Goal: Task Accomplishment & Management: Complete application form

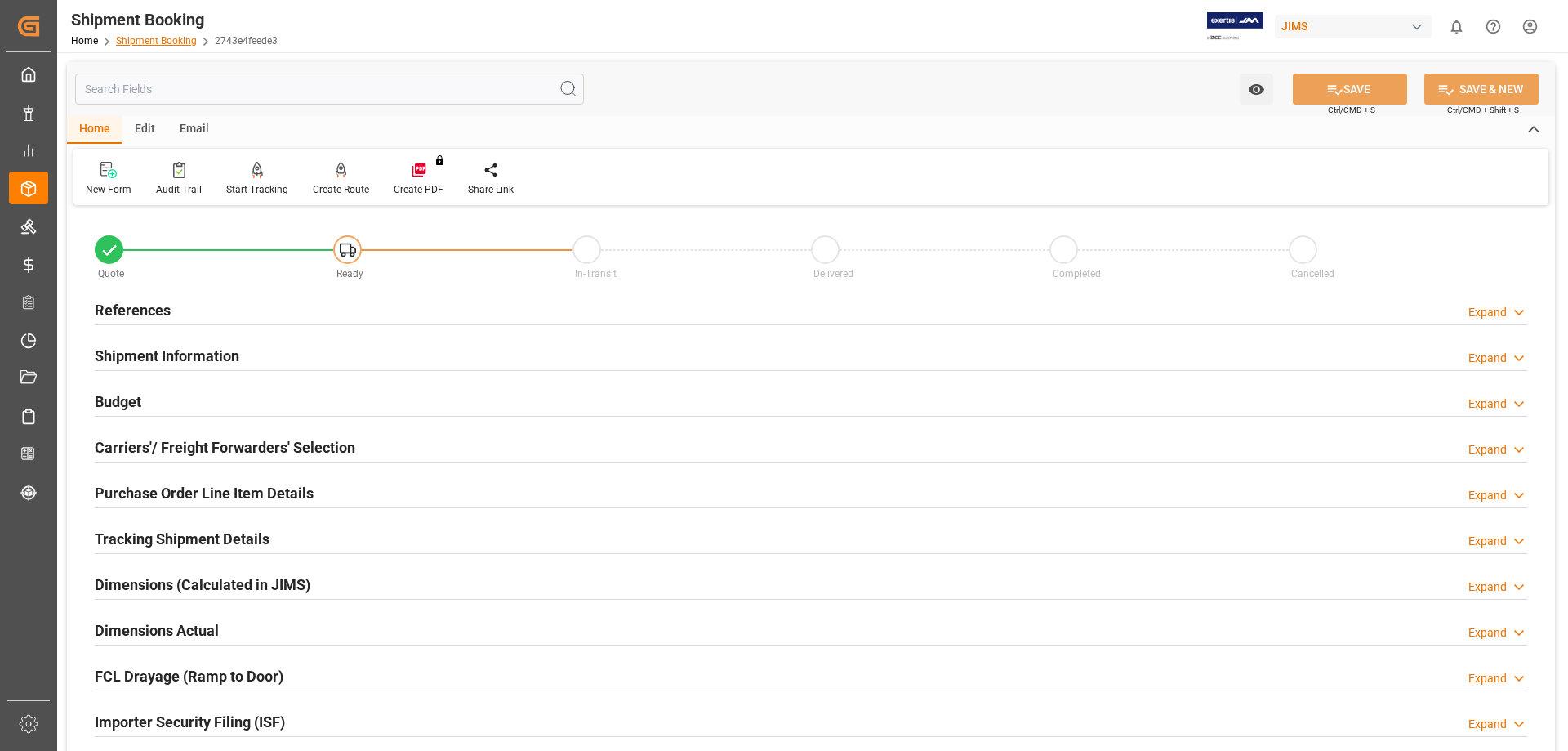
click at [148, 39] on link "Shipment Booking" at bounding box center [156, 40] width 81 height 11
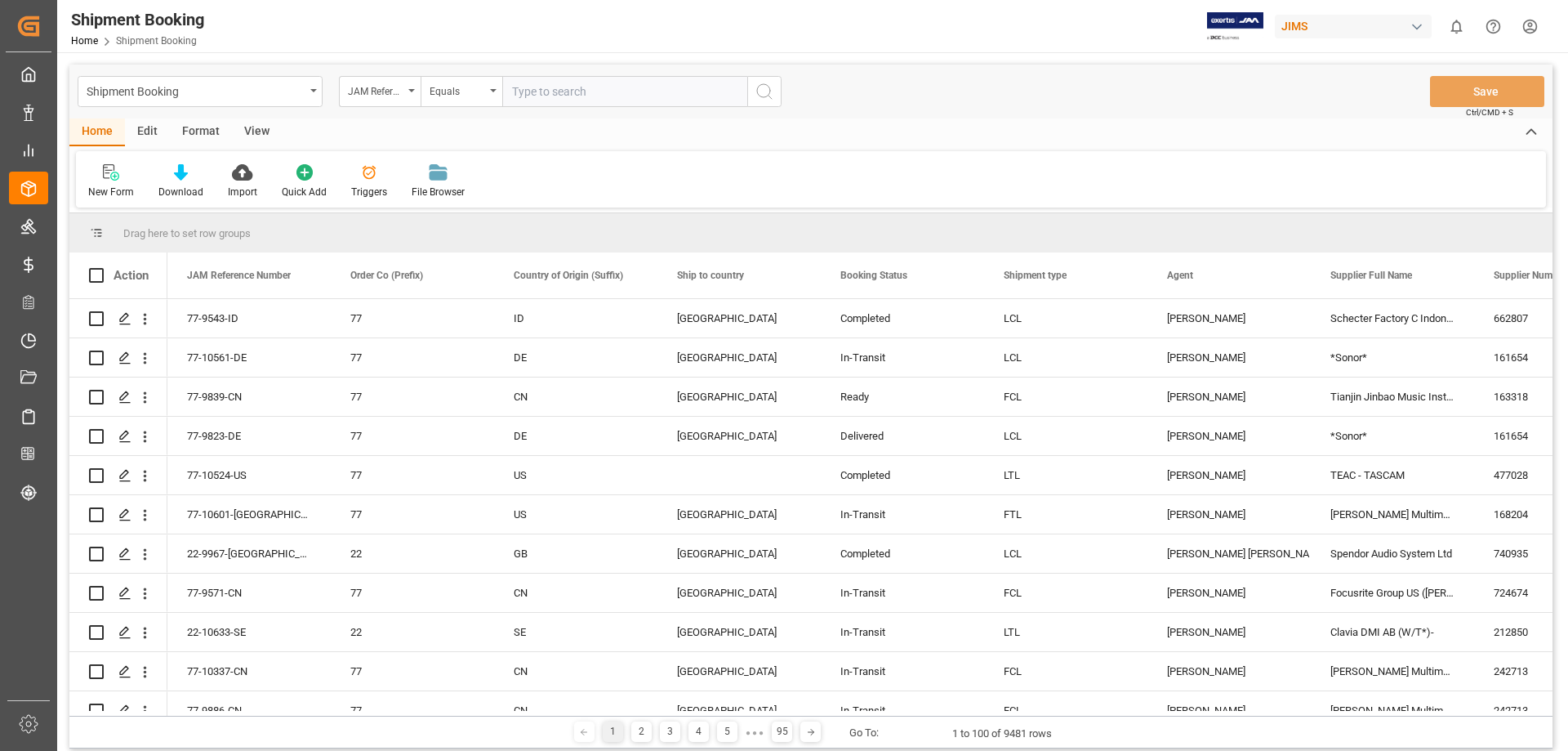
click at [531, 93] on input "text" at bounding box center [624, 92] width 245 height 31
type input "77-10637-US"
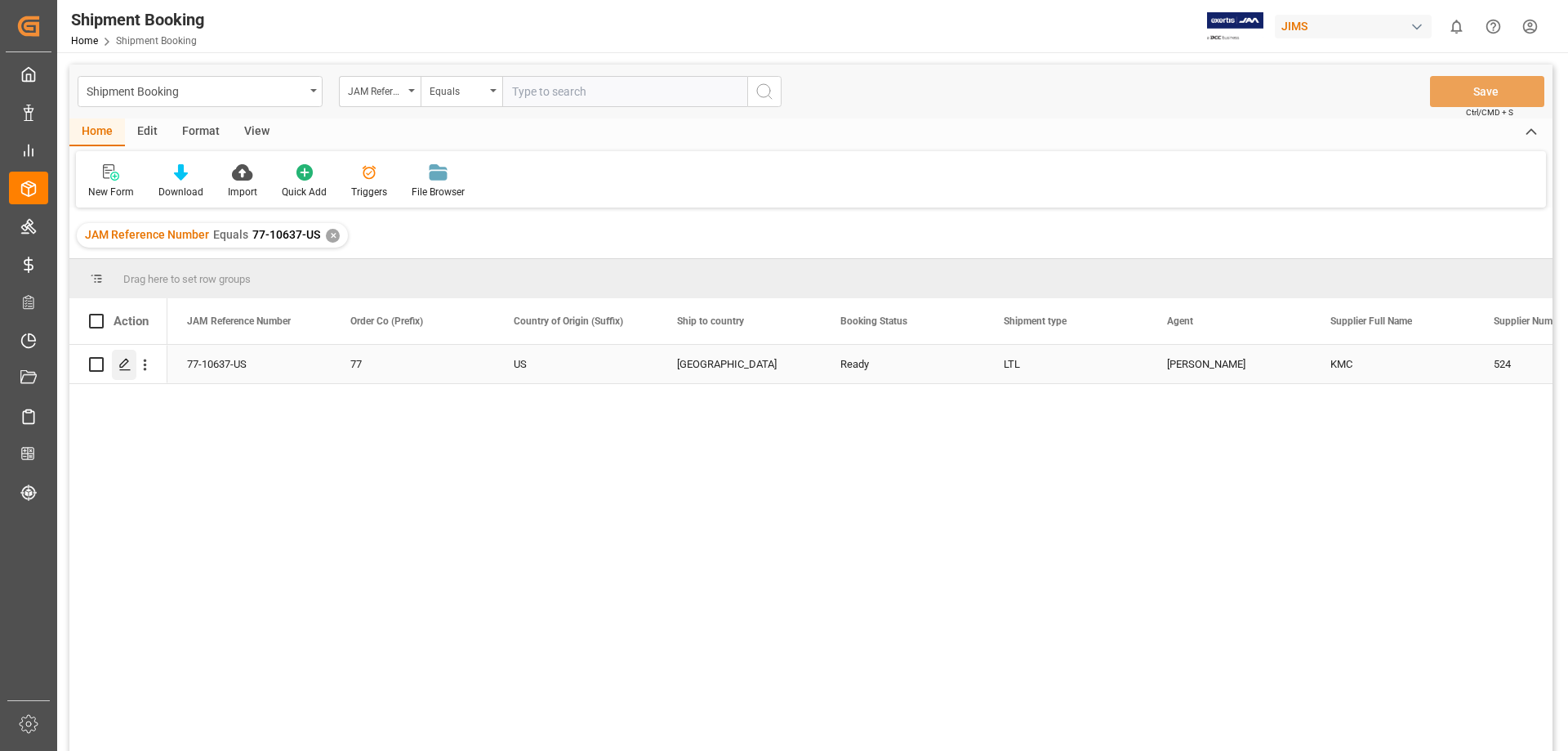
click at [123, 365] on icon "Press SPACE to select this row." at bounding box center [125, 364] width 13 height 13
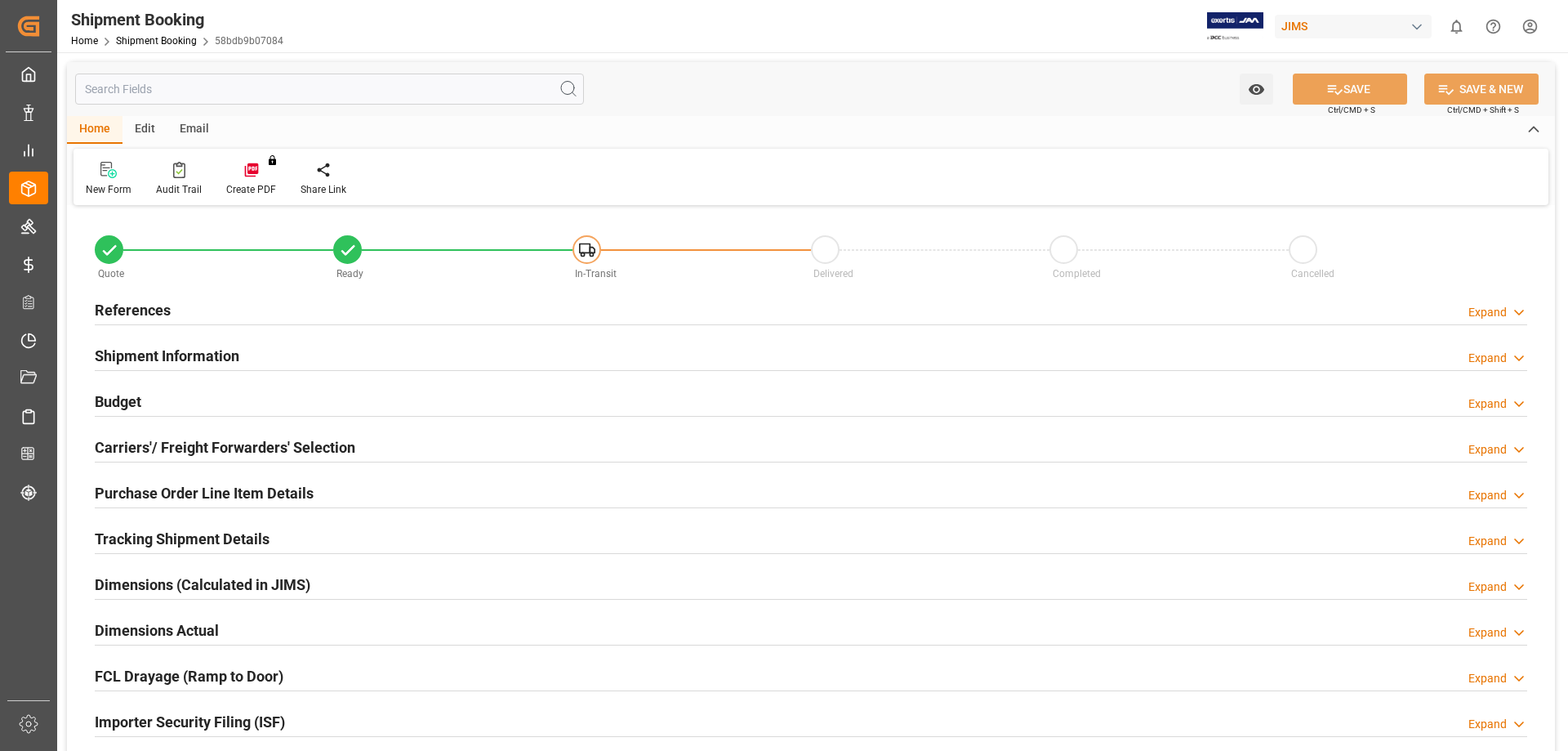
type input "164.3901"
type input "977.8806"
type input "16644.9928"
click at [130, 400] on h2 "Budget" at bounding box center [118, 401] width 46 height 22
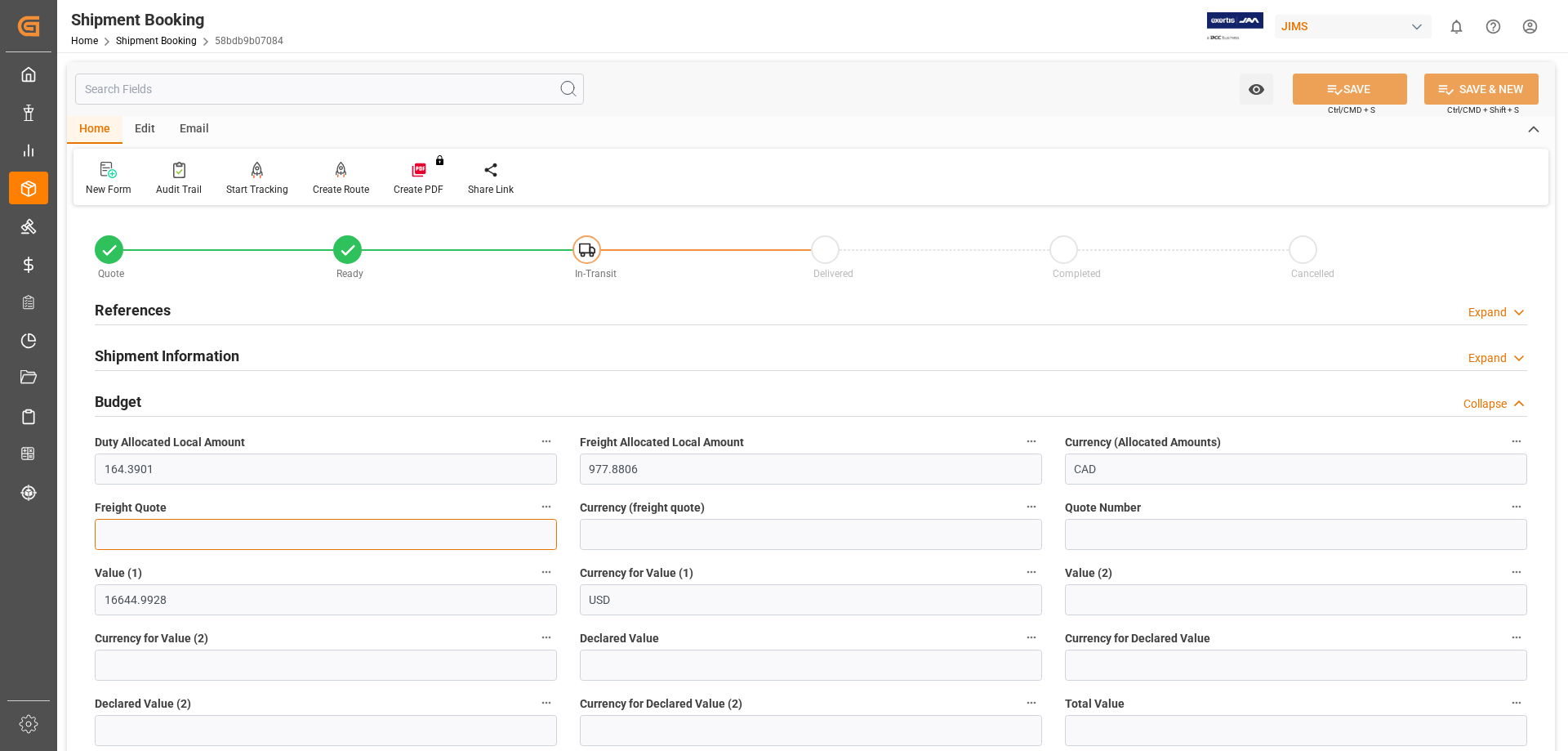
click at [173, 543] on input "text" at bounding box center [326, 535] width 462 height 31
type input "865.79"
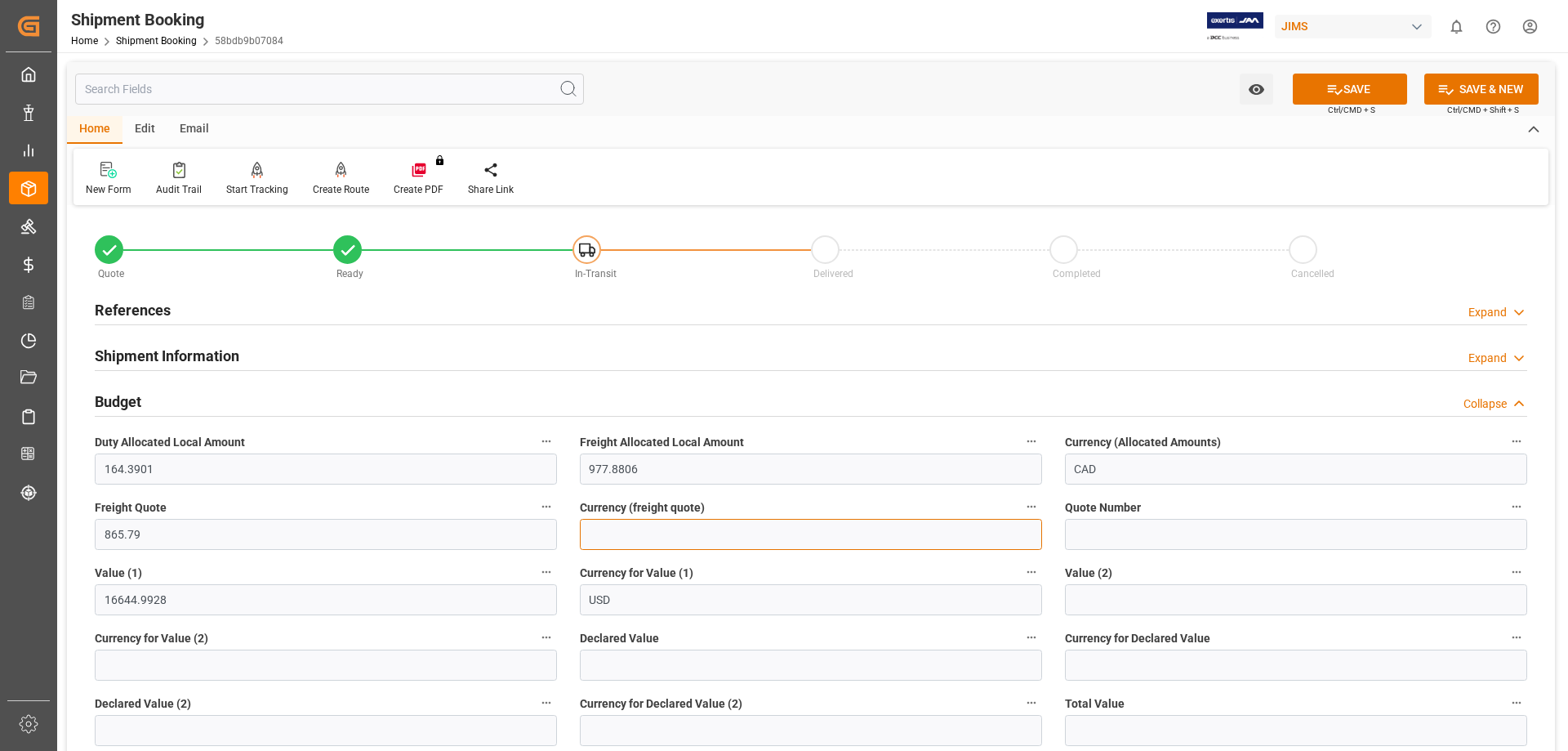
click at [637, 537] on input at bounding box center [811, 535] width 462 height 31
type input "USD"
click at [1253, 92] on button "SAVE" at bounding box center [1349, 89] width 114 height 31
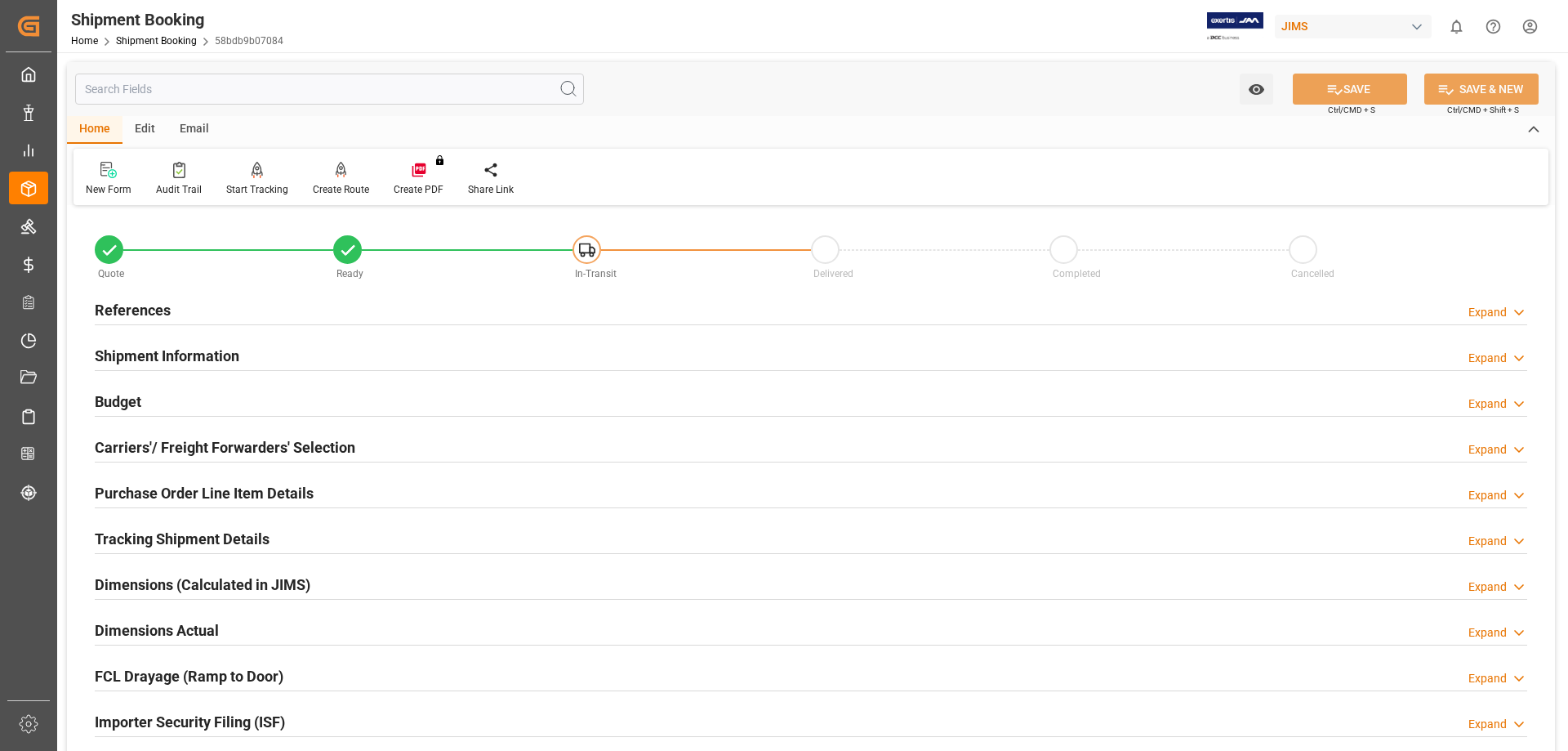
click at [134, 394] on h2 "Budget" at bounding box center [118, 401] width 46 height 22
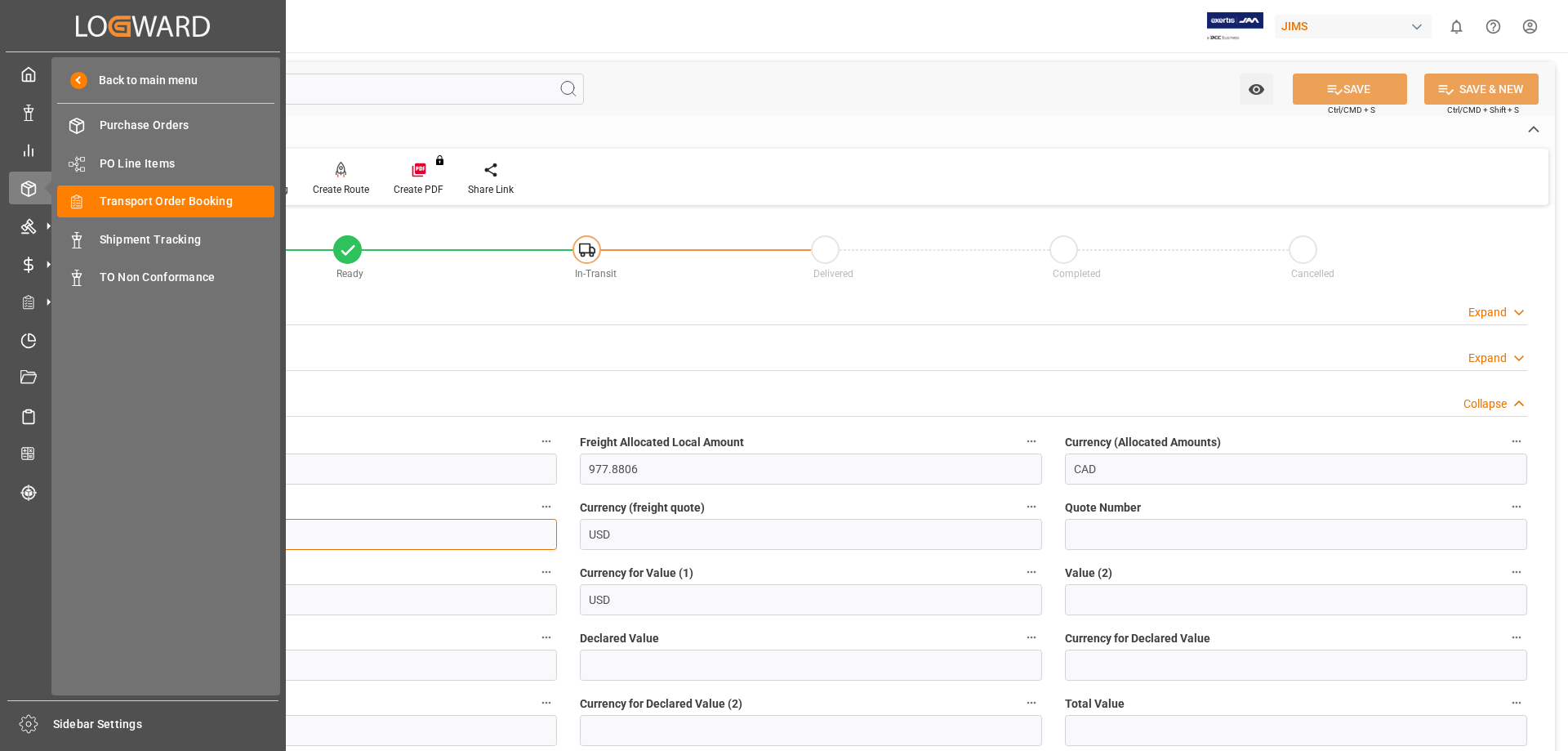
drag, startPoint x: 152, startPoint y: 545, endPoint x: 24, endPoint y: 524, distance: 129.7
click at [24, 525] on div "Created by potrace 1.15, written by Peter Selinger 2001-2017 Created by potrace…" at bounding box center [784, 375] width 1568 height 751
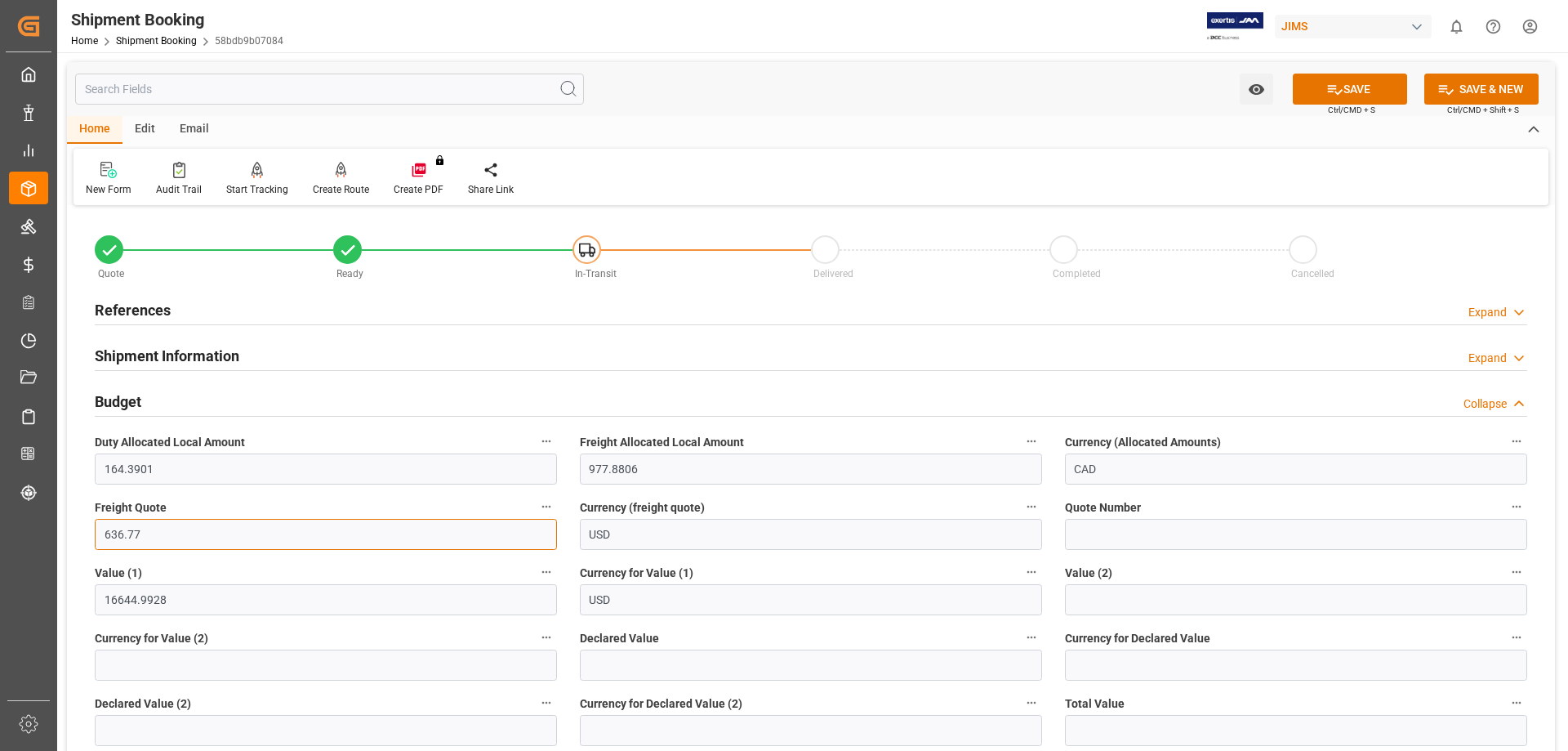
type input "636.77"
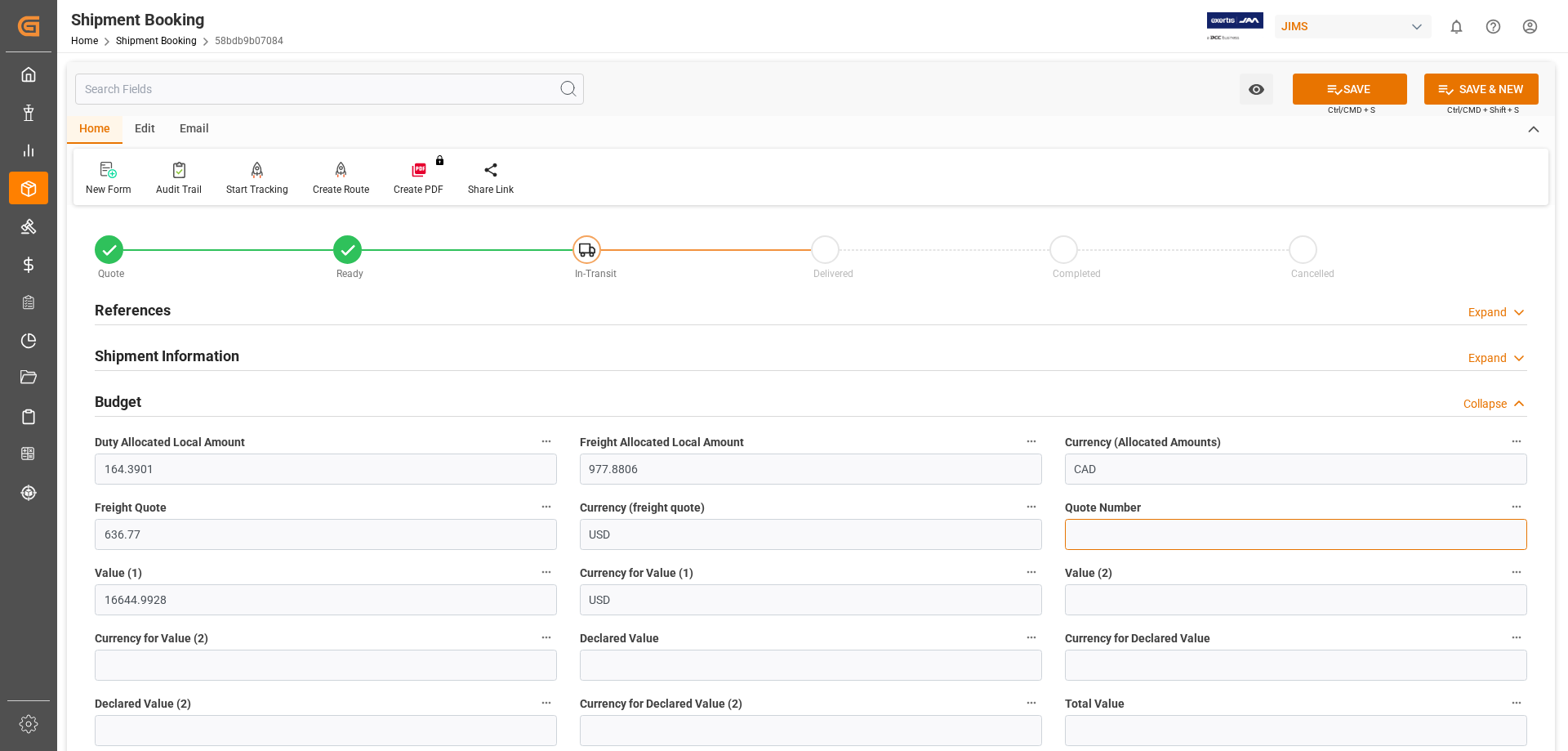
click at [1099, 534] on input at bounding box center [1296, 535] width 462 height 31
paste input "1935798137"
type input "1935798137"
click at [1253, 90] on button "SAVE" at bounding box center [1349, 89] width 114 height 31
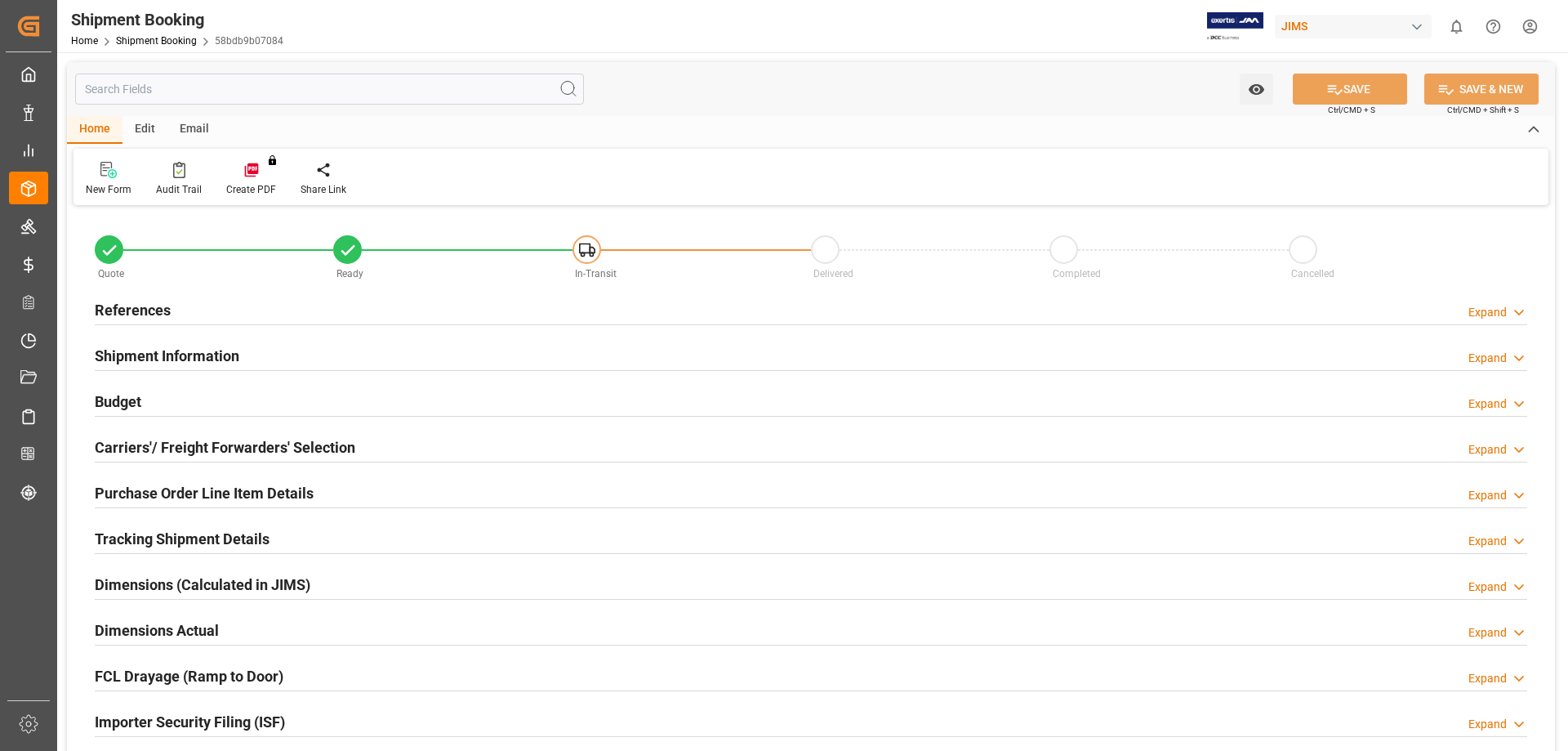
type input "392.5755"
type input "1091.9733"
type input "865.79"
type input "19329.3328"
click at [126, 389] on div "Budget" at bounding box center [118, 400] width 46 height 31
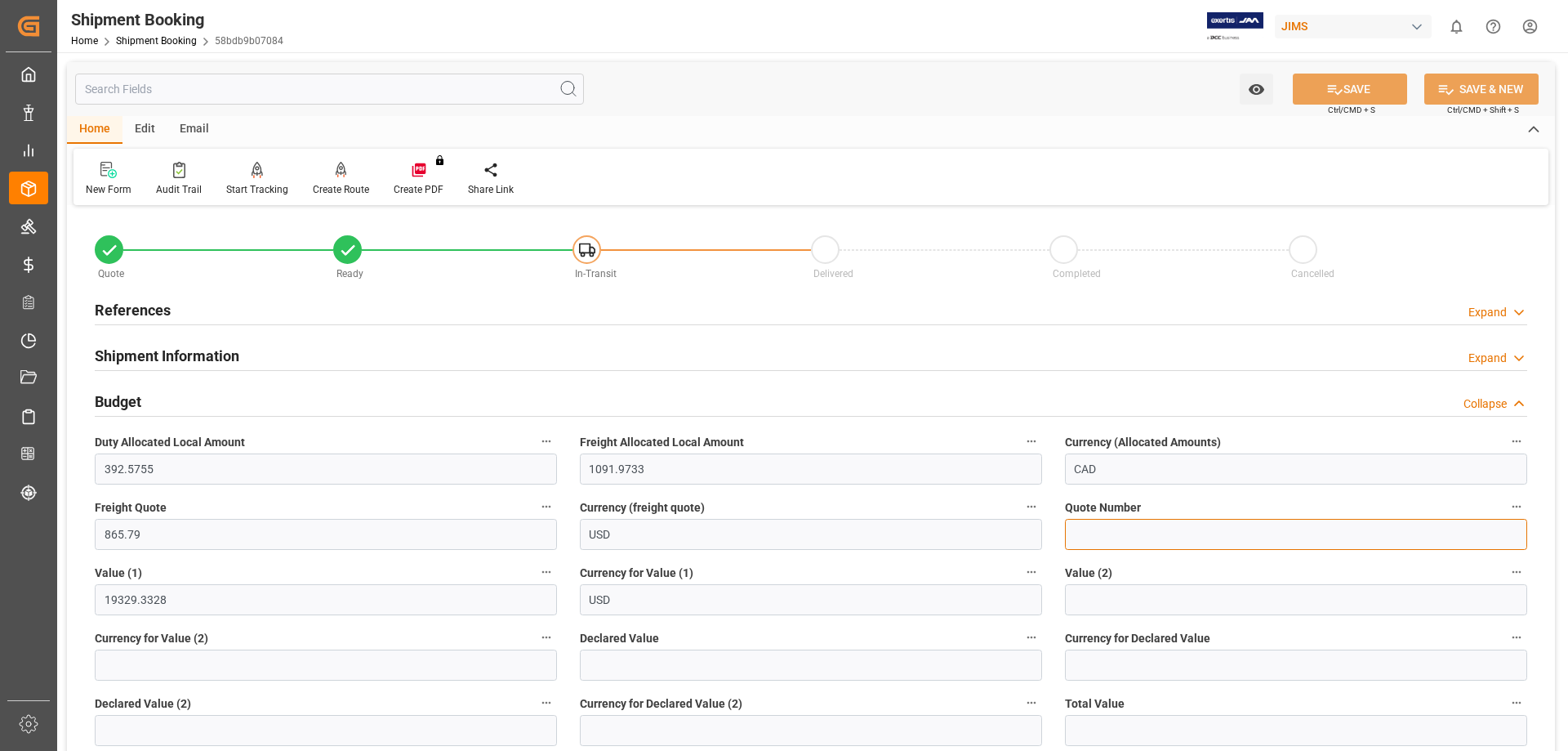
click at [1113, 537] on input at bounding box center [1296, 535] width 462 height 31
paste input "1935798137"
type input "1935798137"
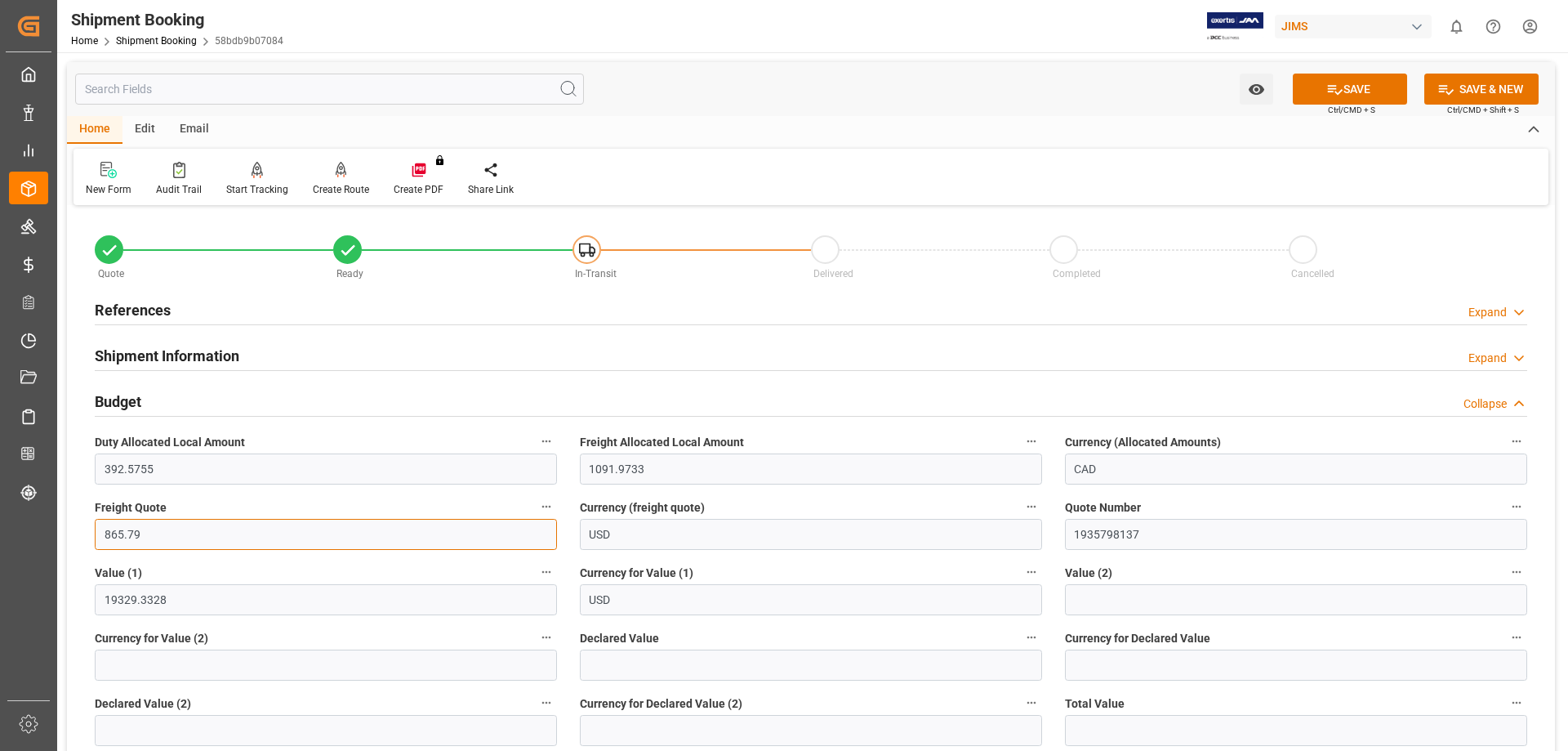
drag, startPoint x: 152, startPoint y: 536, endPoint x: 30, endPoint y: 526, distance: 122.4
click at [30, 527] on div "Created by potrace 1.15, written by Peter Selinger 2001-2017 Created by potrace…" at bounding box center [784, 375] width 1568 height 751
type input "636.77"
click at [1332, 89] on icon at bounding box center [1335, 89] width 15 height 10
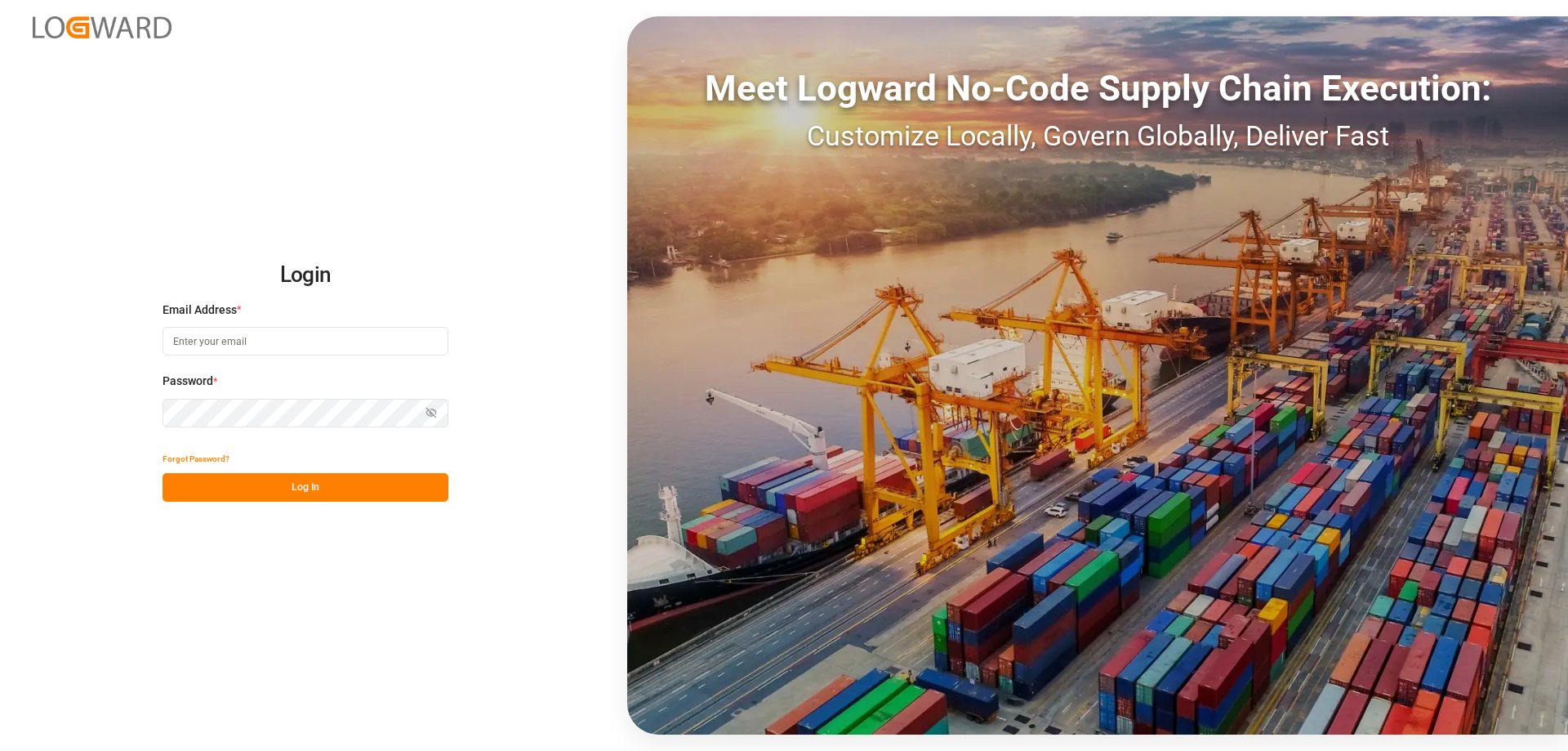
type input "emily.liu@jamindustries.com"
click at [274, 481] on button "Log In" at bounding box center [305, 487] width 286 height 29
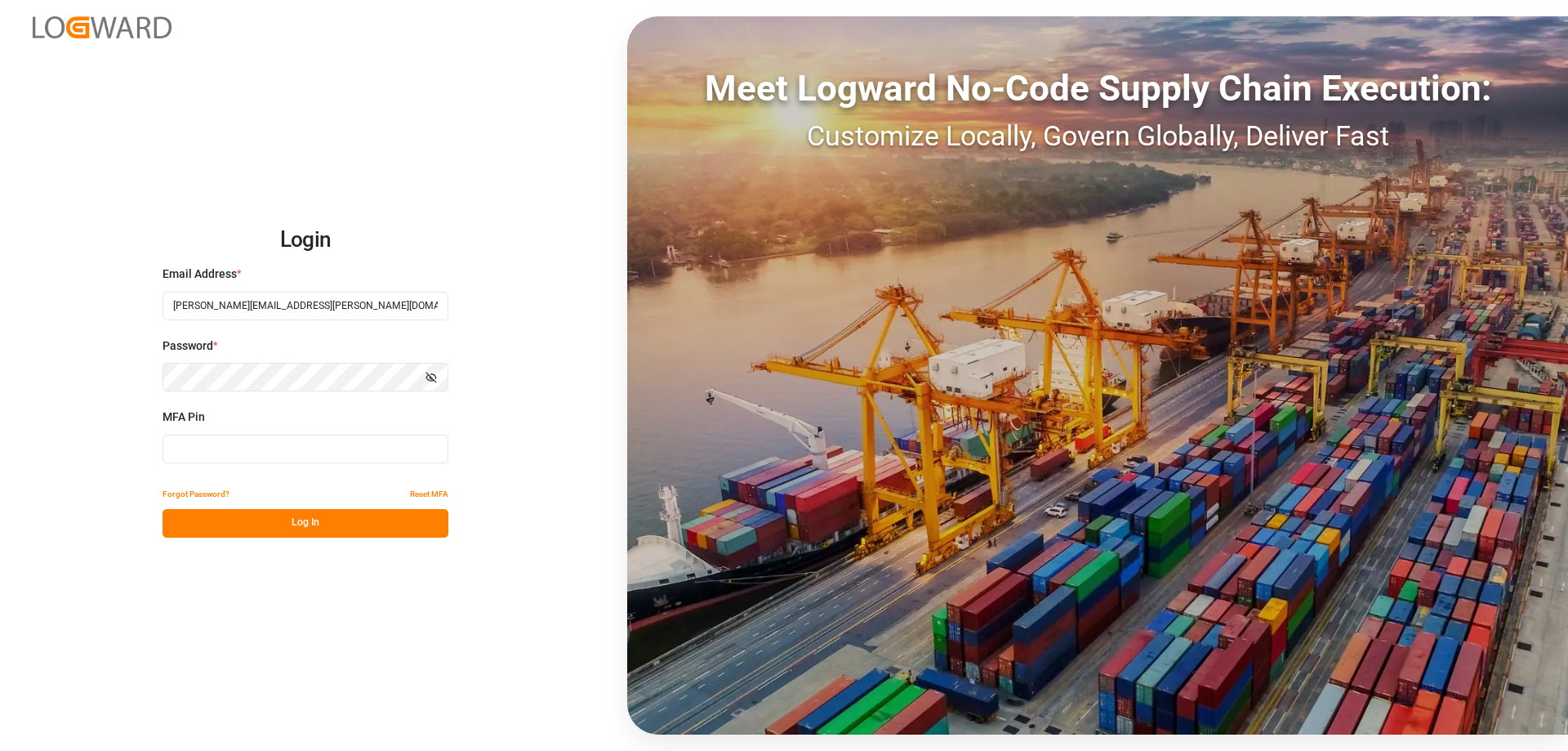
click at [304, 450] on input at bounding box center [305, 448] width 286 height 29
type input "820307"
click at [358, 526] on button "Log In" at bounding box center [305, 522] width 286 height 29
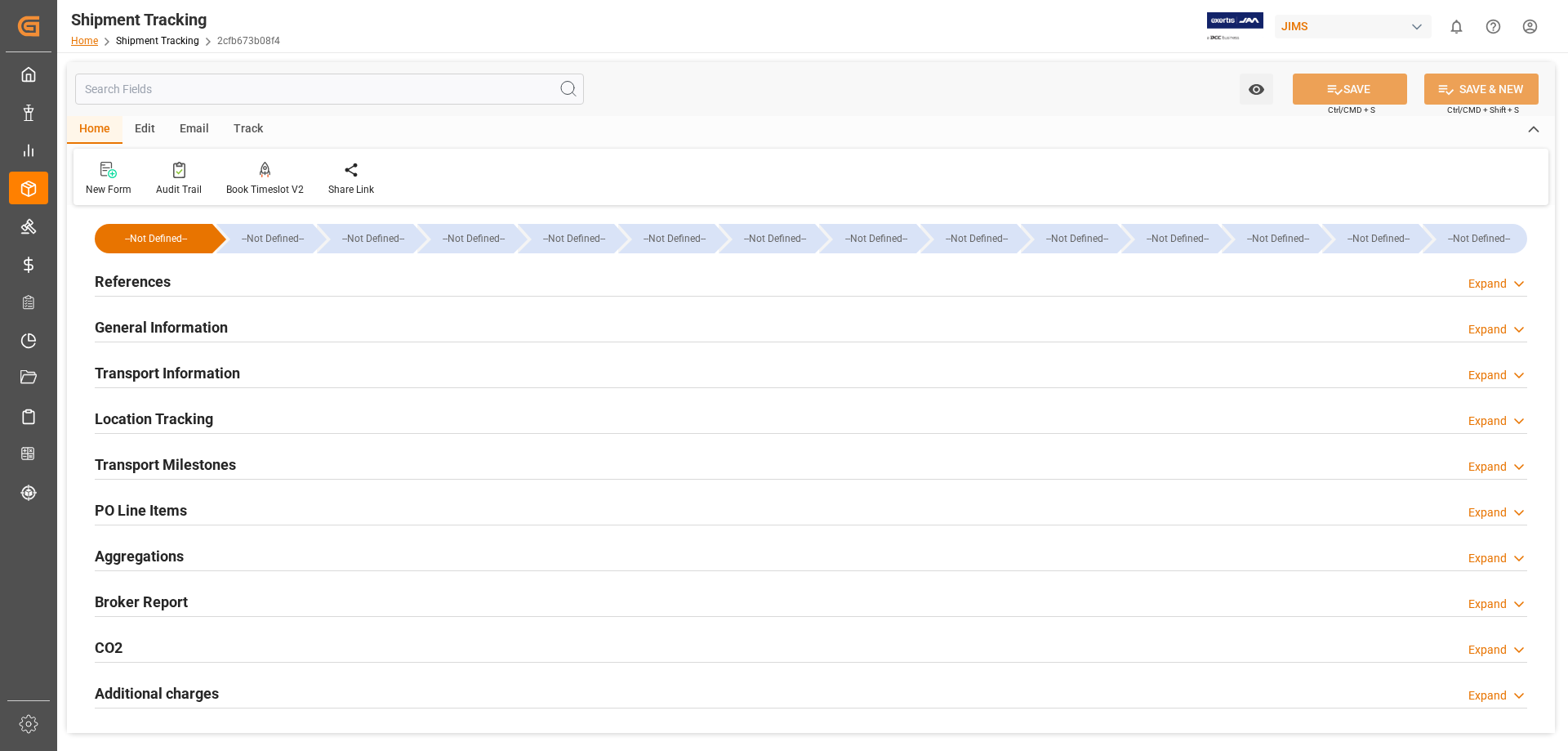
click at [82, 38] on link "Home" at bounding box center [84, 40] width 27 height 11
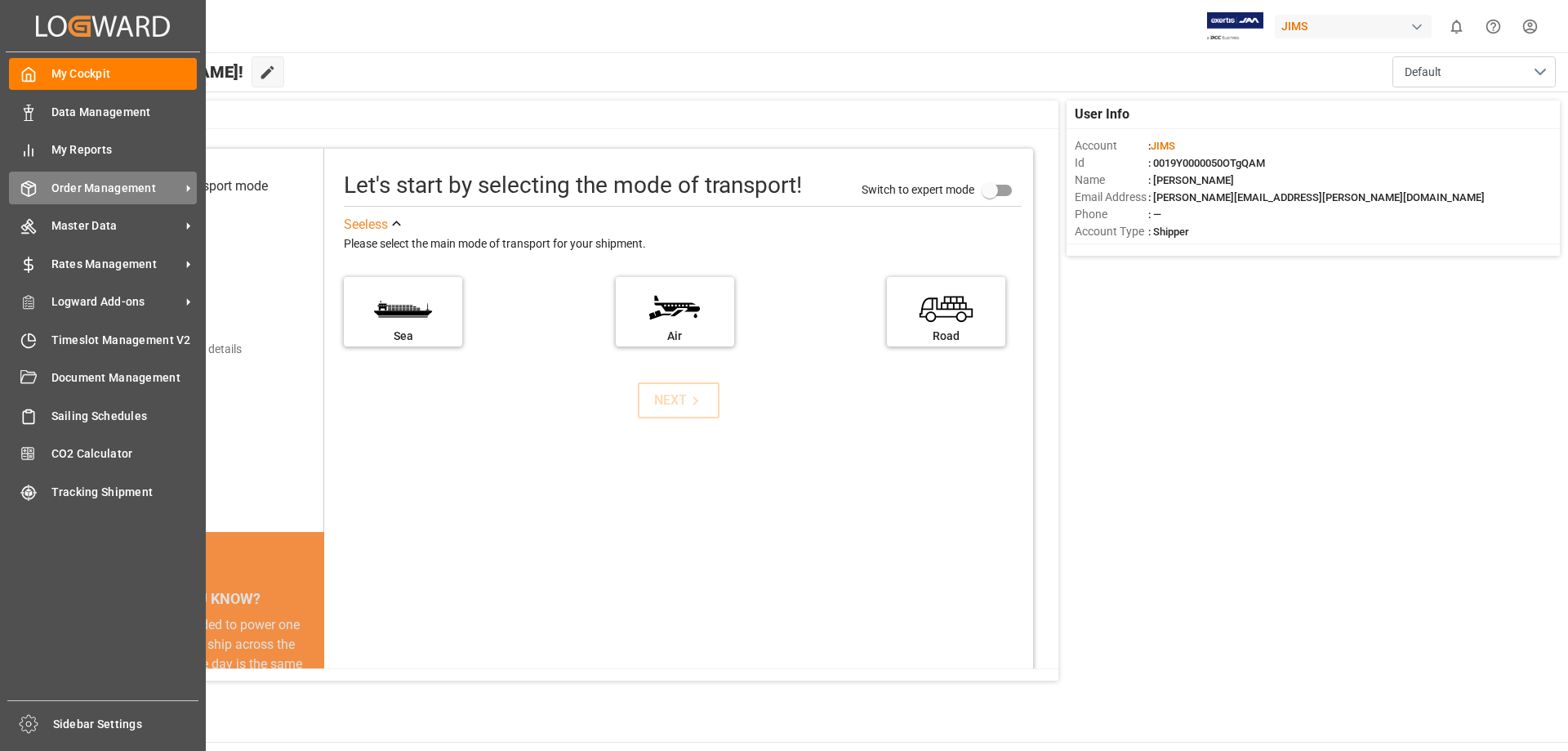
click at [124, 189] on span "Order Management" at bounding box center [116, 188] width 129 height 17
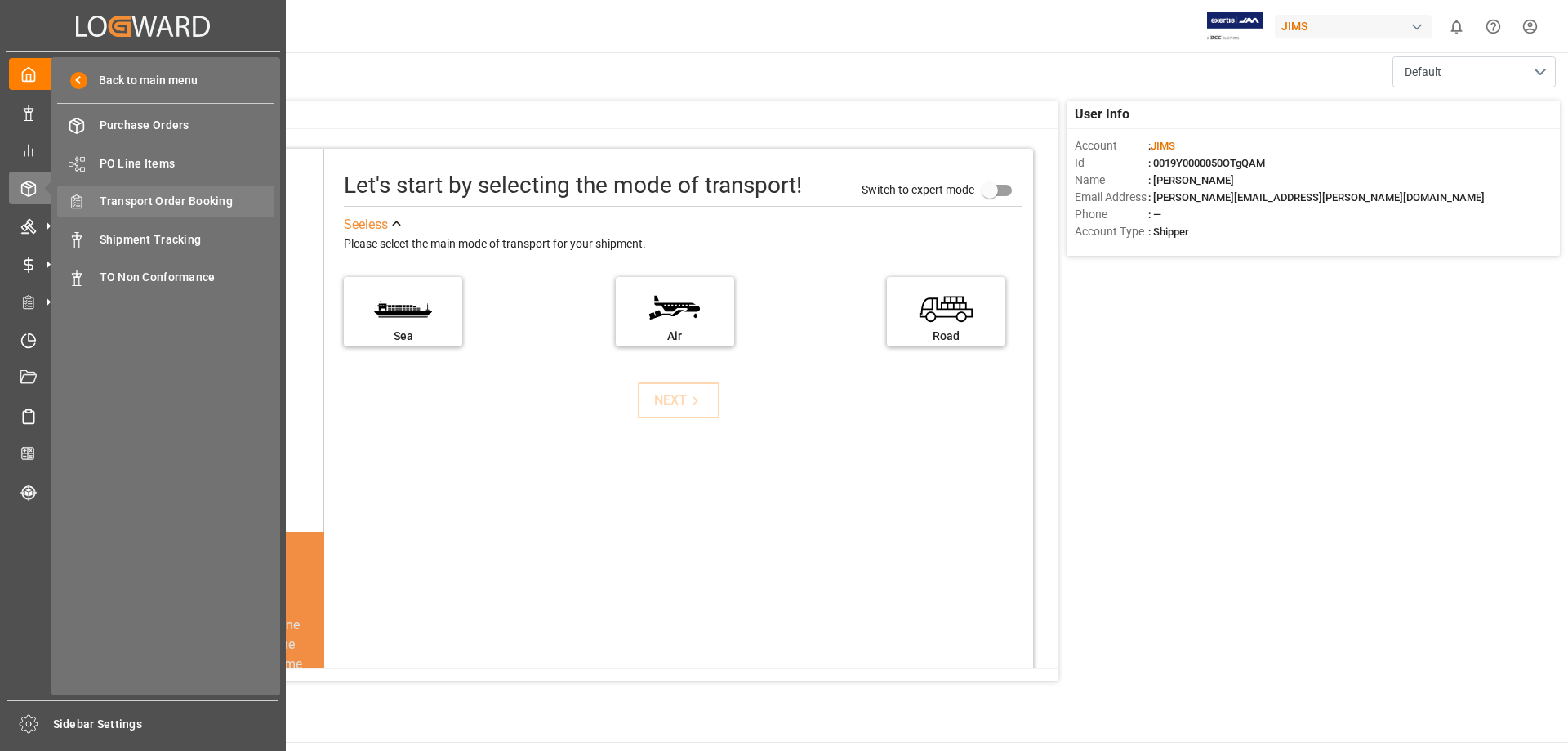
click at [174, 202] on span "Transport Order Booking" at bounding box center [187, 201] width 175 height 17
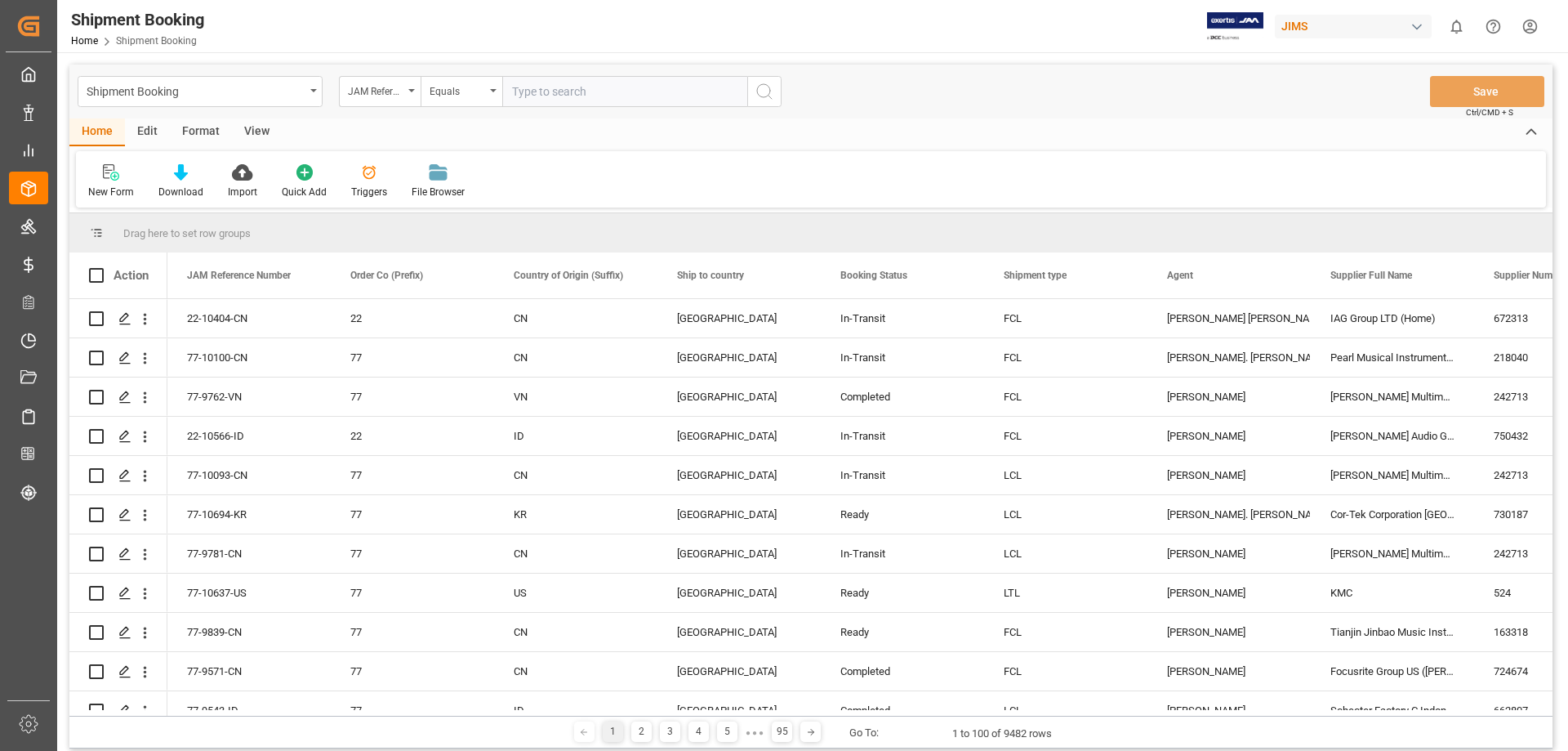
click at [522, 86] on input "text" at bounding box center [624, 92] width 245 height 31
type input "77-10671-us"
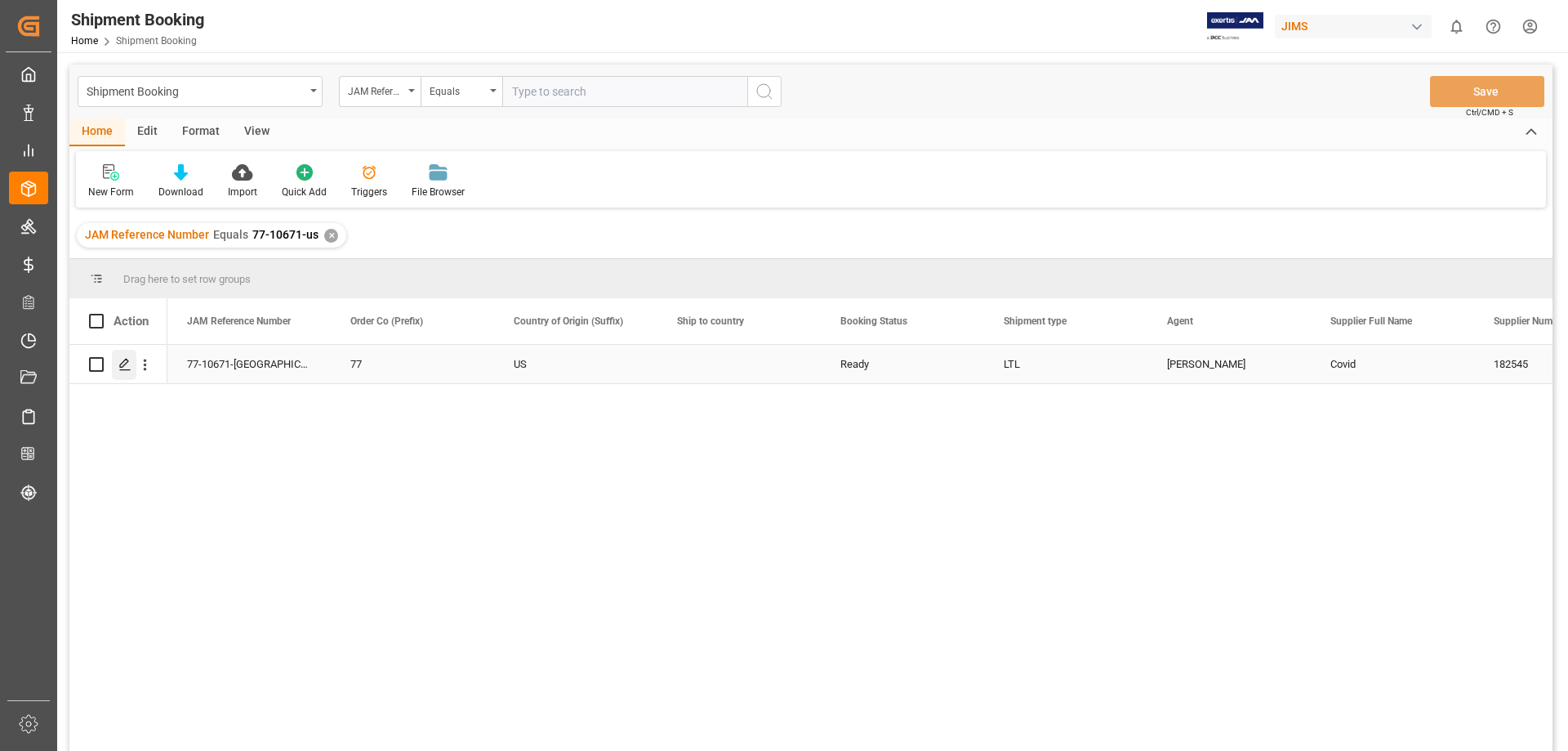
click at [126, 371] on icon "Press SPACE to select this row." at bounding box center [125, 364] width 13 height 13
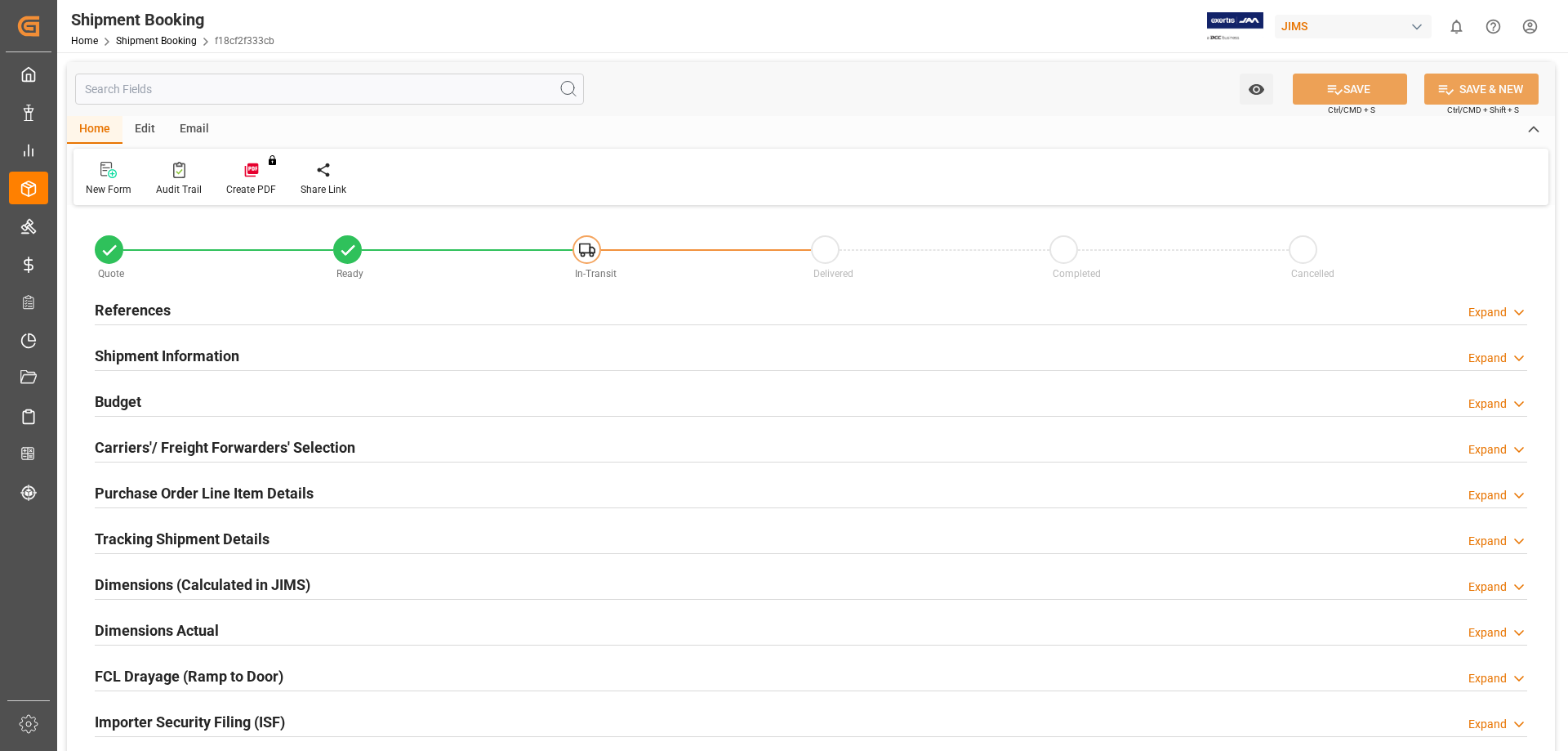
type input "0"
type input "31-08-2025"
click at [124, 315] on h2 "References" at bounding box center [133, 310] width 76 height 22
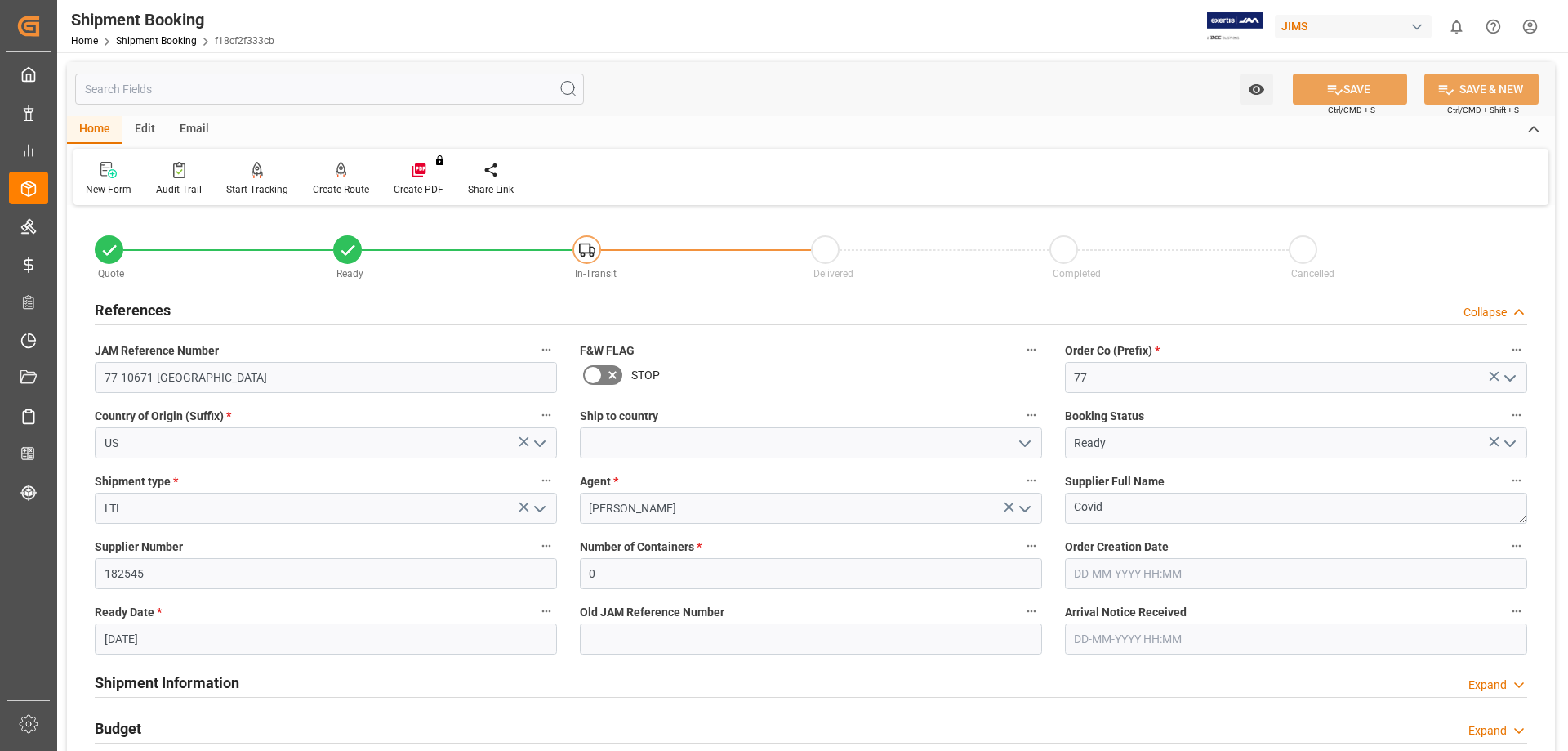
click at [1028, 446] on icon "open menu" at bounding box center [1025, 443] width 19 height 19
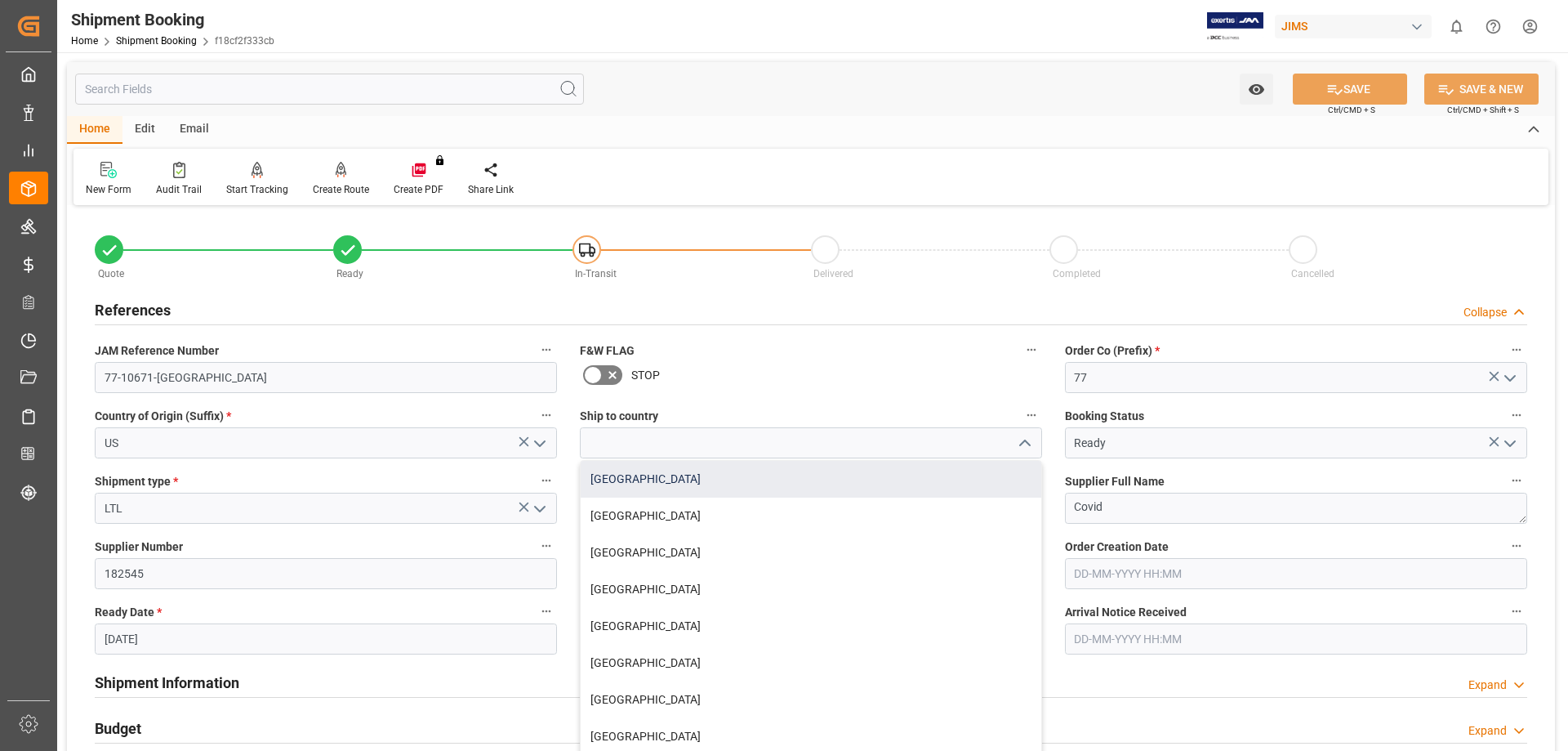
click at [953, 489] on div "[GEOGRAPHIC_DATA]" at bounding box center [811, 479] width 460 height 37
type input "[GEOGRAPHIC_DATA]"
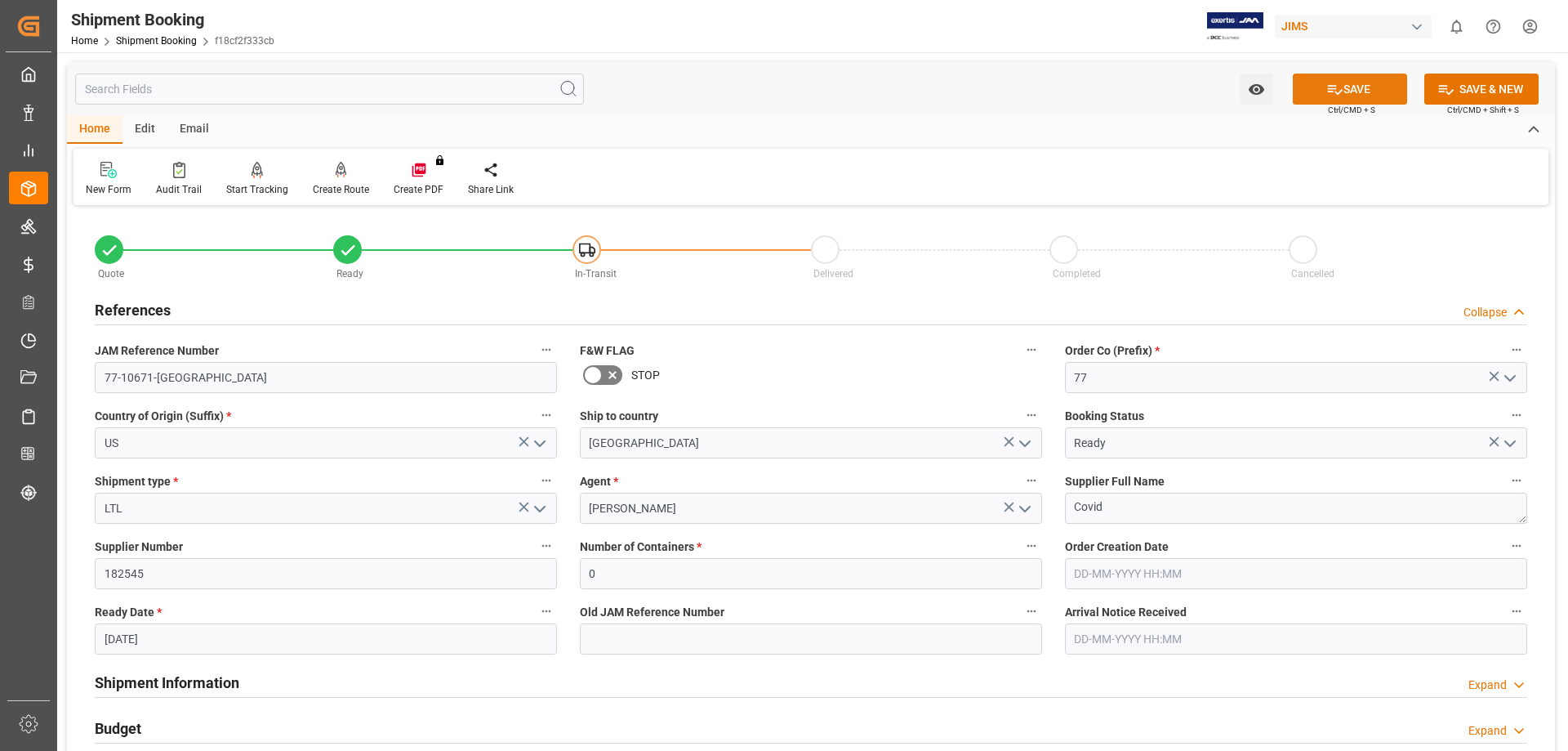
click at [1330, 88] on icon at bounding box center [1335, 89] width 15 height 10
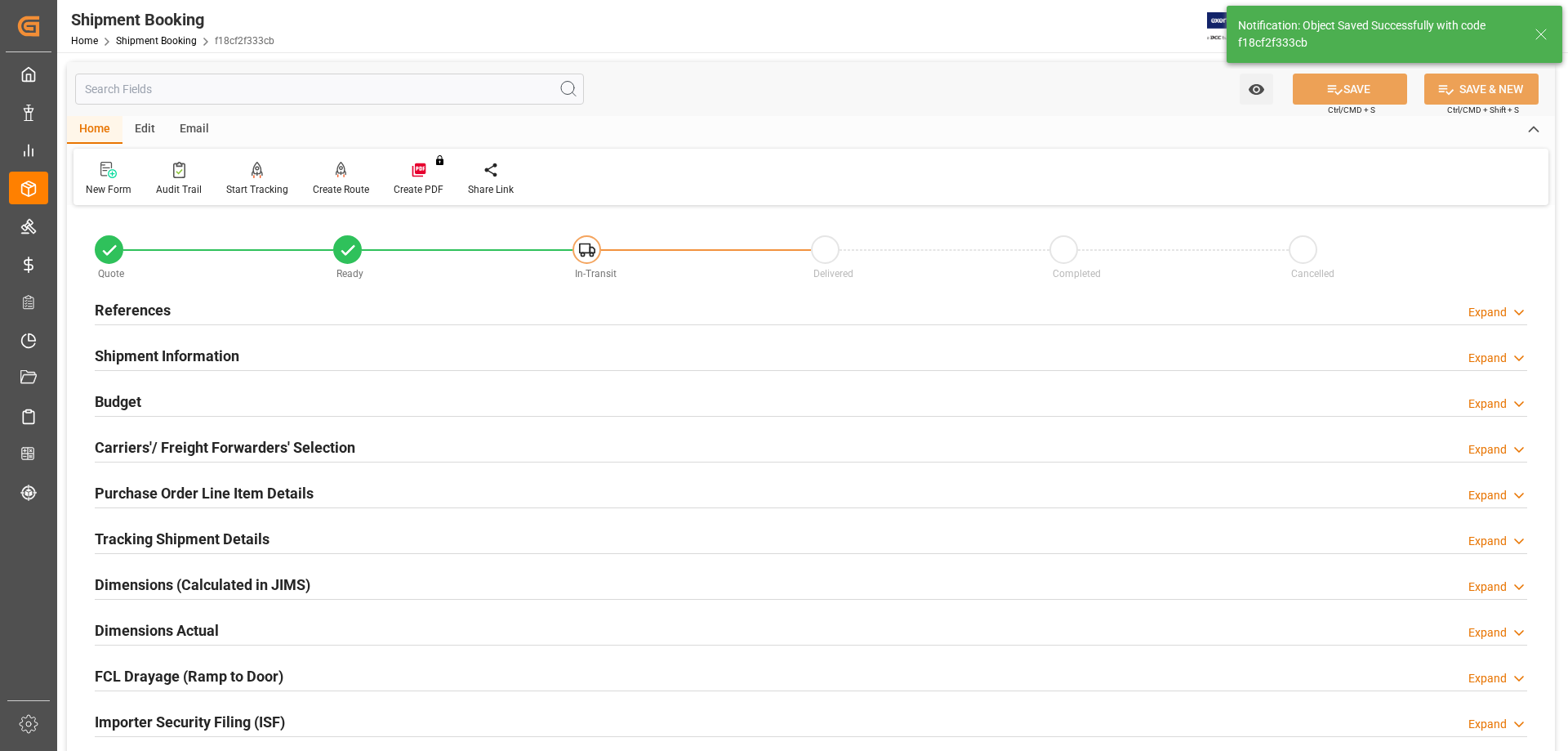
click at [148, 303] on h2 "References" at bounding box center [133, 310] width 76 height 22
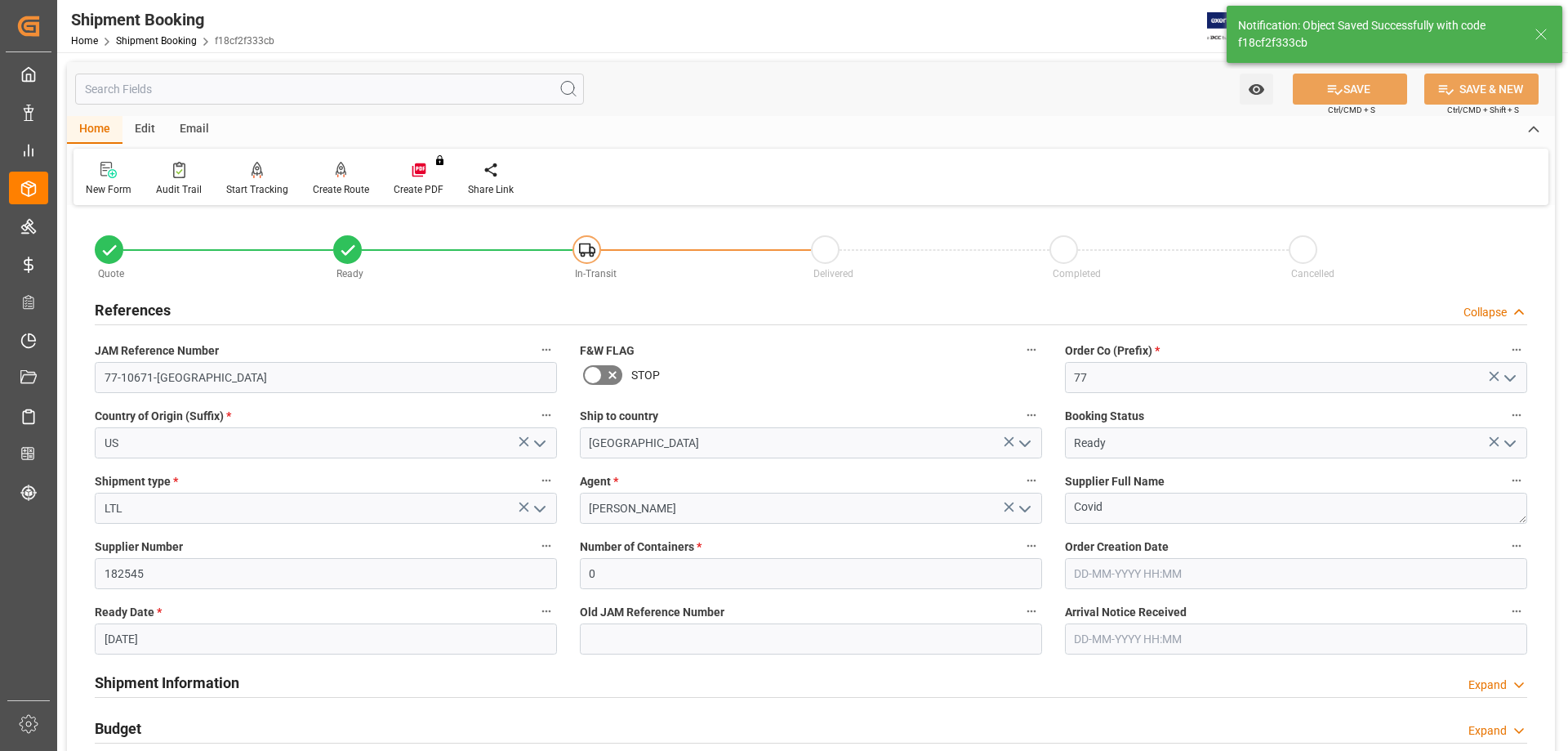
click at [133, 637] on input "31-08-2025" at bounding box center [326, 639] width 462 height 31
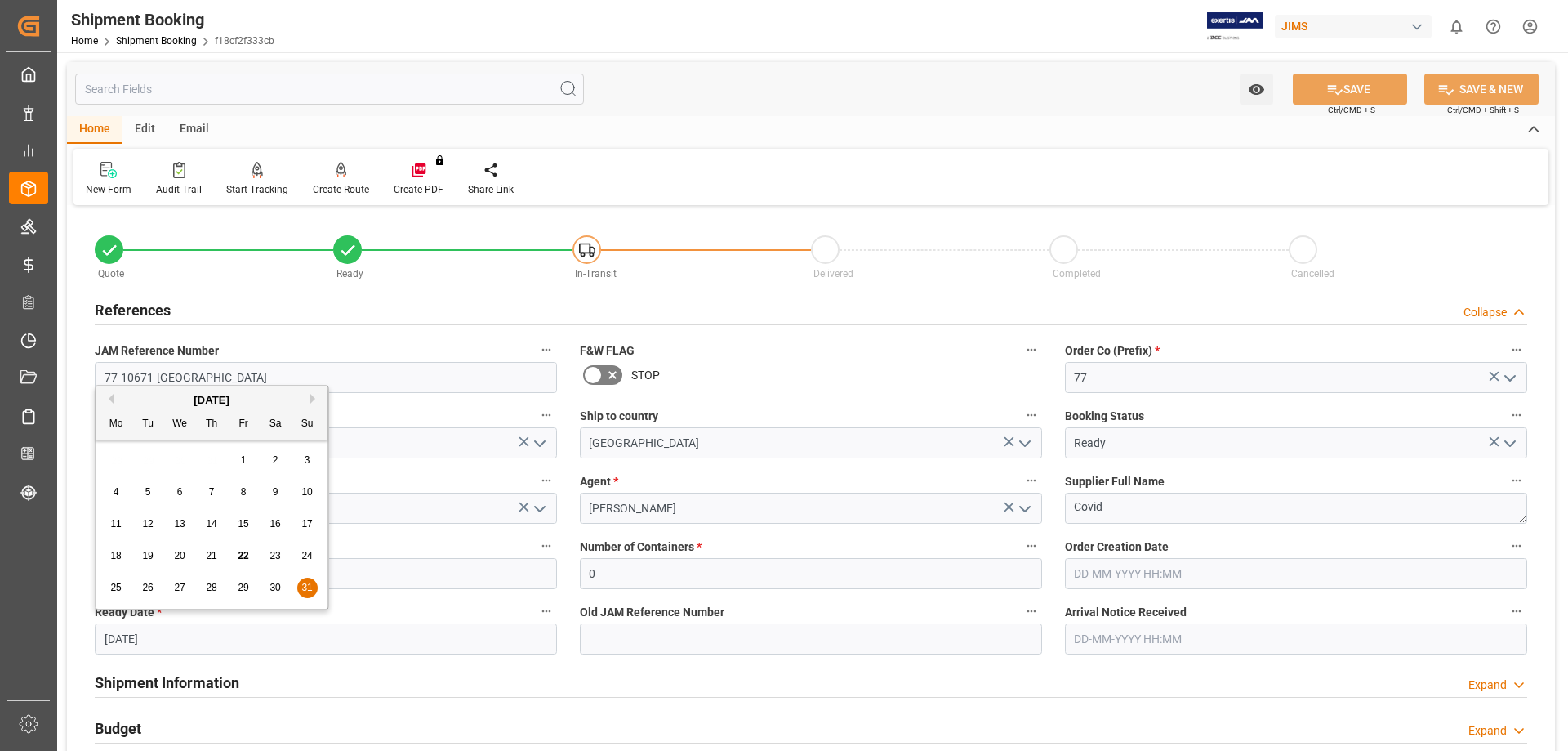
click at [209, 554] on span "21" at bounding box center [211, 555] width 10 height 11
type input "21-08-2025"
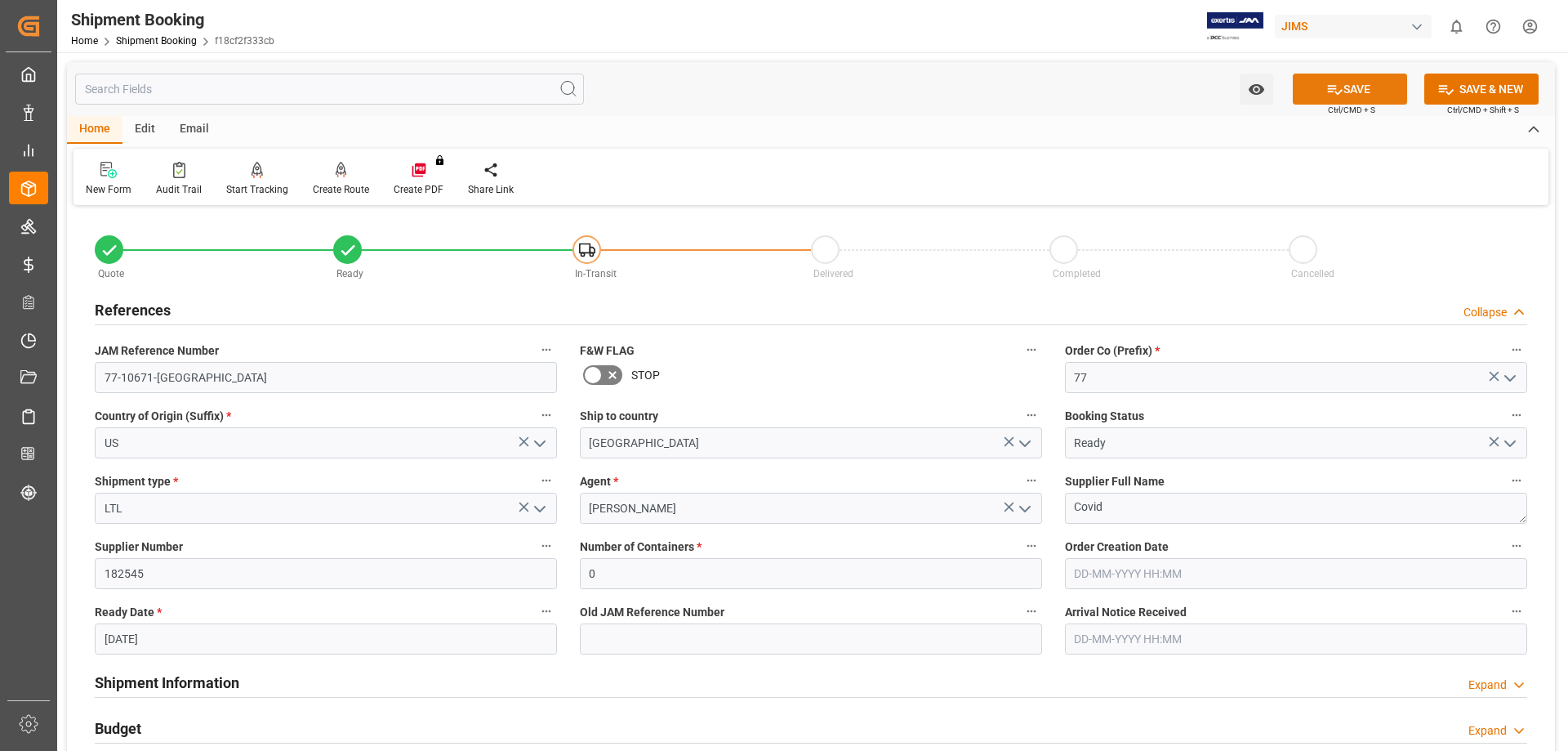
click at [1360, 94] on button "SAVE" at bounding box center [1349, 89] width 114 height 31
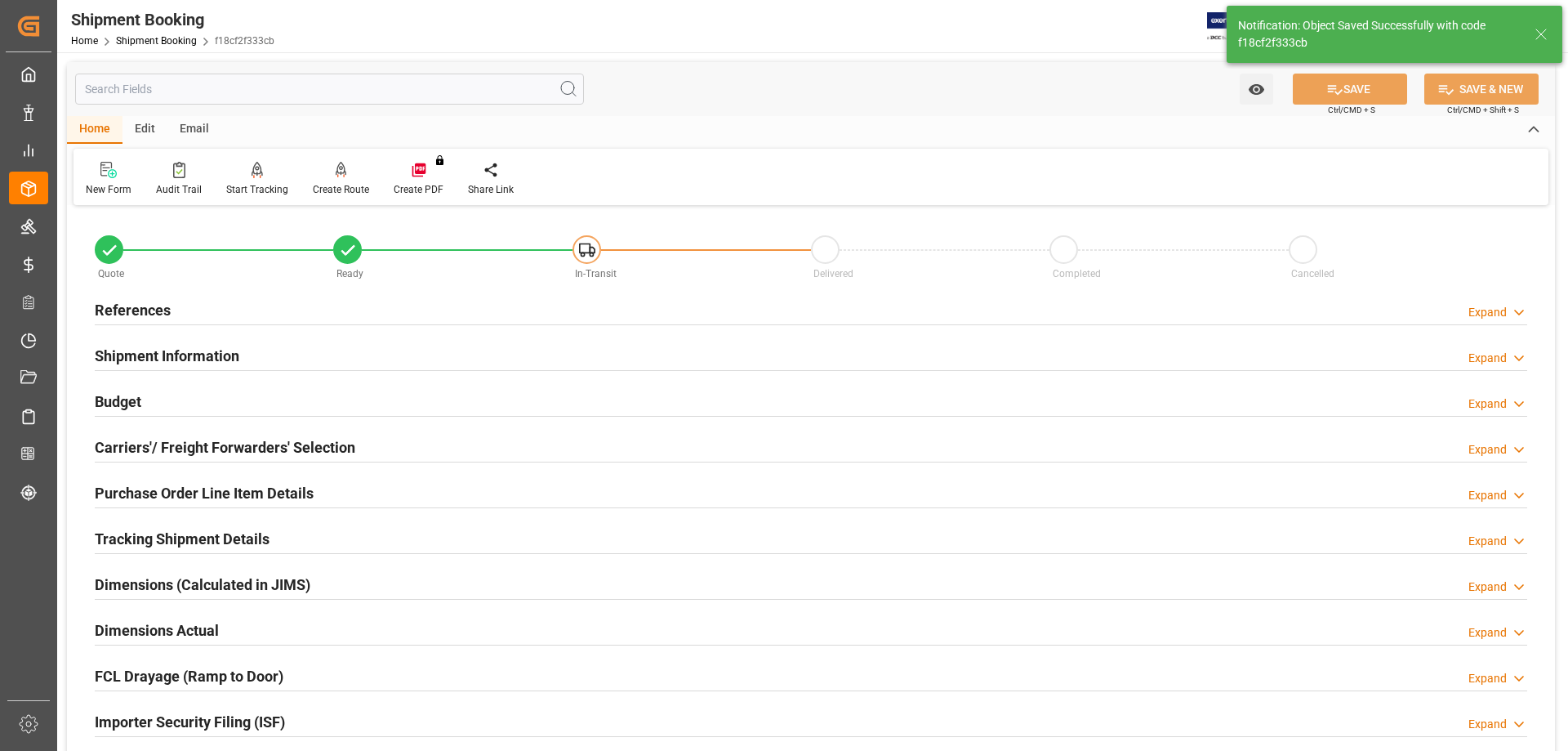
click at [129, 400] on h2 "Budget" at bounding box center [118, 401] width 46 height 22
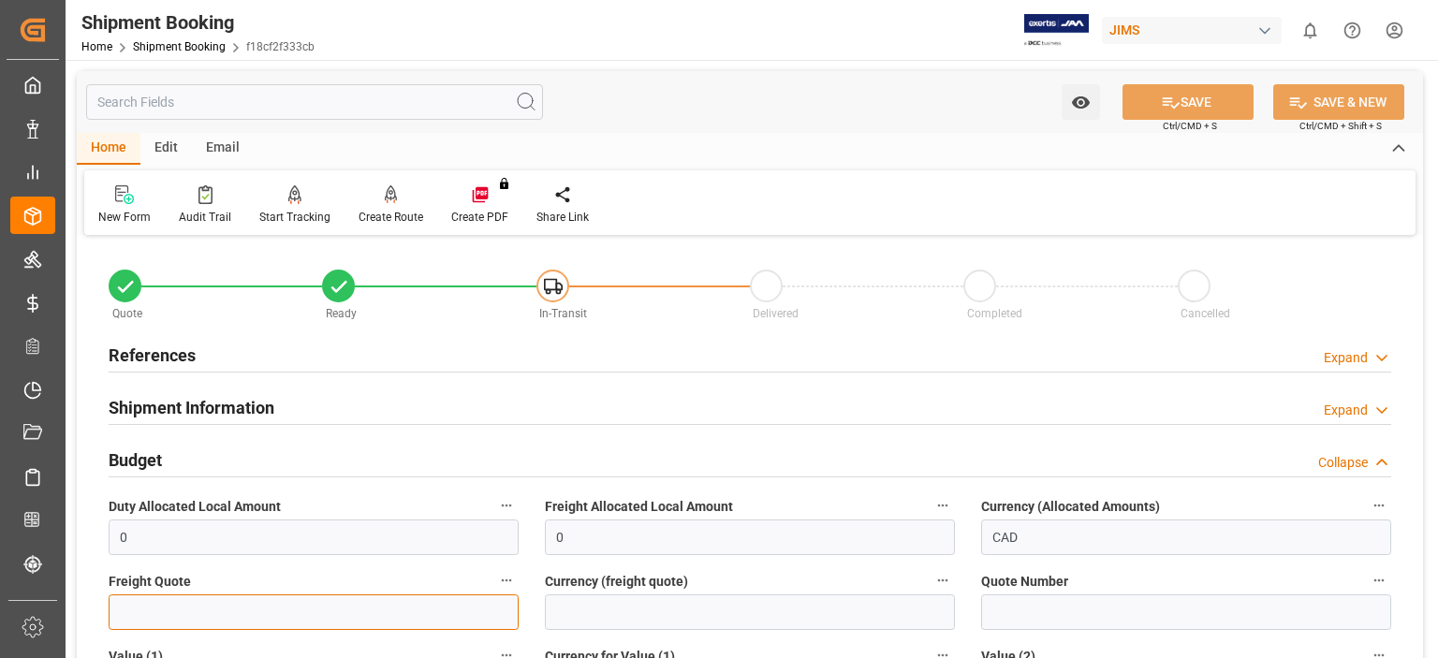
click at [165, 606] on input "text" at bounding box center [314, 613] width 410 height 36
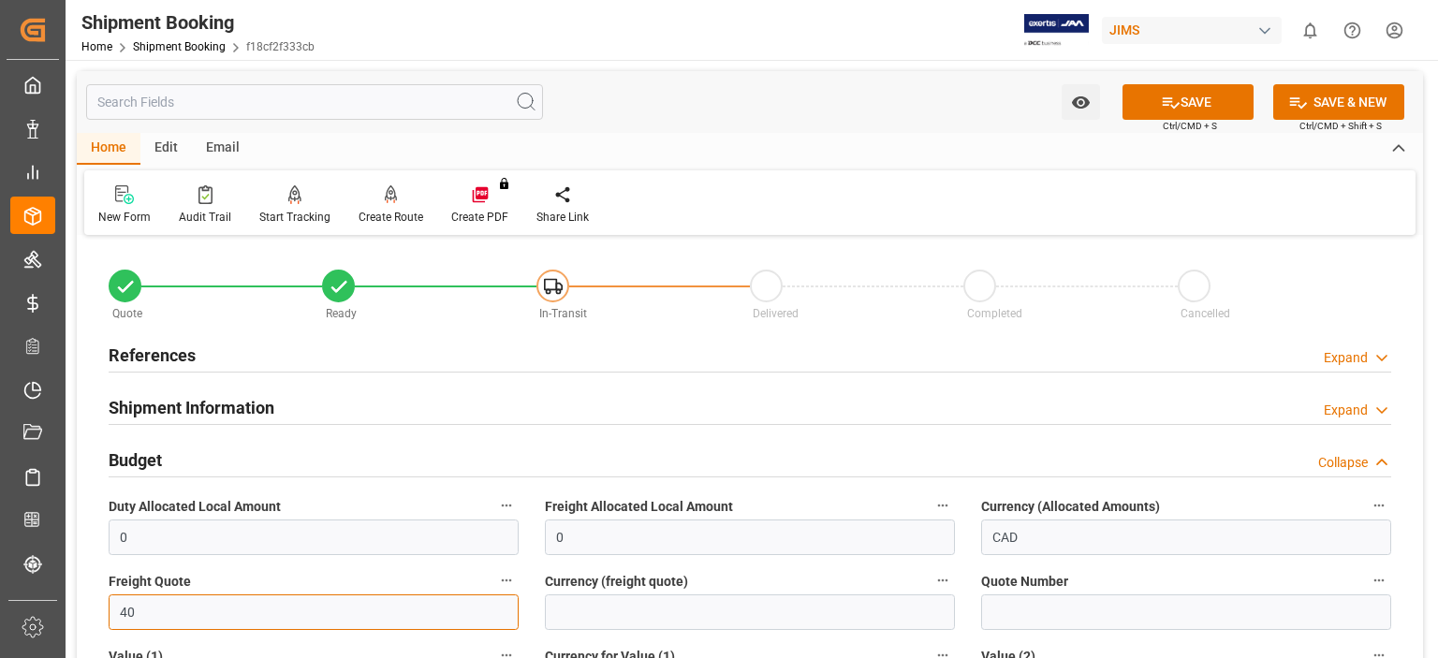
type input "40"
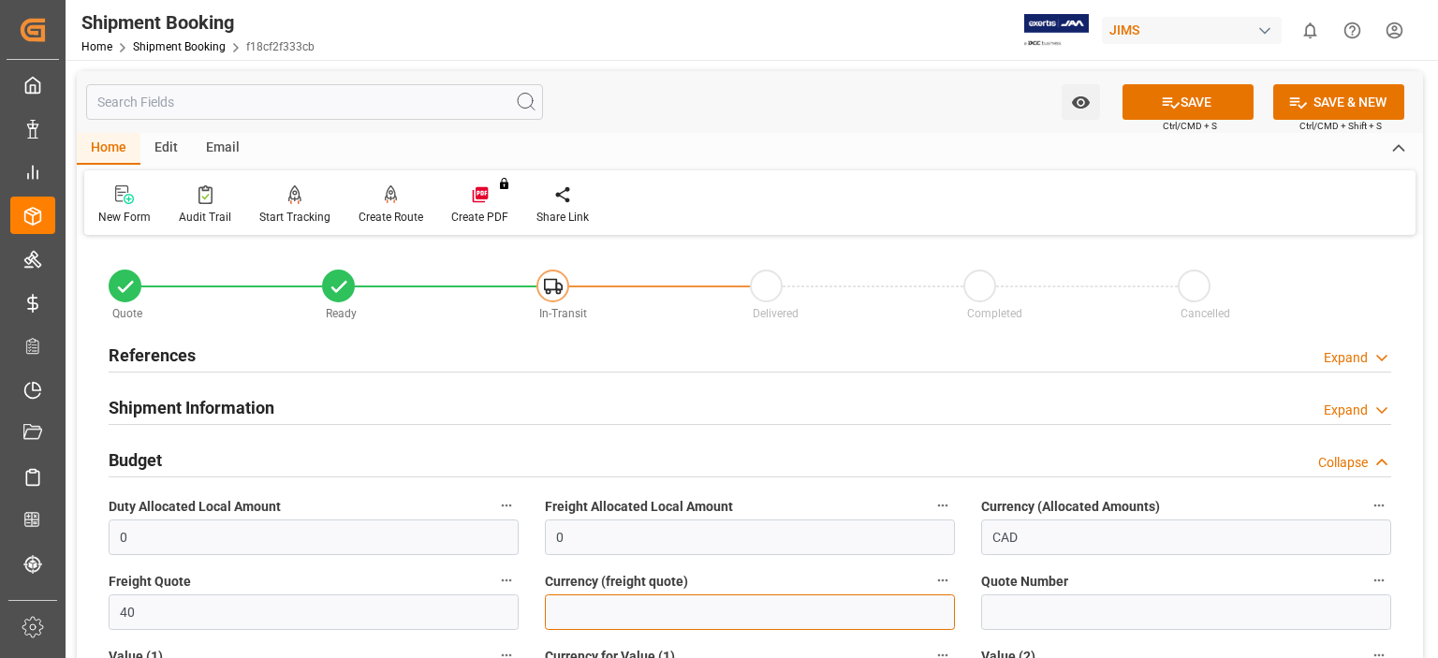
click at [626, 602] on input at bounding box center [750, 613] width 410 height 36
type input "USD"
click at [792, 175] on div "New Form Audit Trail Start Tracking Create Empty Shipment Tracking Create Route…" at bounding box center [750, 202] width 1332 height 65
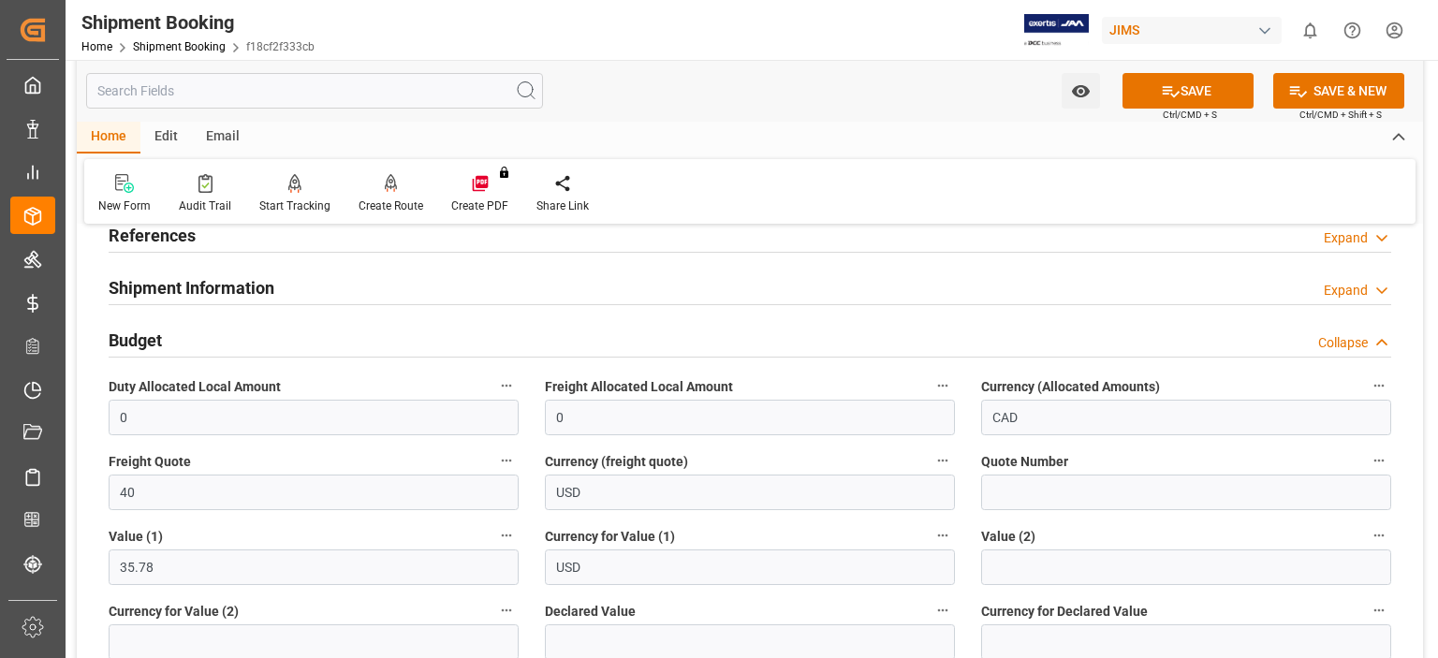
scroll to position [155, 0]
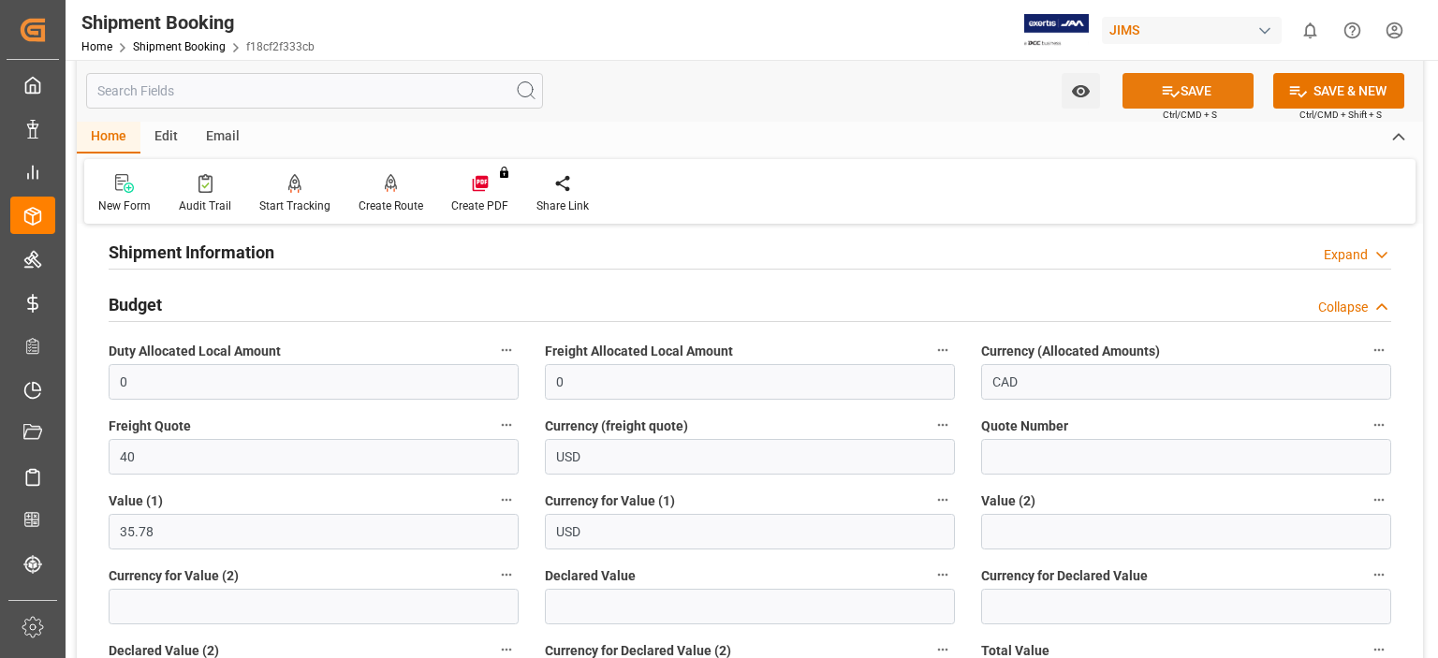
click at [1183, 93] on button "SAVE" at bounding box center [1188, 91] width 131 height 36
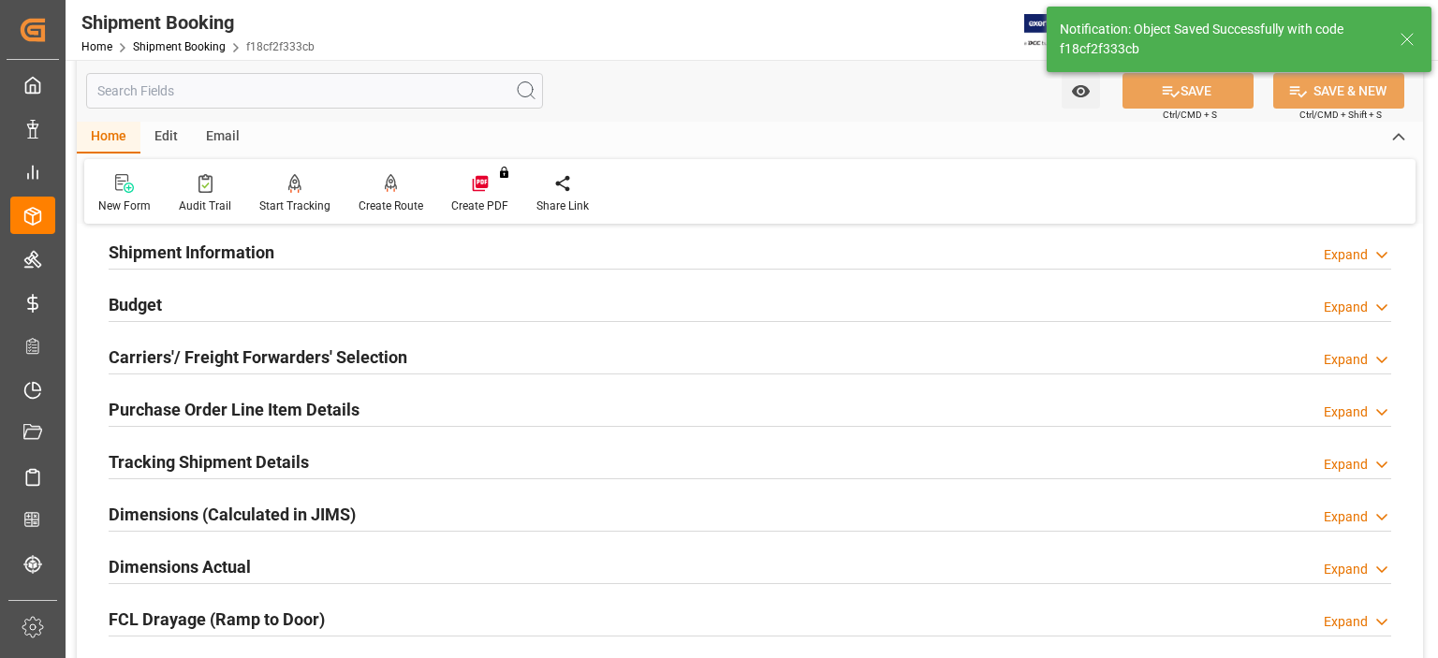
click at [150, 349] on h2 "Carriers'/ Freight Forwarders' Selection" at bounding box center [258, 357] width 299 height 25
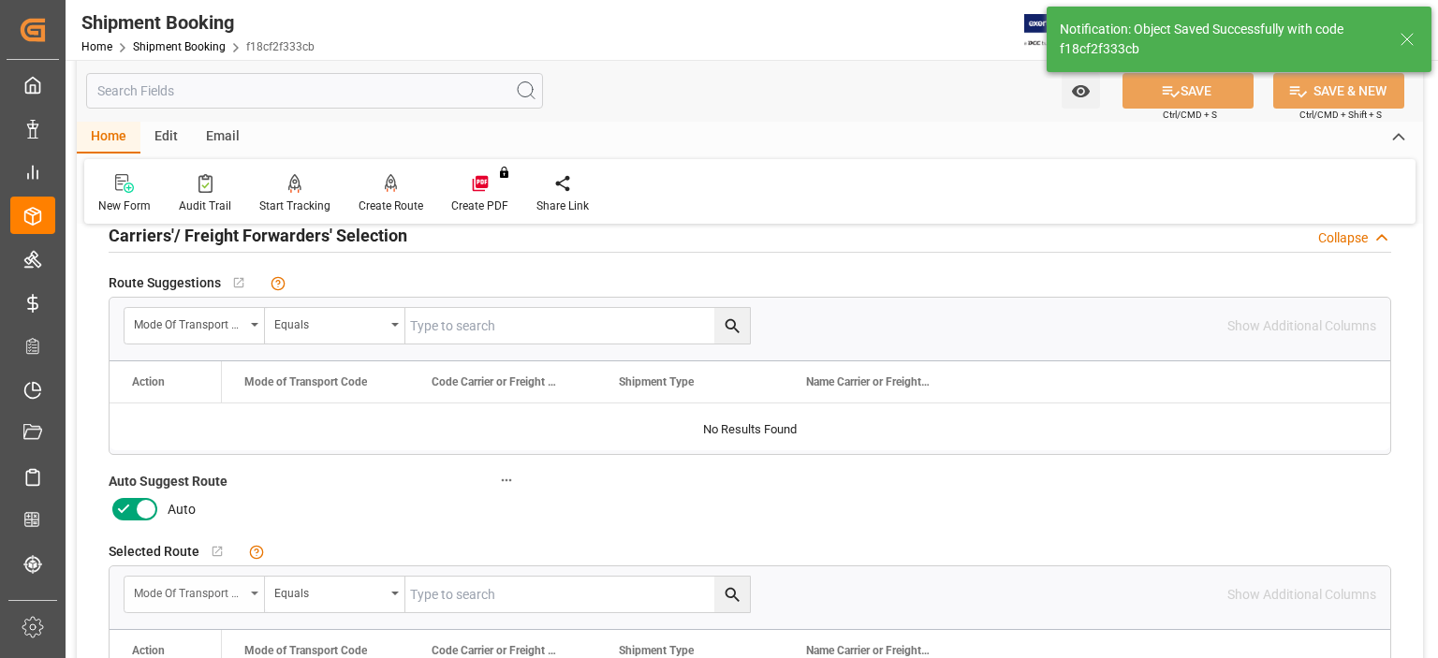
scroll to position [312, 0]
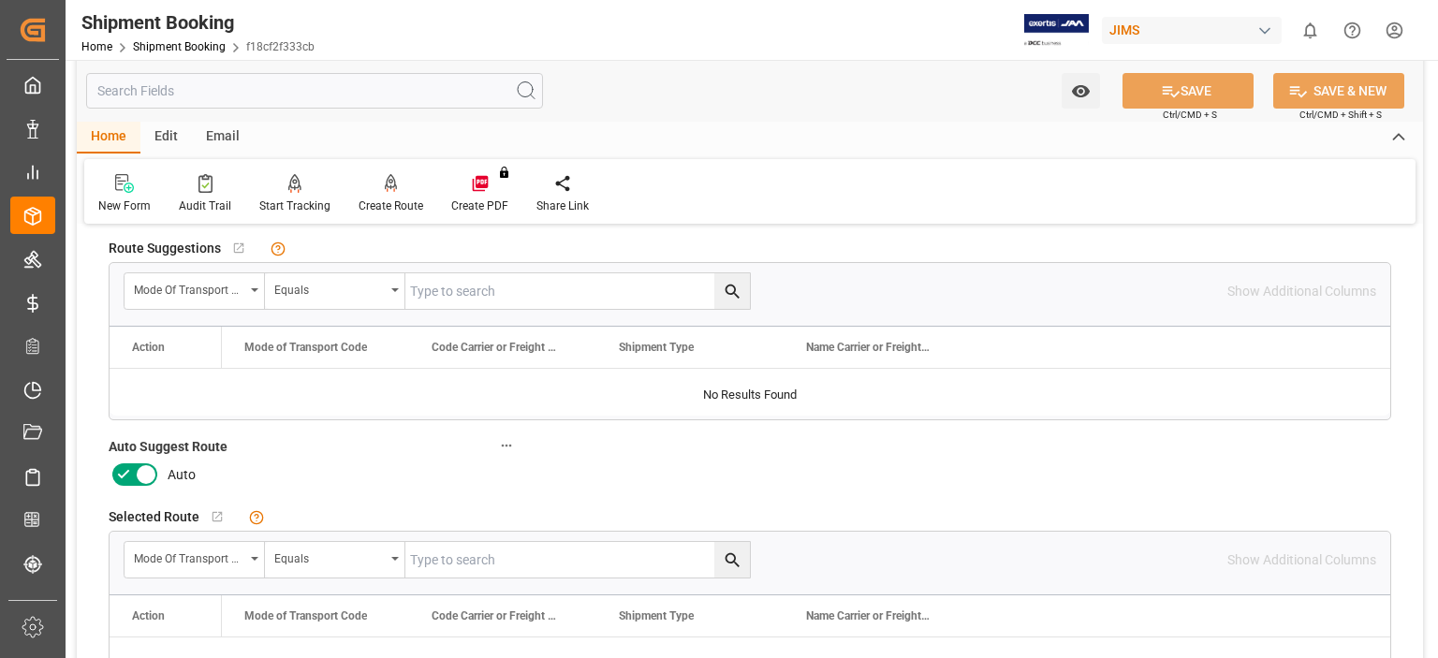
click at [127, 468] on icon at bounding box center [123, 475] width 22 height 22
click at [0, 0] on input "checkbox" at bounding box center [0, 0] width 0 height 0
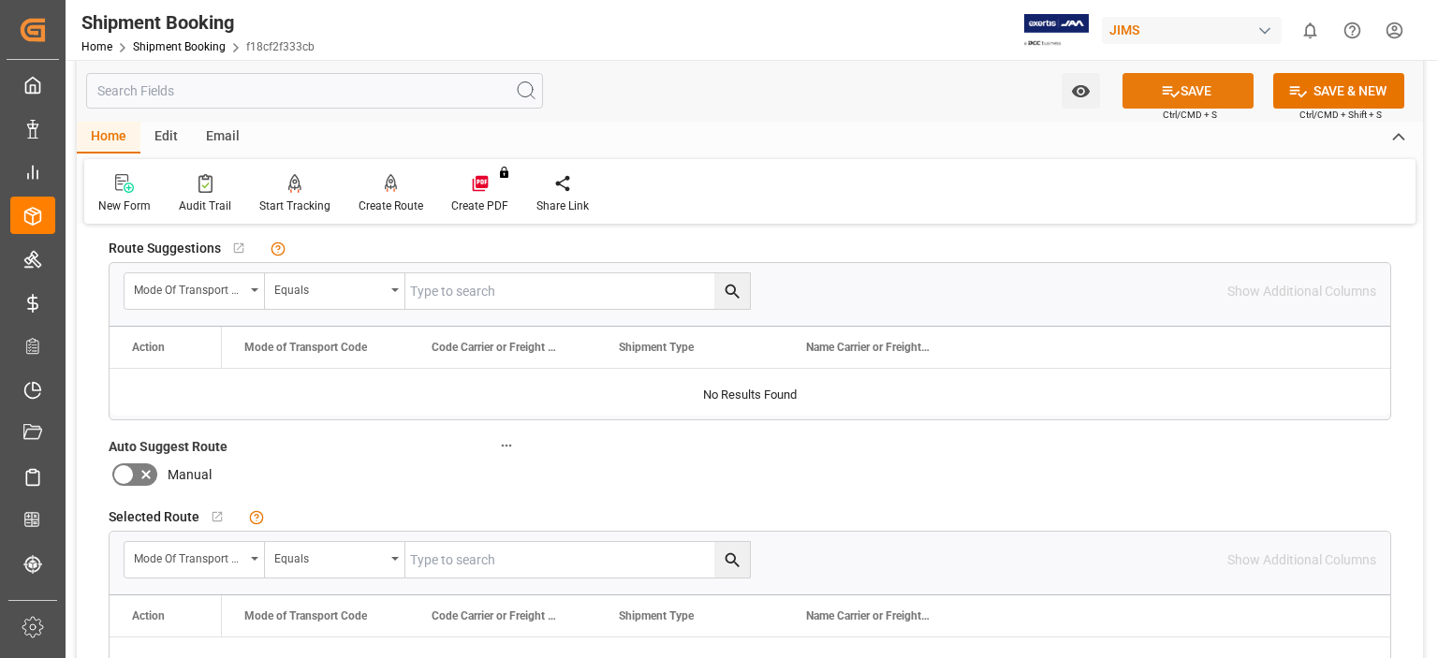
click at [1187, 89] on button "SAVE" at bounding box center [1188, 91] width 131 height 36
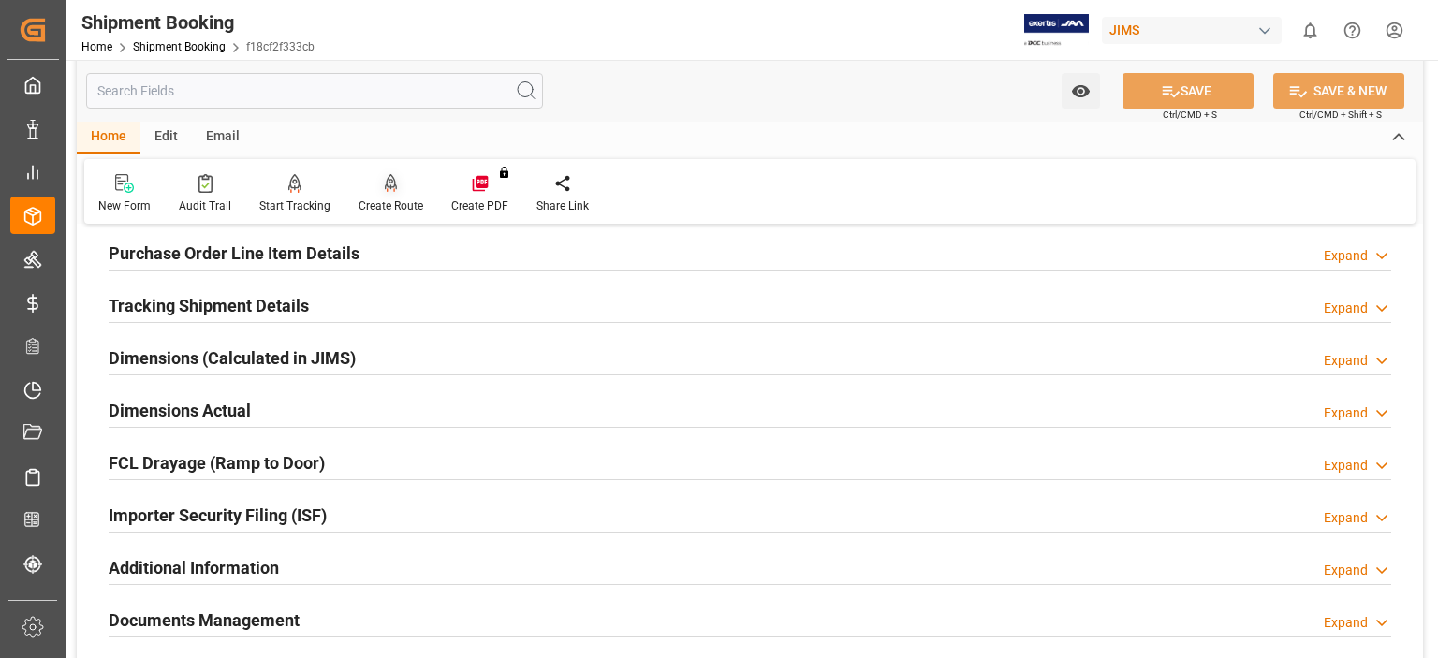
click at [385, 187] on icon at bounding box center [391, 182] width 13 height 16
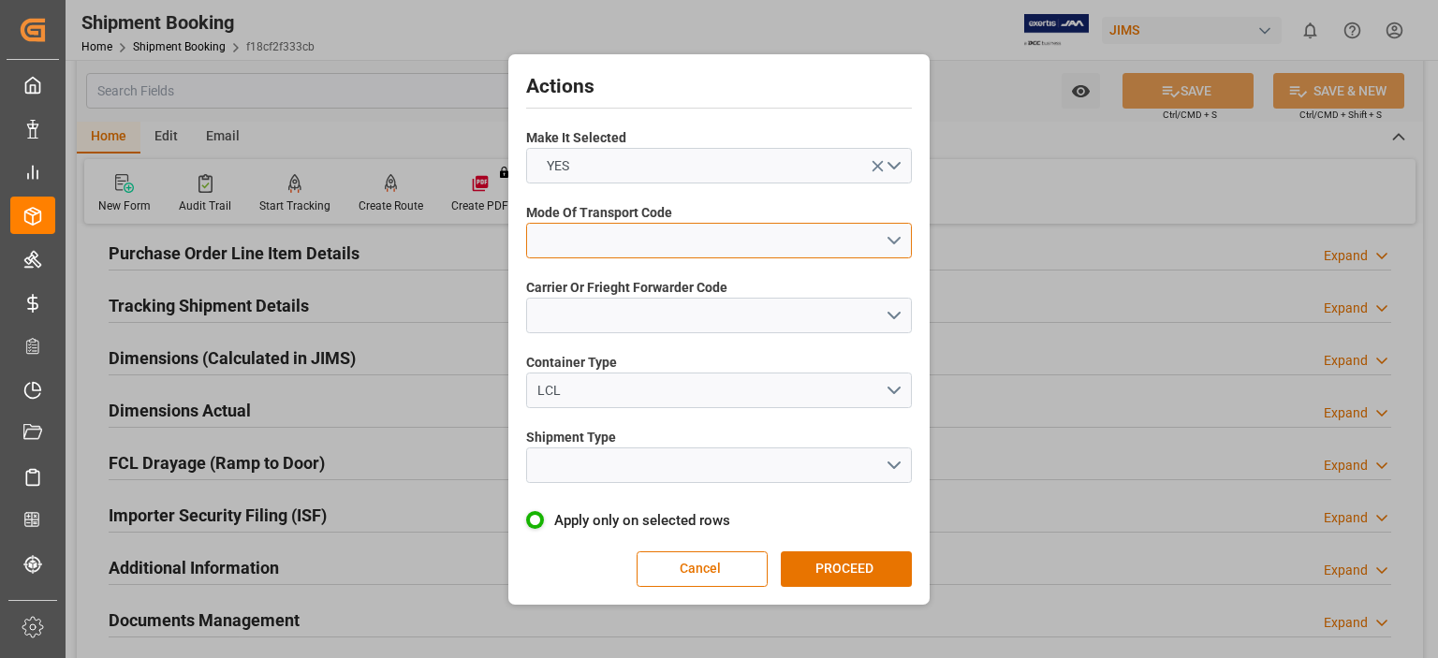
click at [577, 239] on button "open menu" at bounding box center [719, 241] width 386 height 36
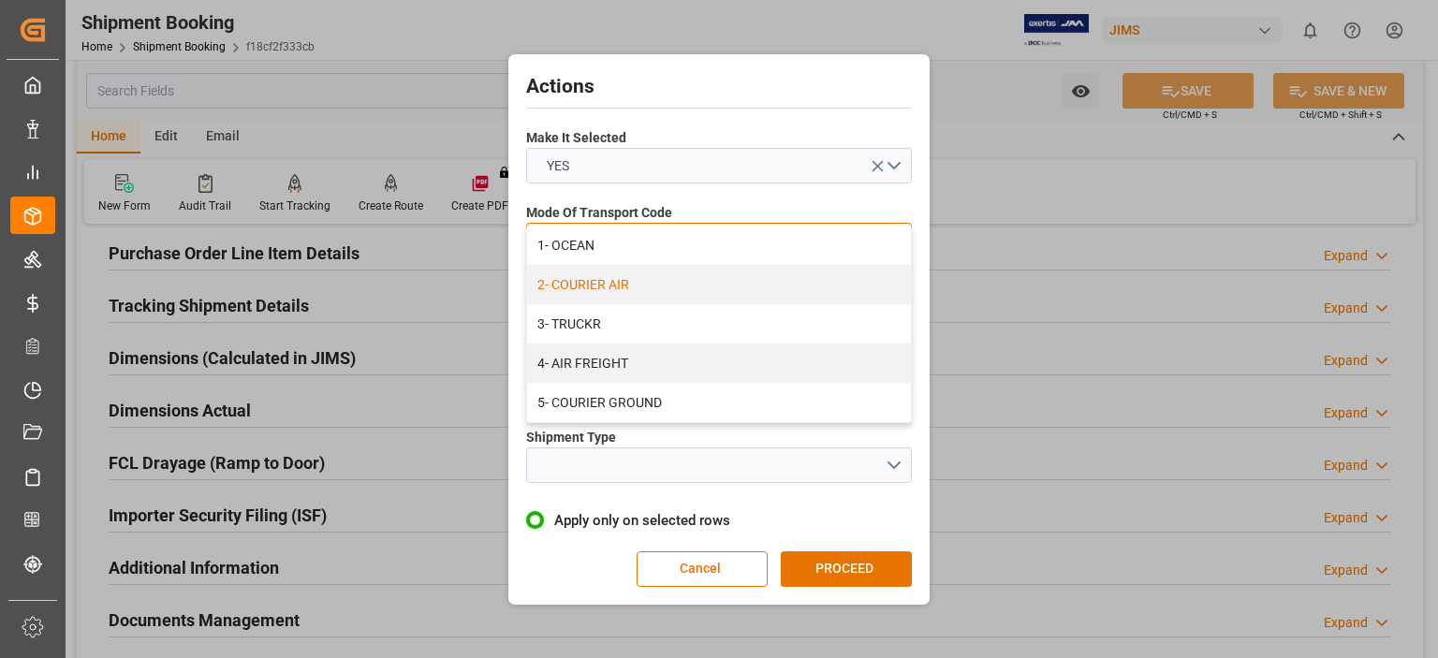
click at [653, 281] on div "2- COURIER AIR" at bounding box center [719, 284] width 384 height 39
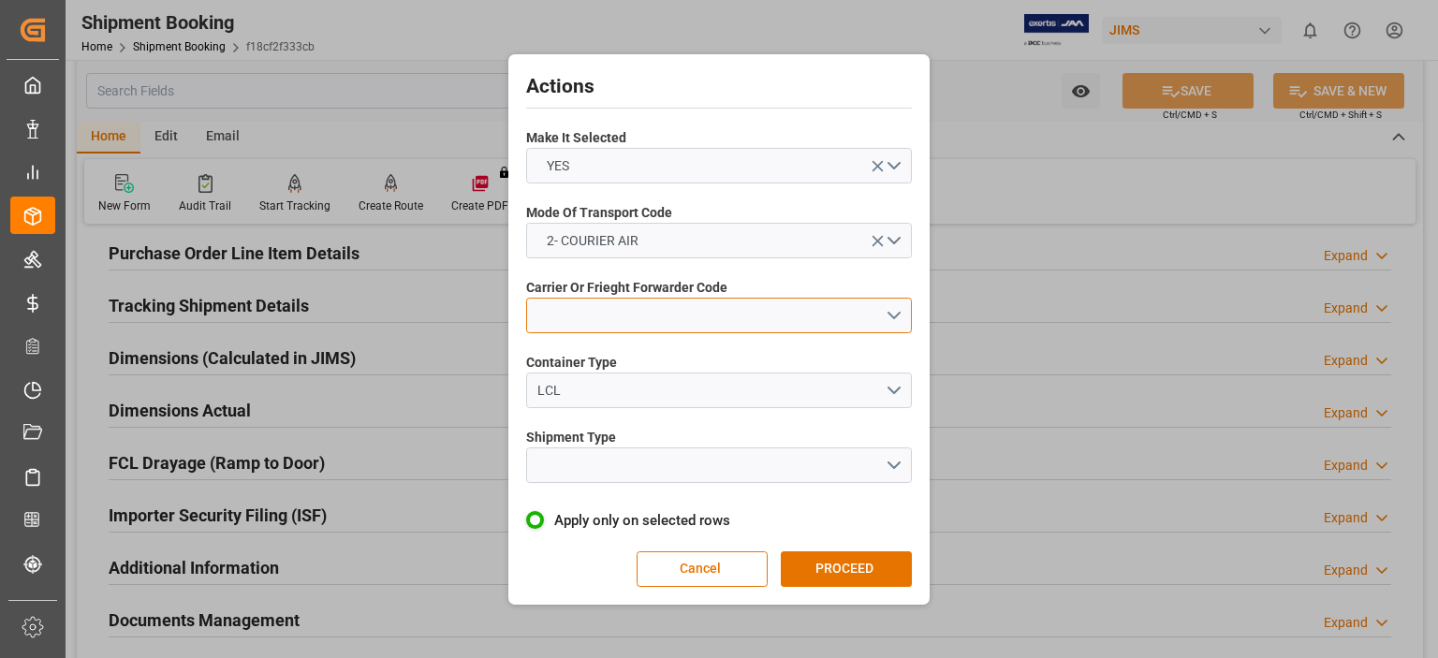
click at [589, 321] on button "open menu" at bounding box center [719, 316] width 386 height 36
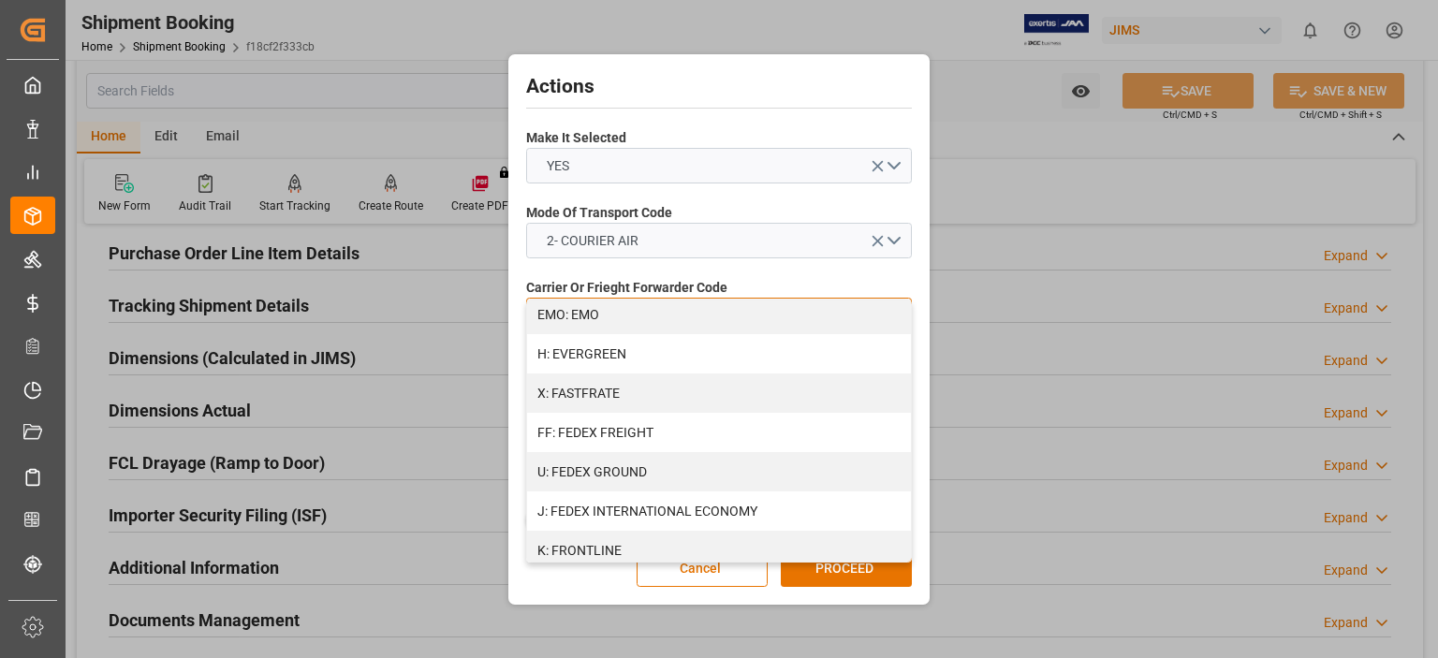
scroll to position [468, 0]
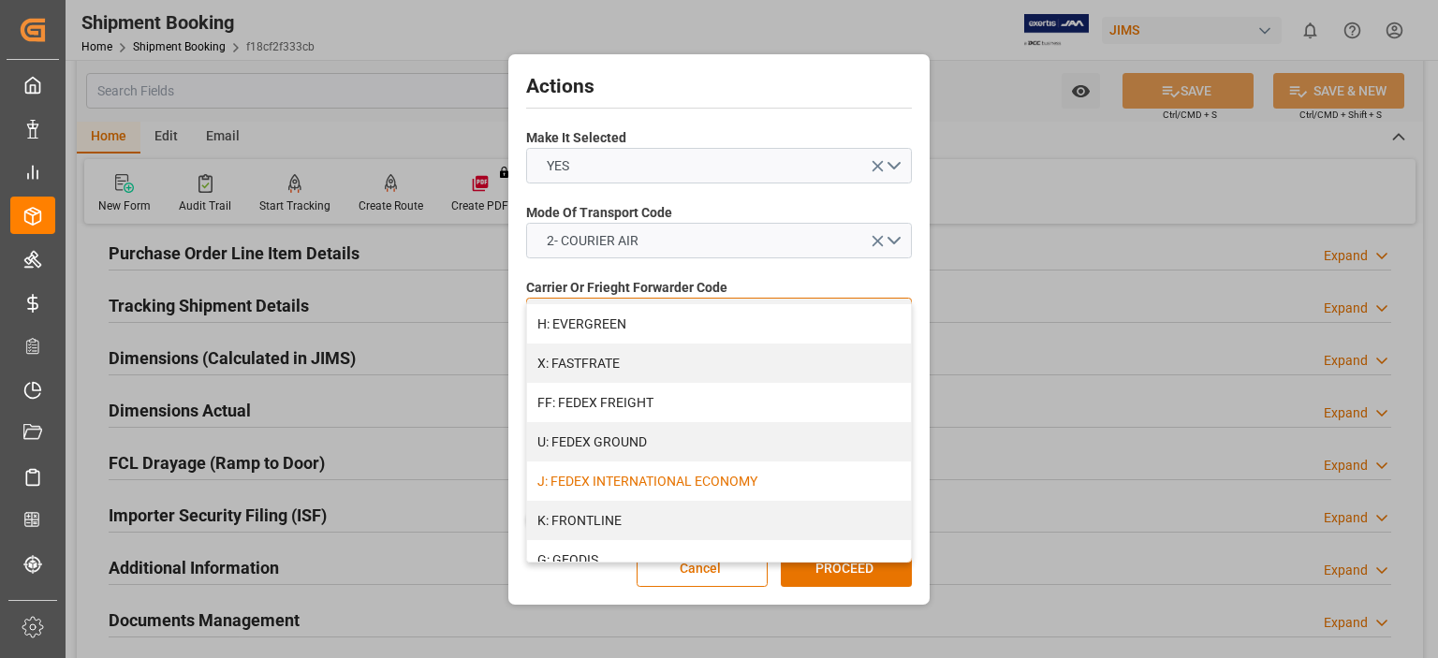
click at [671, 482] on div "J: FEDEX INTERNATIONAL ECONOMY" at bounding box center [719, 481] width 384 height 39
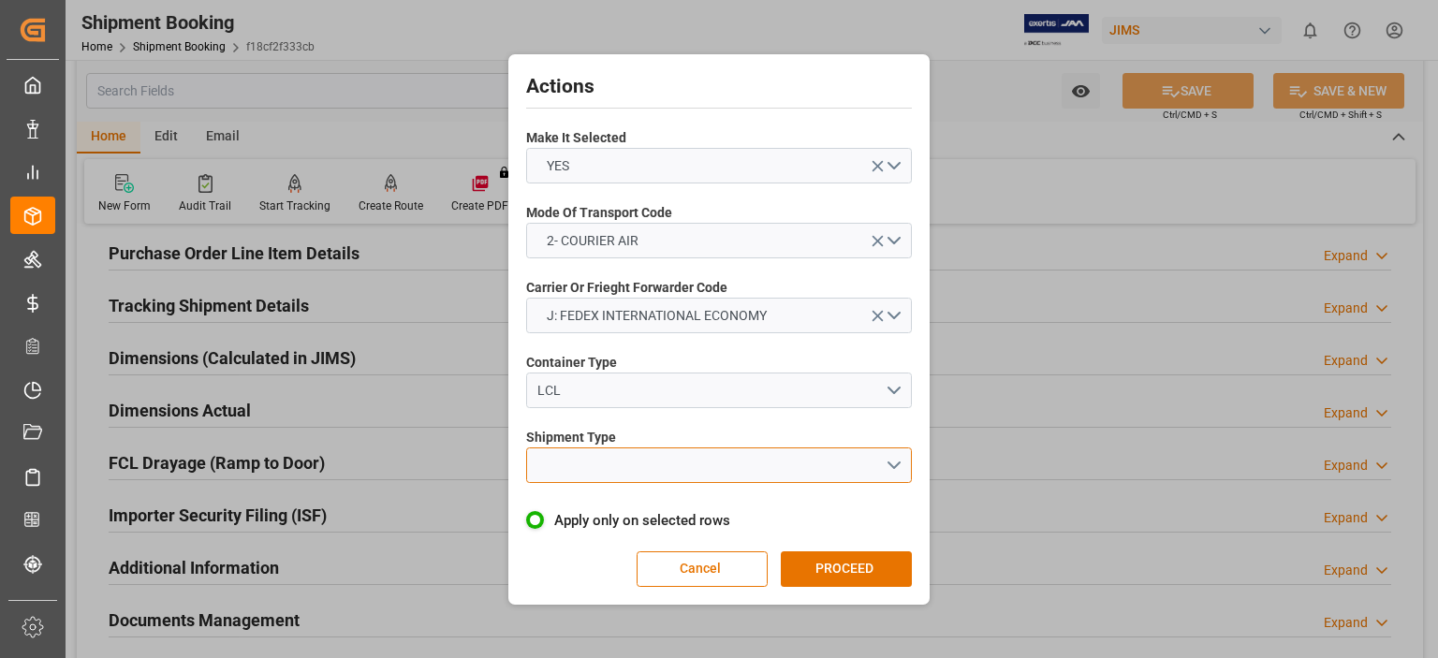
click at [587, 460] on button "open menu" at bounding box center [719, 466] width 386 height 36
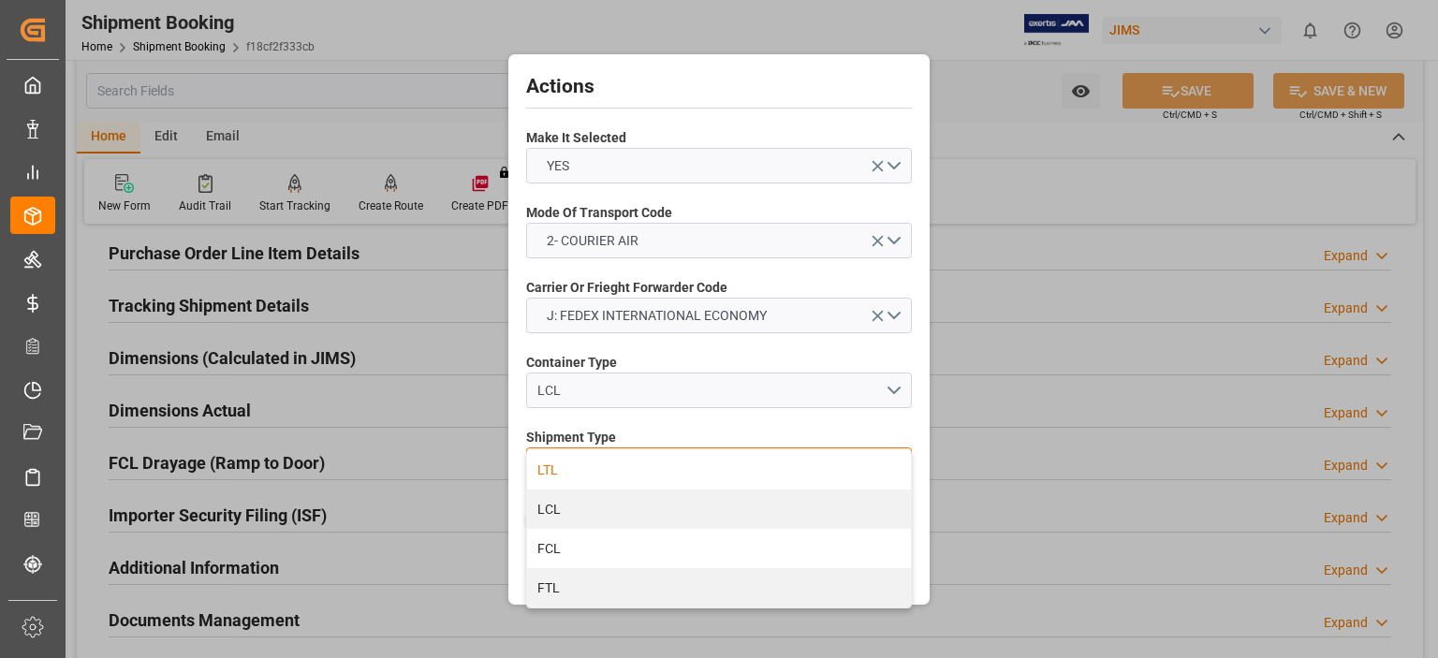
click at [591, 468] on div "LTL" at bounding box center [719, 469] width 384 height 39
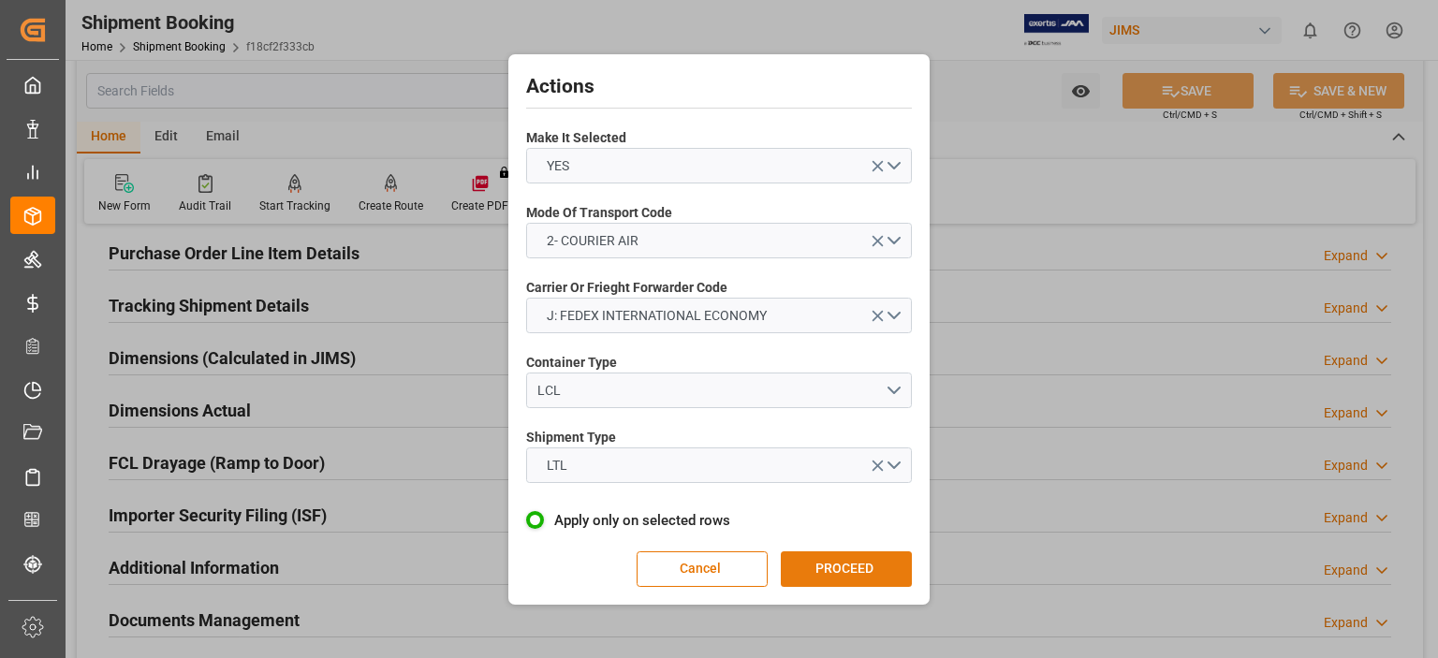
click at [839, 572] on button "PROCEED" at bounding box center [846, 570] width 131 height 36
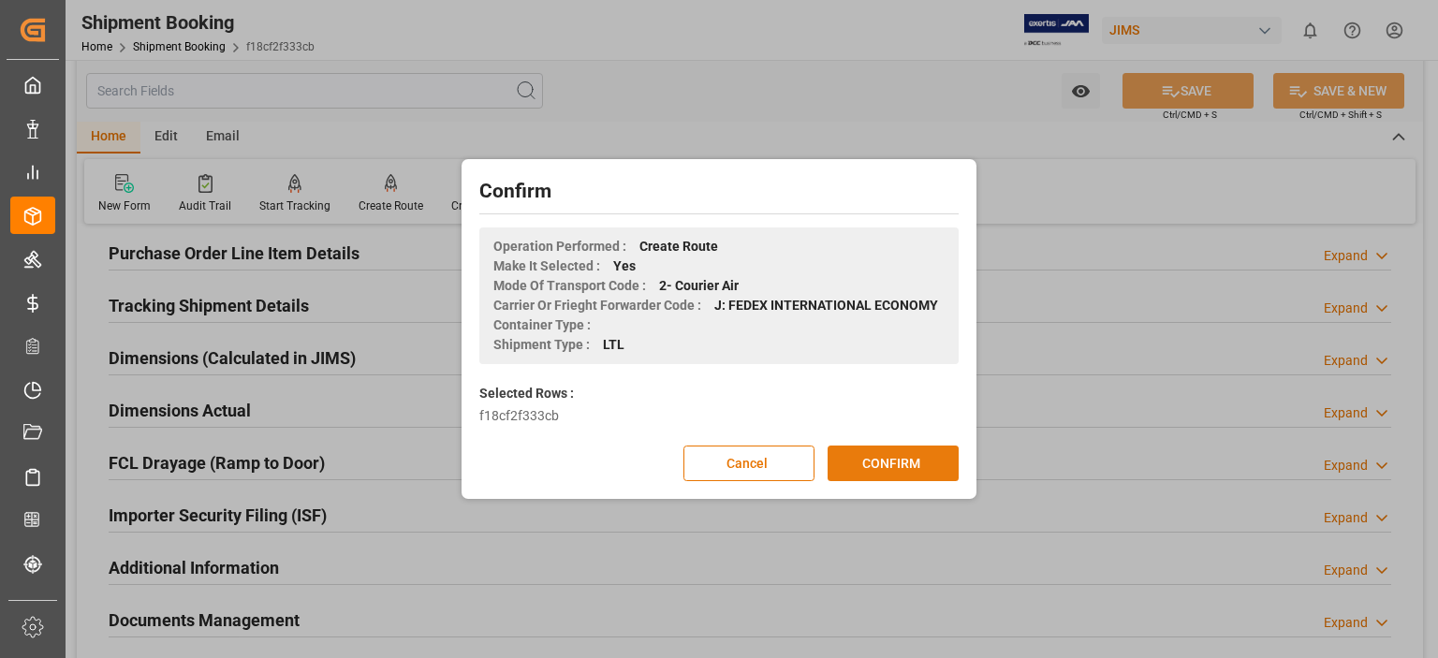
click at [895, 467] on button "CONFIRM" at bounding box center [893, 464] width 131 height 36
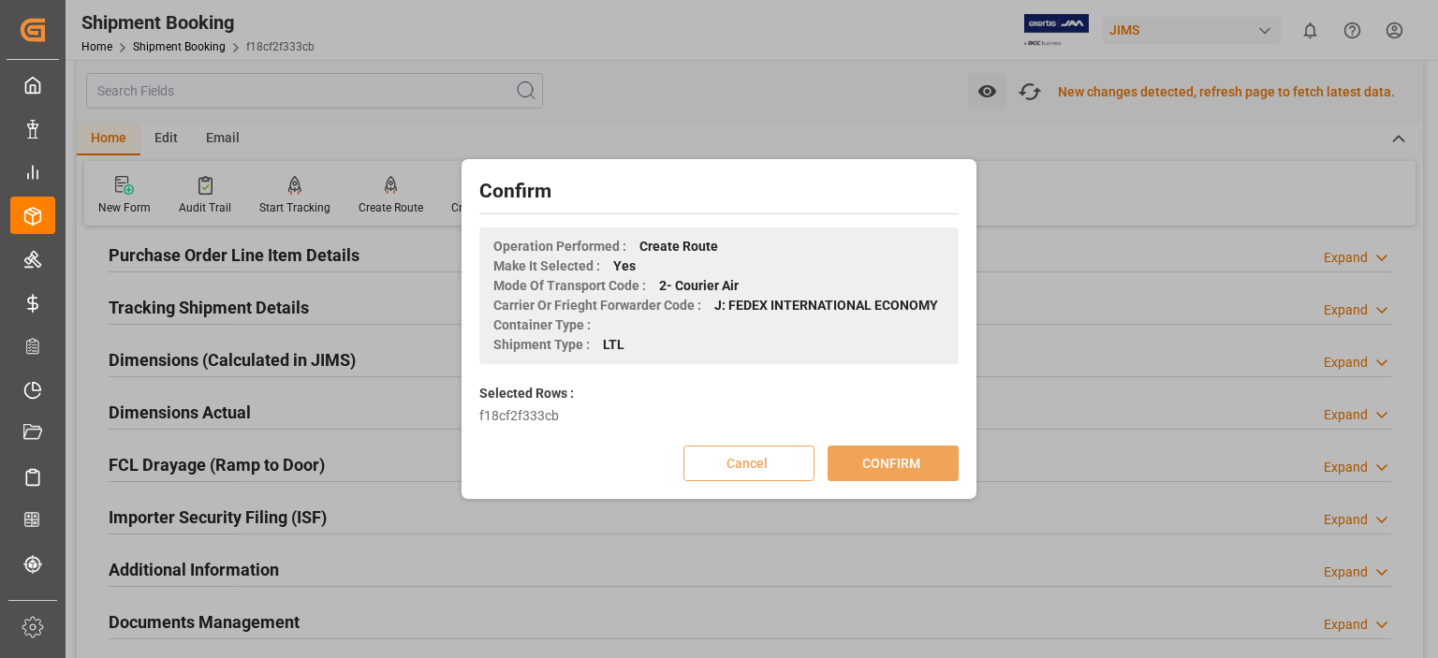
scroll to position [315, 0]
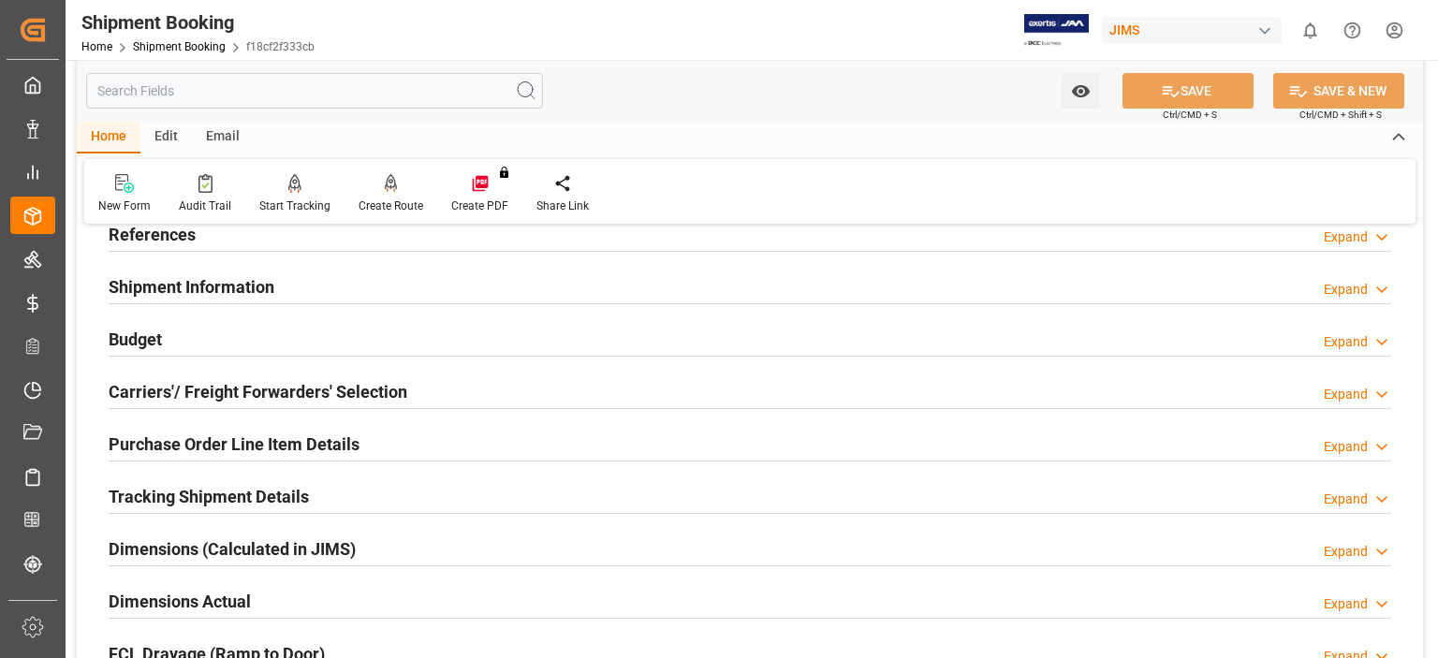
scroll to position [155, 0]
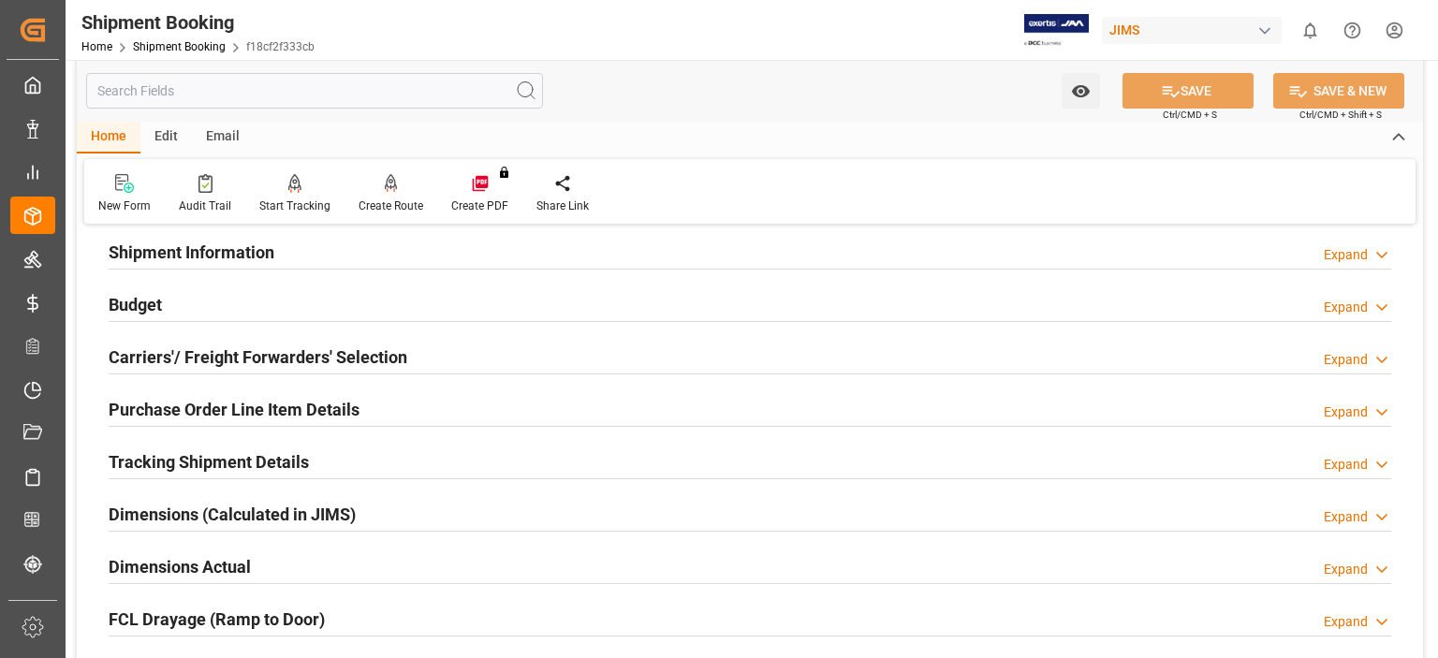
click at [226, 407] on h2 "Purchase Order Line Item Details" at bounding box center [234, 409] width 251 height 25
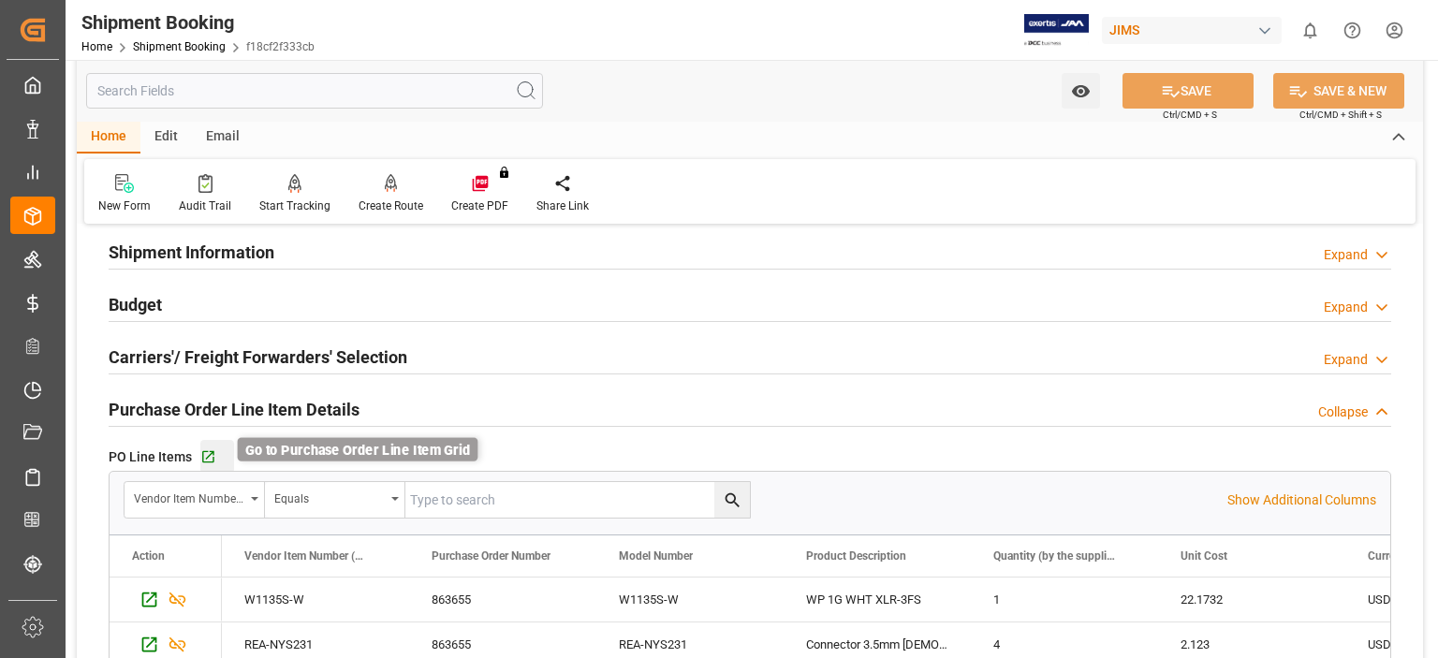
click at [204, 457] on icon "button" at bounding box center [208, 458] width 16 height 16
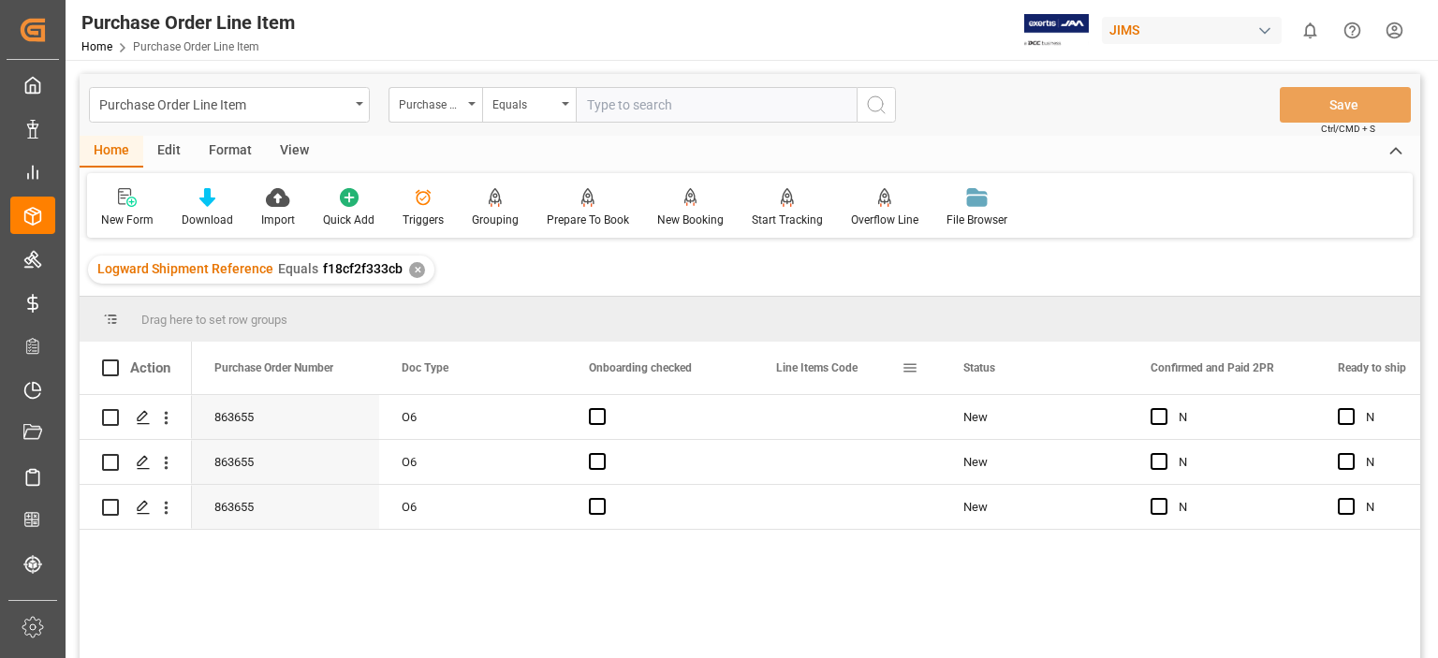
click at [906, 366] on span at bounding box center [910, 368] width 17 height 17
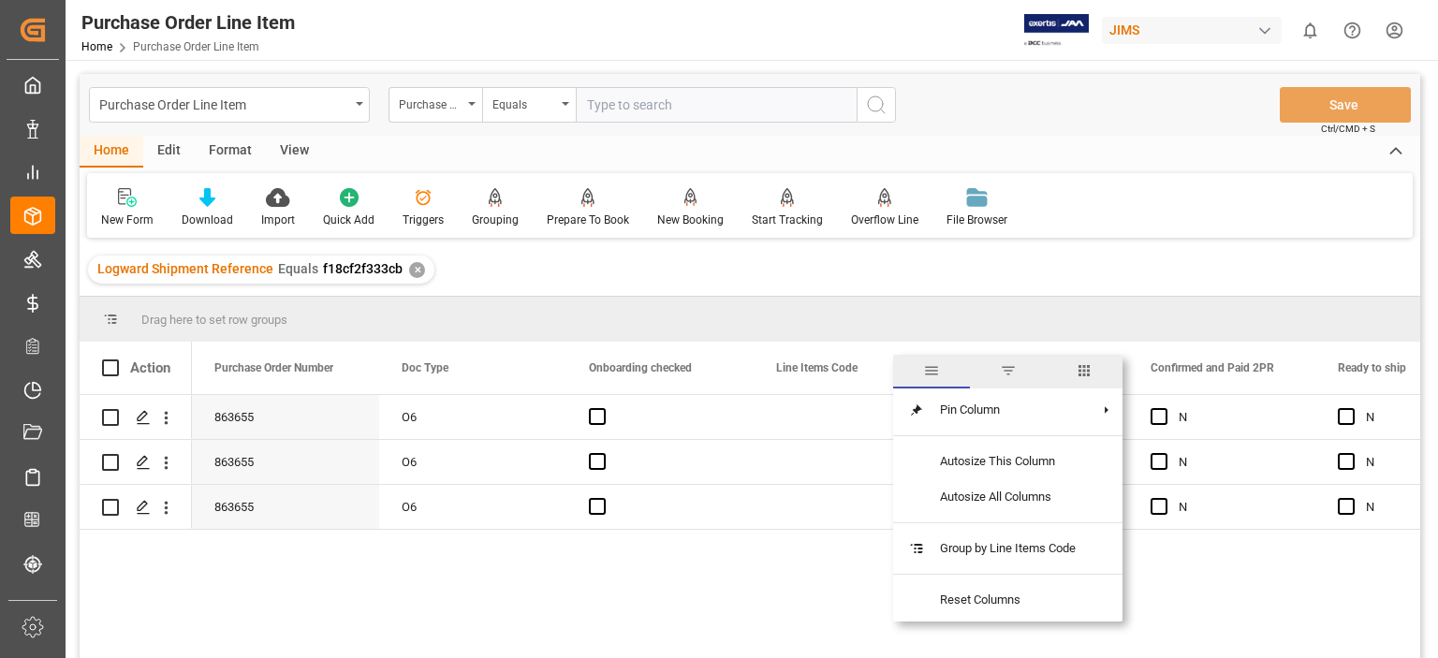
click at [1086, 369] on span "columns" at bounding box center [1084, 370] width 17 height 17
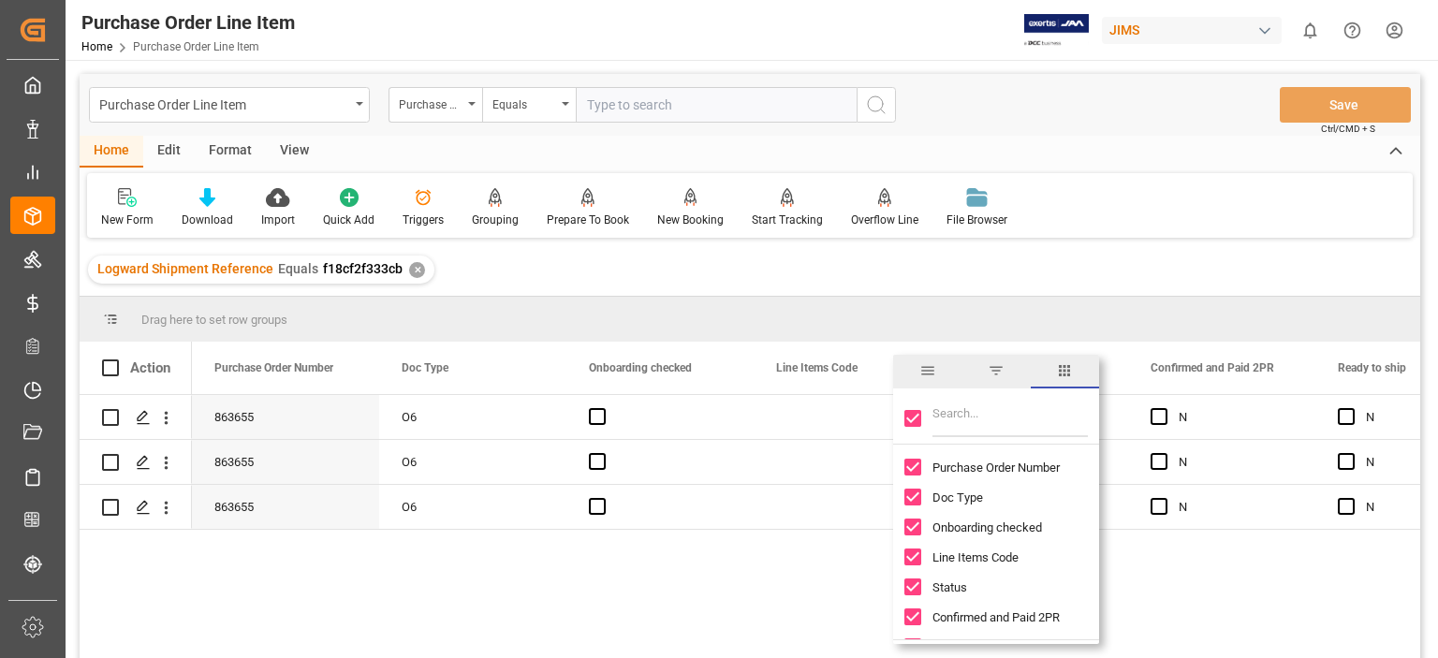
click at [913, 416] on input "Toggle Select All Columns" at bounding box center [913, 418] width 17 height 17
checkbox input "false"
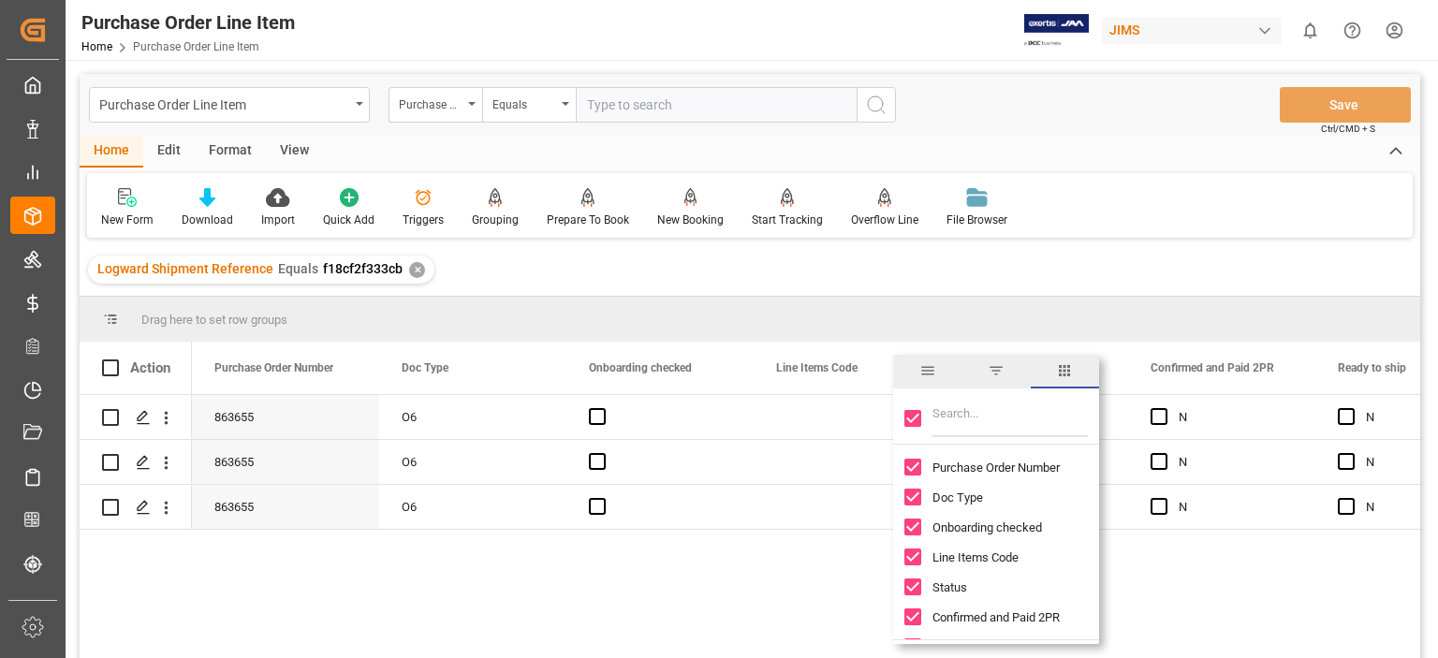
checkbox input "false"
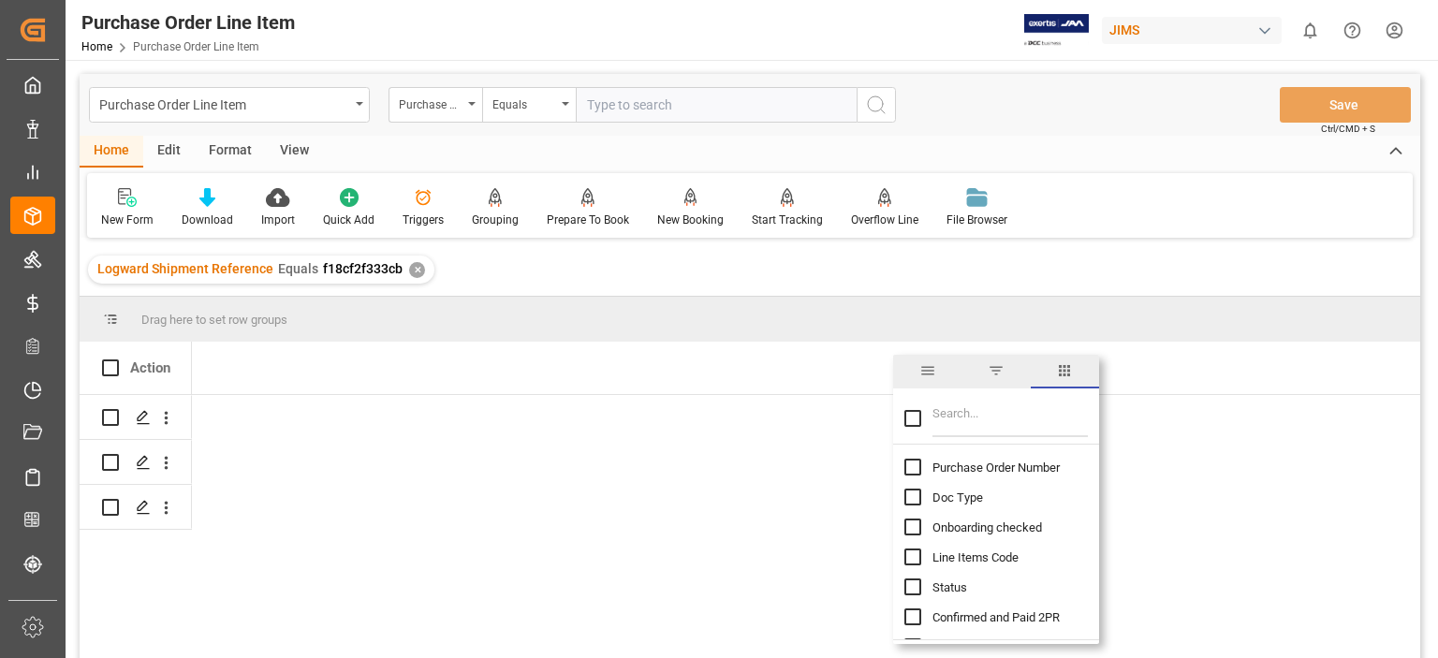
click at [954, 416] on input "Filter Columns Input" at bounding box center [1010, 418] width 155 height 37
type input "incoterm"
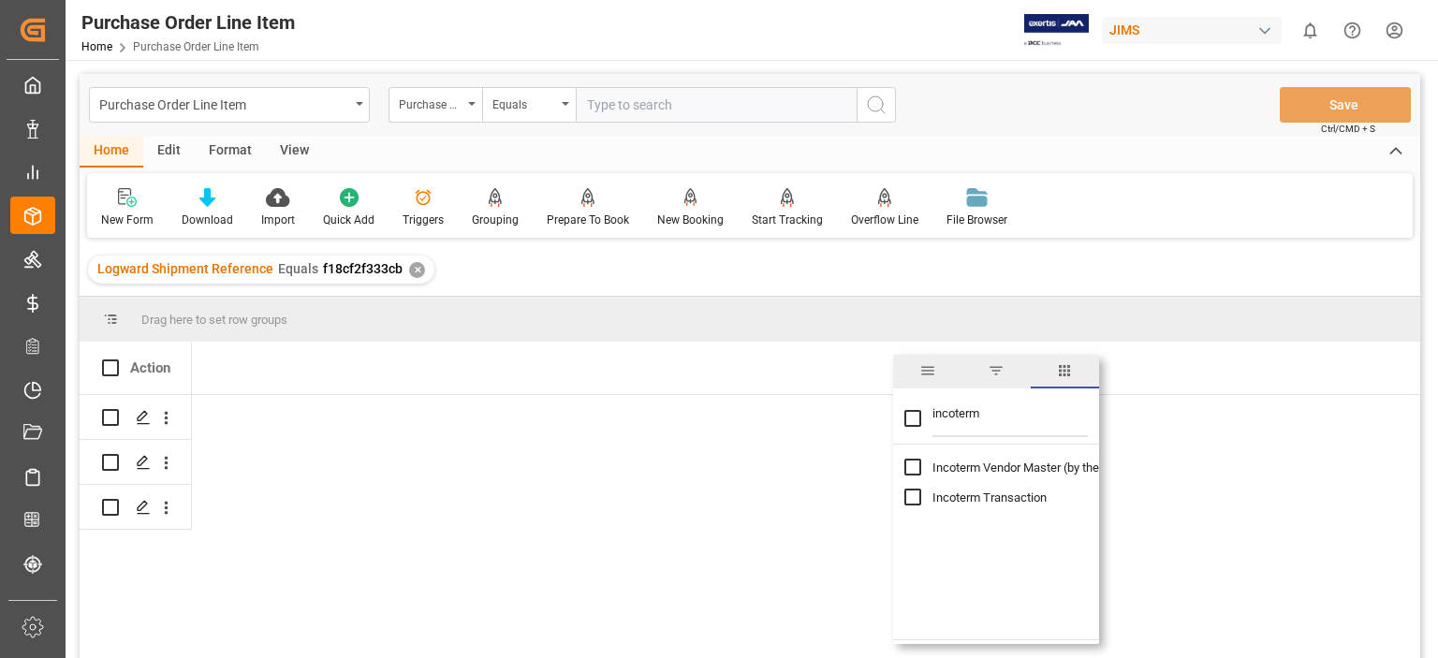
click at [917, 418] on input "Toggle Select All Columns" at bounding box center [913, 418] width 17 height 17
checkbox input "true"
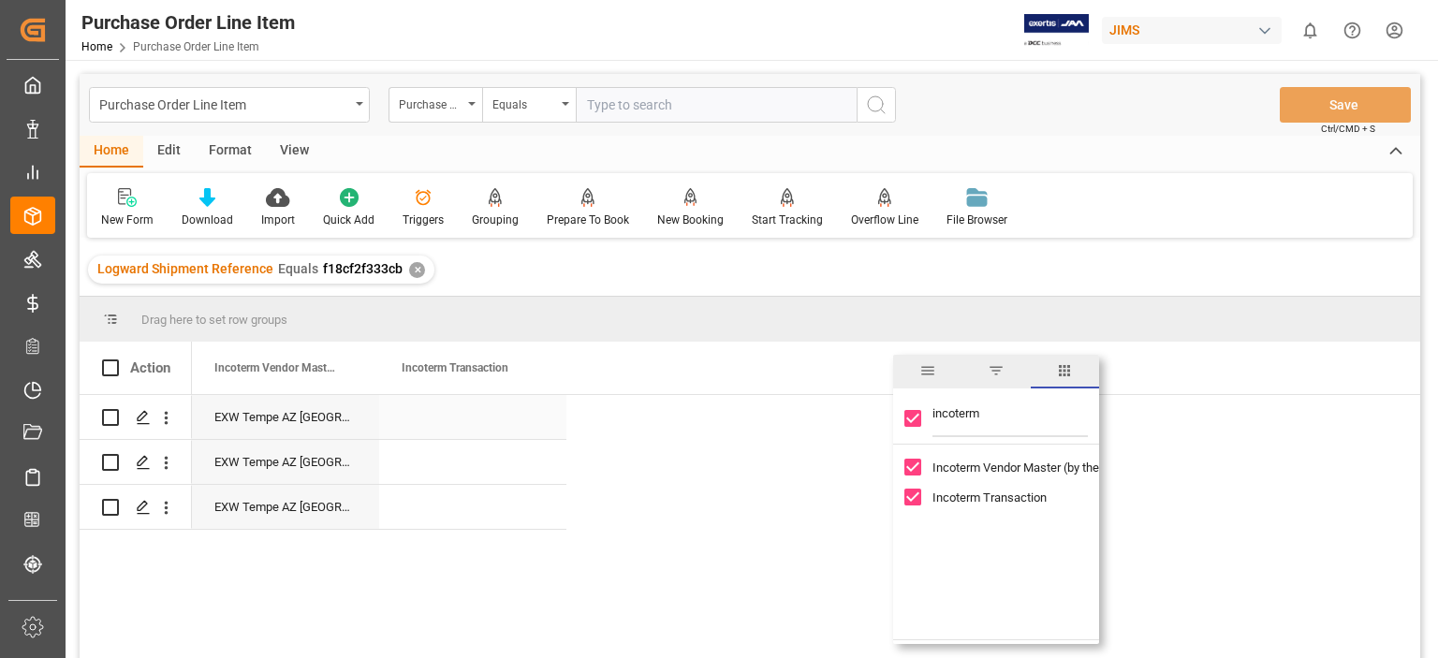
click at [423, 410] on div "Press SPACE to select this row." at bounding box center [472, 417] width 187 height 44
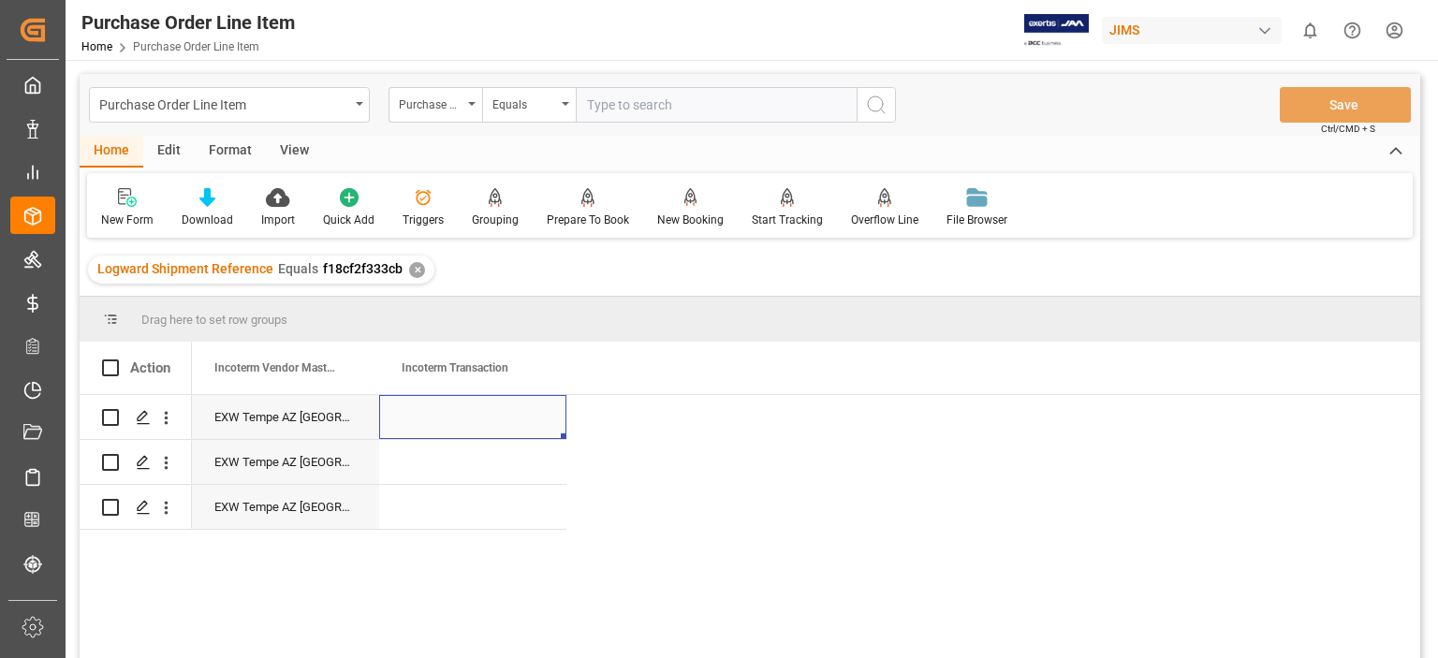
click at [450, 419] on div "Press SPACE to select this row." at bounding box center [472, 417] width 187 height 44
click at [471, 413] on div "Press SPACE to select this row." at bounding box center [472, 417] width 187 height 44
click at [460, 426] on input "Press SPACE to select this row." at bounding box center [472, 428] width 157 height 36
type input "EXW Tempe AZ US"
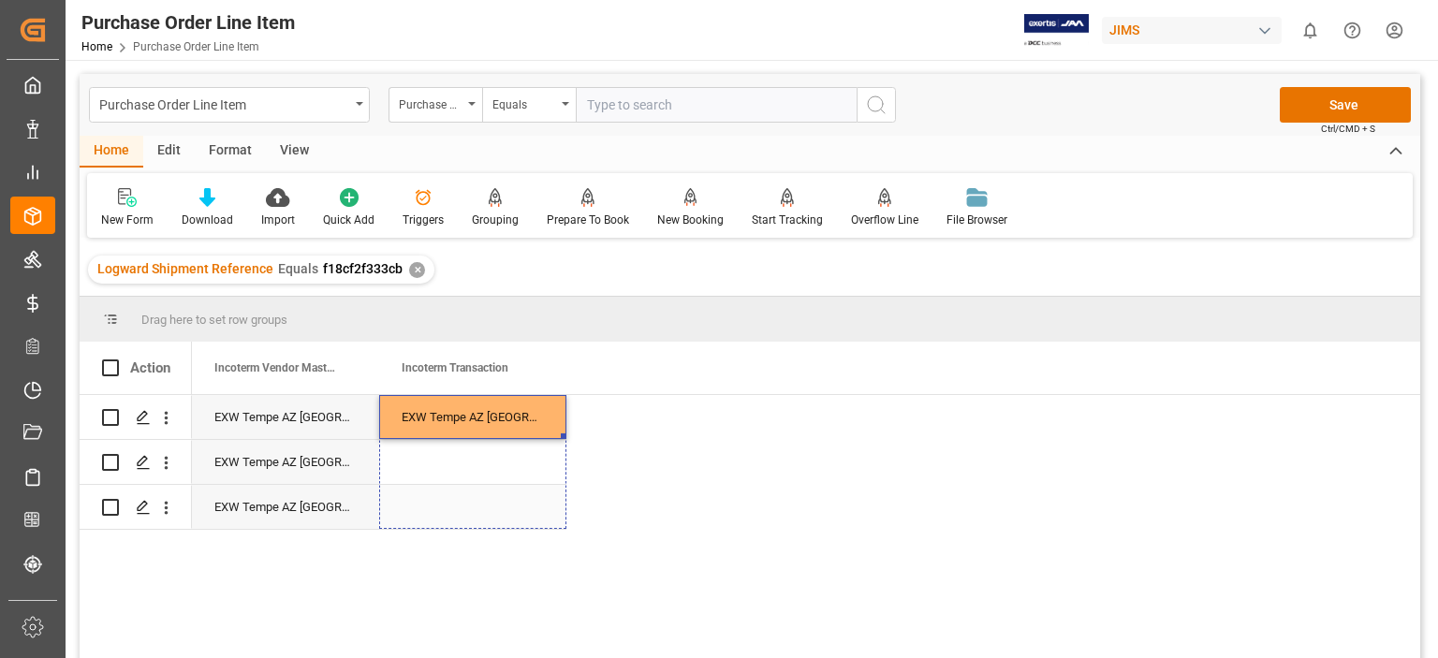
drag, startPoint x: 563, startPoint y: 438, endPoint x: 548, endPoint y: 527, distance: 90.2
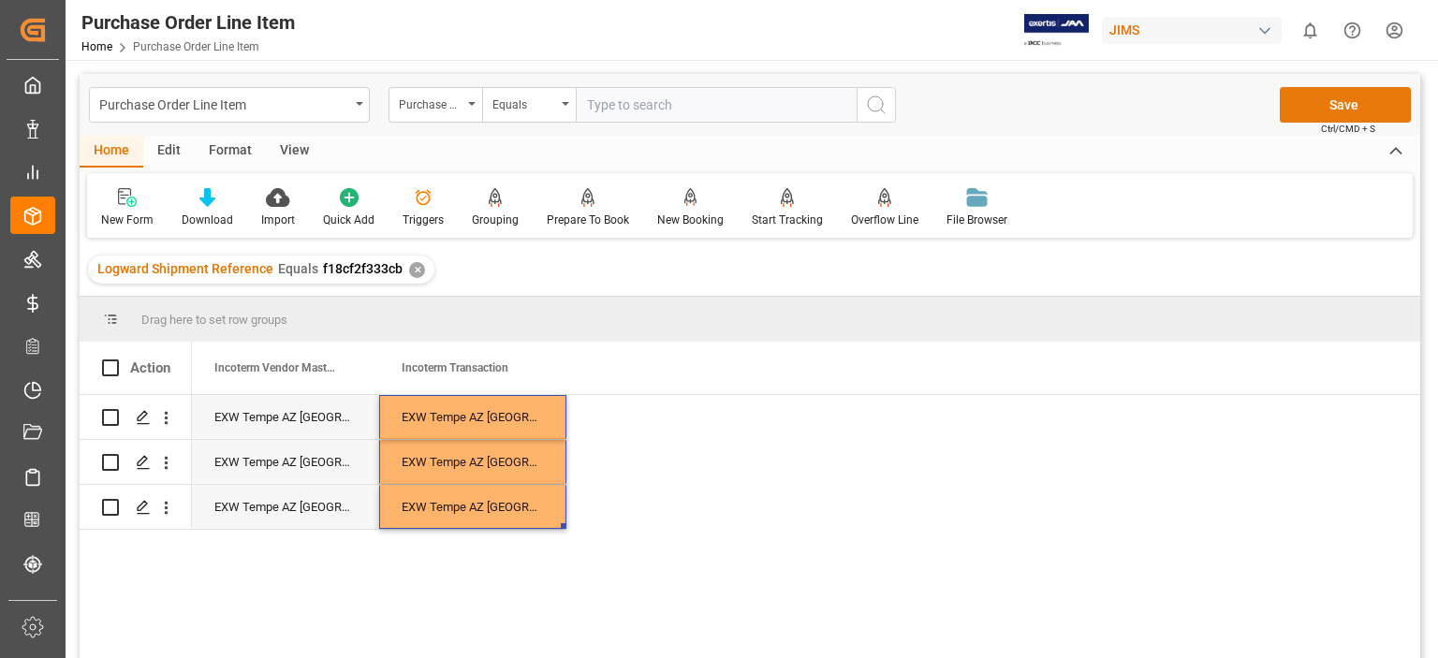
click at [1353, 103] on button "Save" at bounding box center [1345, 105] width 131 height 36
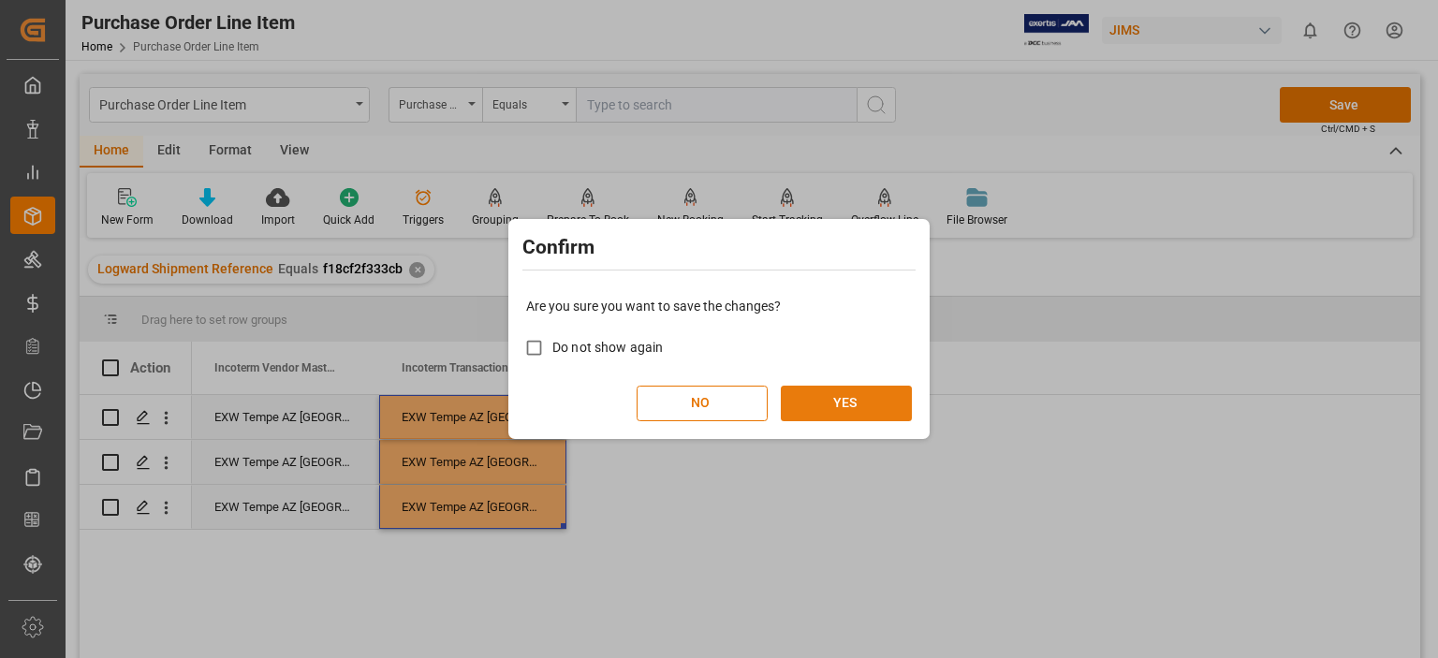
click at [841, 407] on button "YES" at bounding box center [846, 404] width 131 height 36
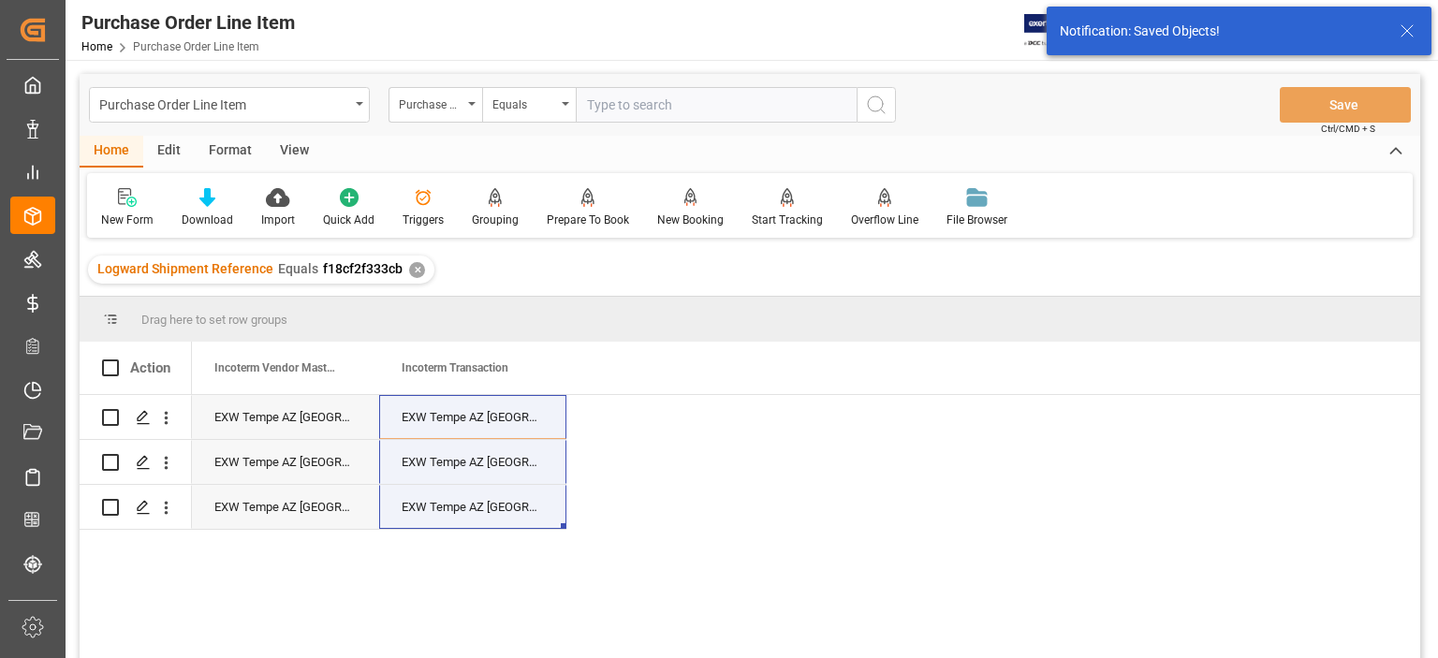
click at [287, 149] on div "View" at bounding box center [294, 152] width 57 height 32
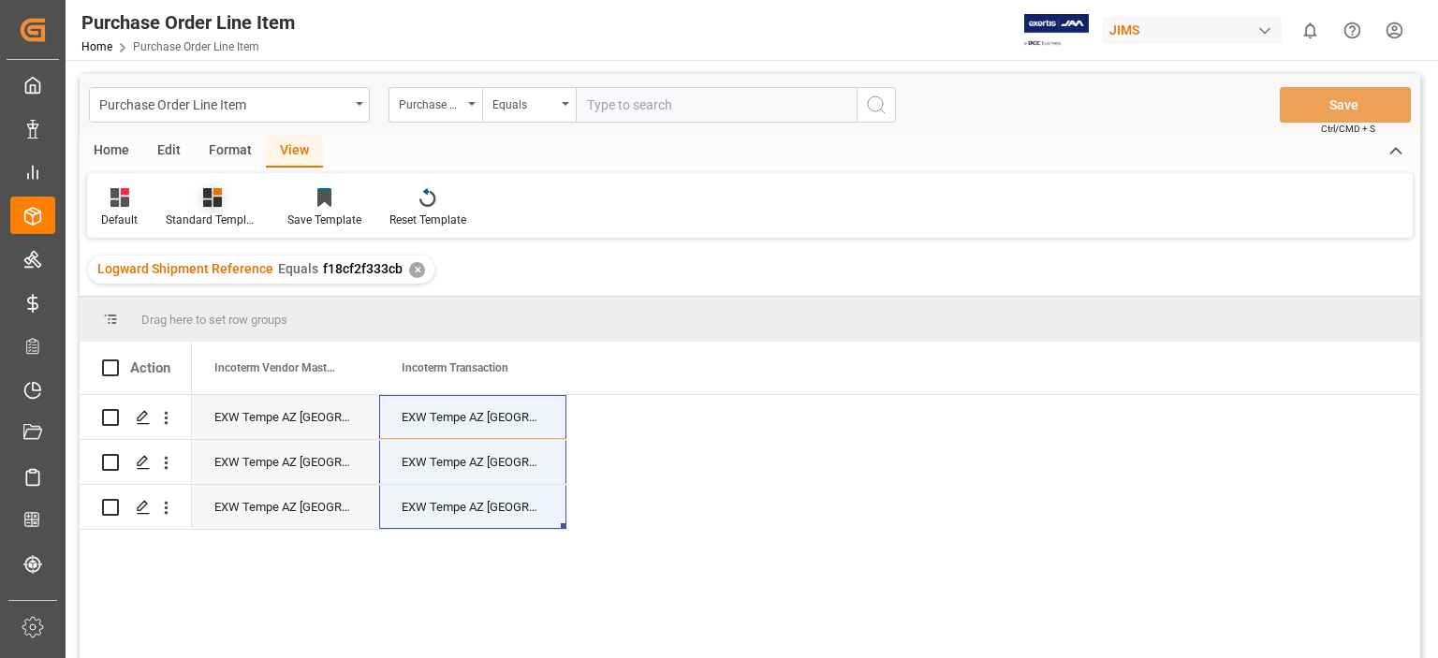
click at [208, 194] on icon at bounding box center [212, 197] width 19 height 19
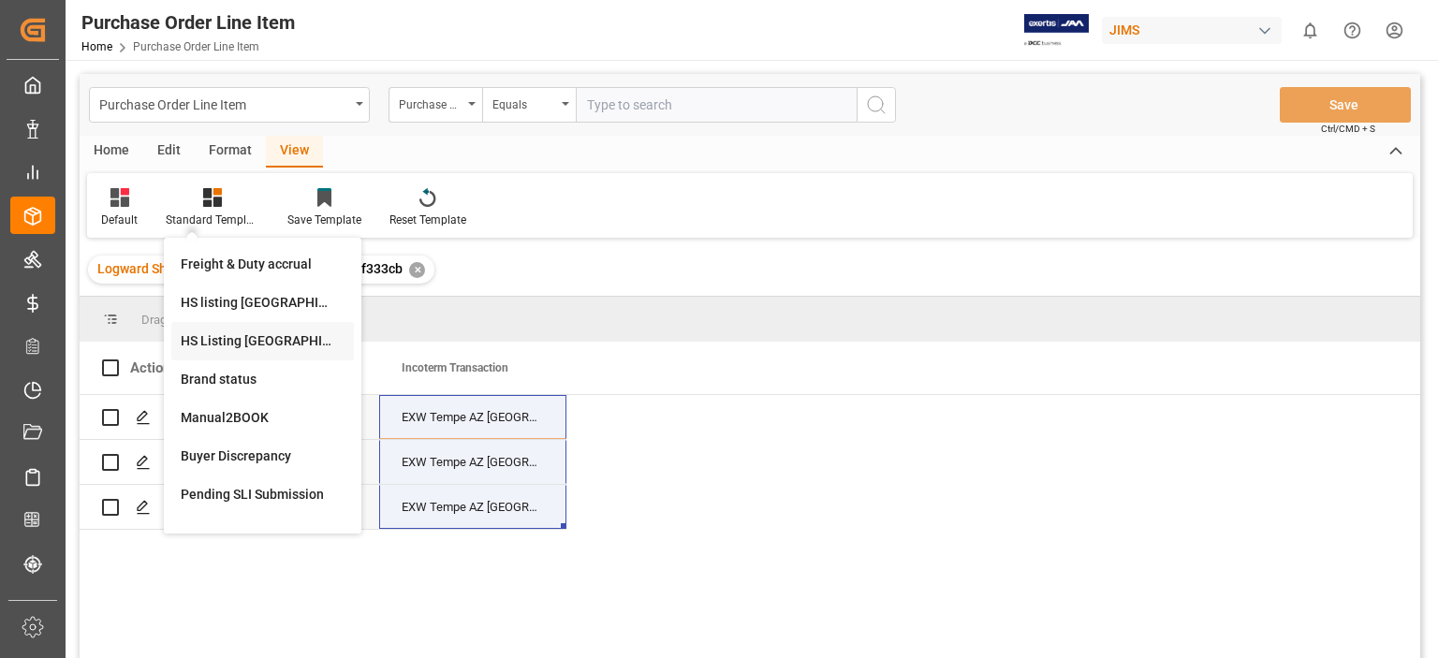
click at [255, 344] on div "HS Listing CANADA" at bounding box center [263, 342] width 164 height 20
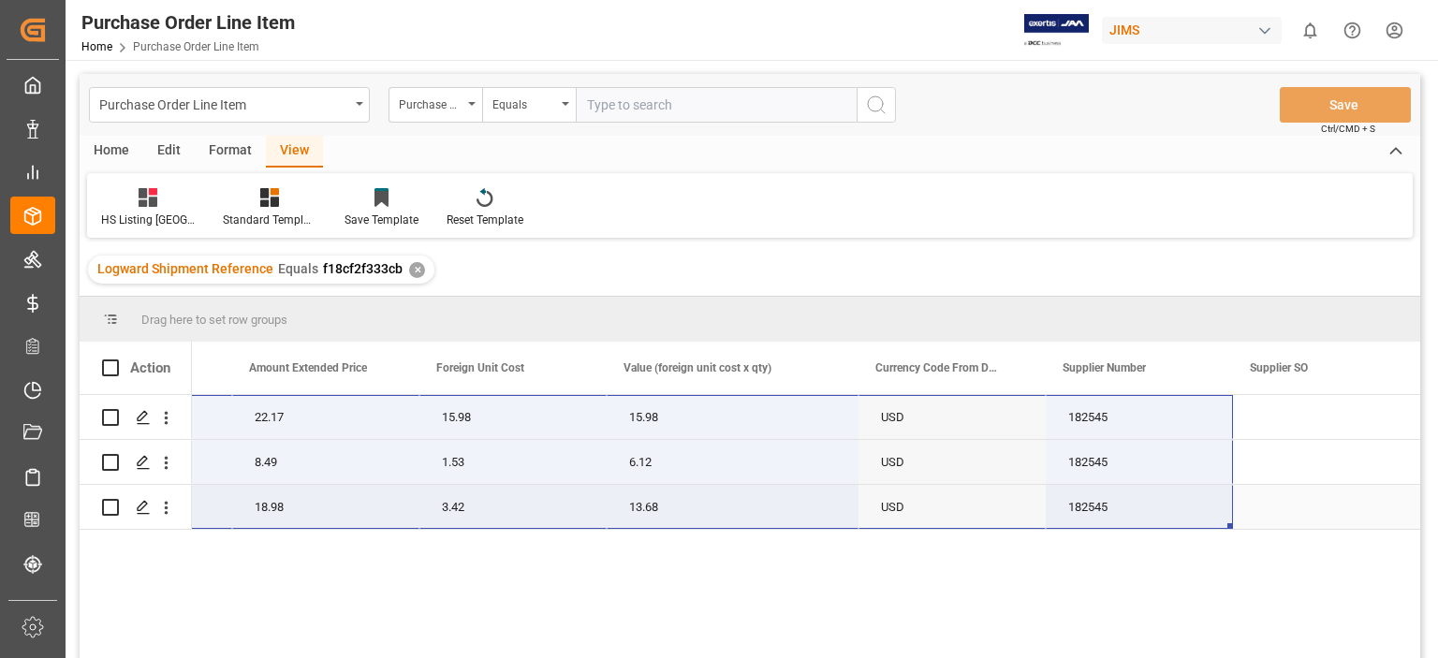
drag, startPoint x: 203, startPoint y: 411, endPoint x: 1187, endPoint y: 507, distance: 988.9
click at [1187, 507] on div "77-10671-US 1 22.1732 22.17 15.98 15.98 USD 182545 4 2.123 8.49 1.53 6.12 USD 1…" at bounding box center [77, 462] width 2687 height 135
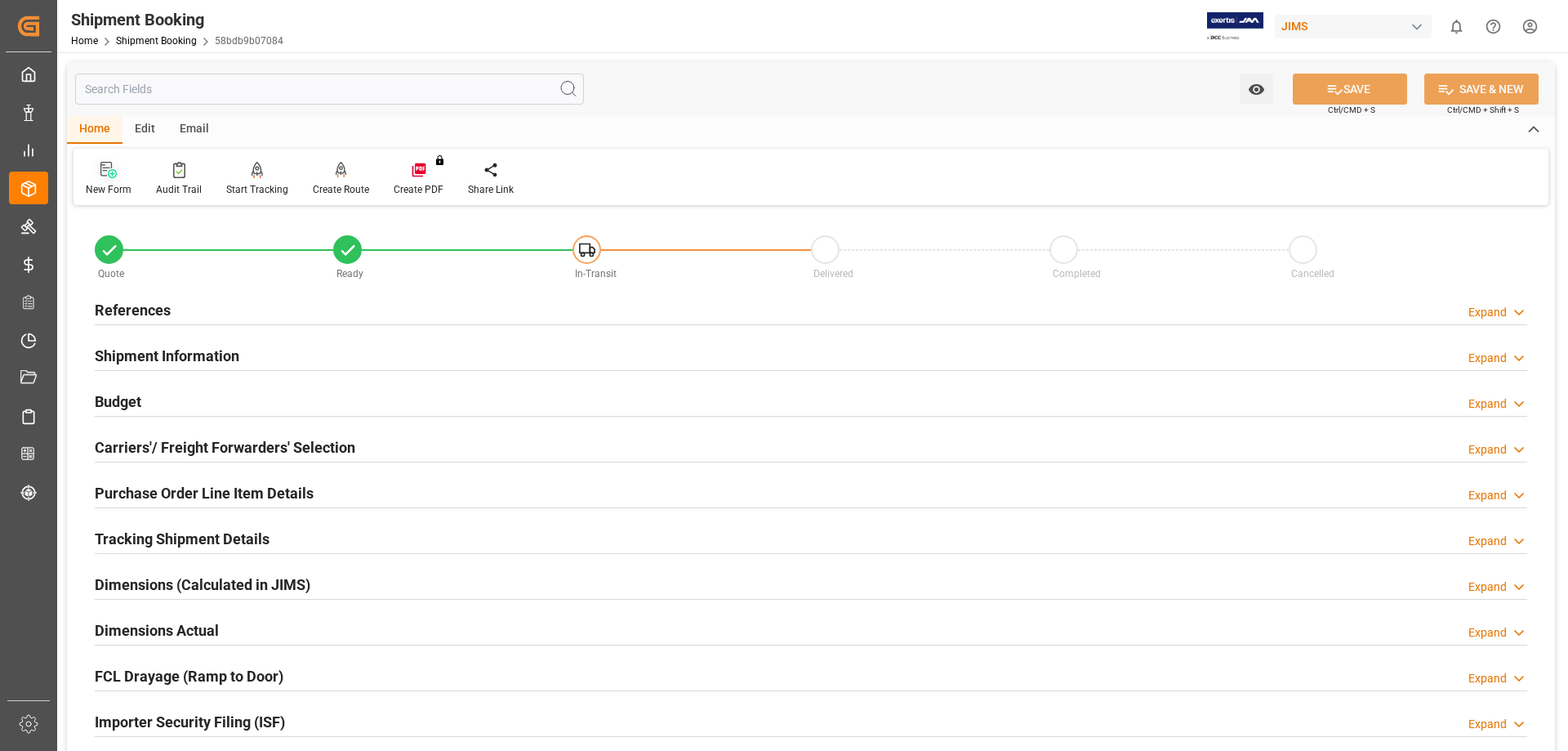
click at [113, 176] on icon at bounding box center [108, 169] width 17 height 17
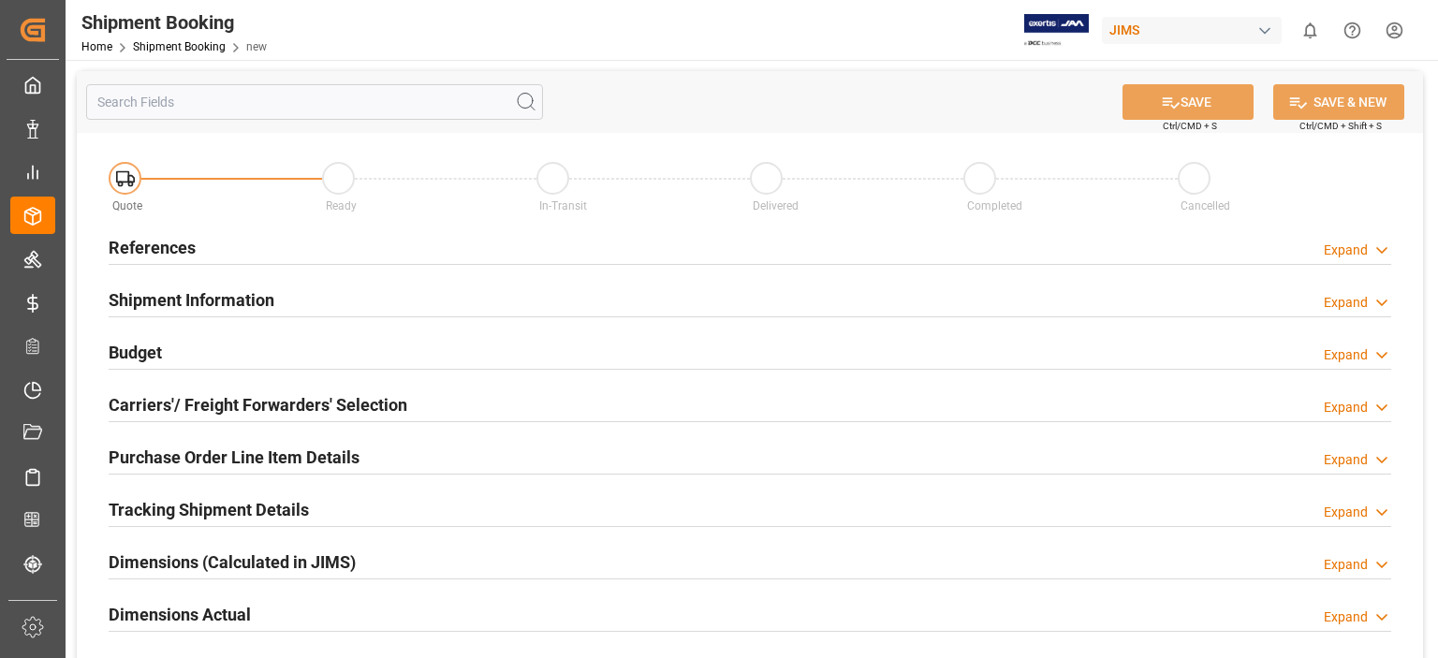
click at [141, 252] on h2 "References" at bounding box center [152, 247] width 87 height 25
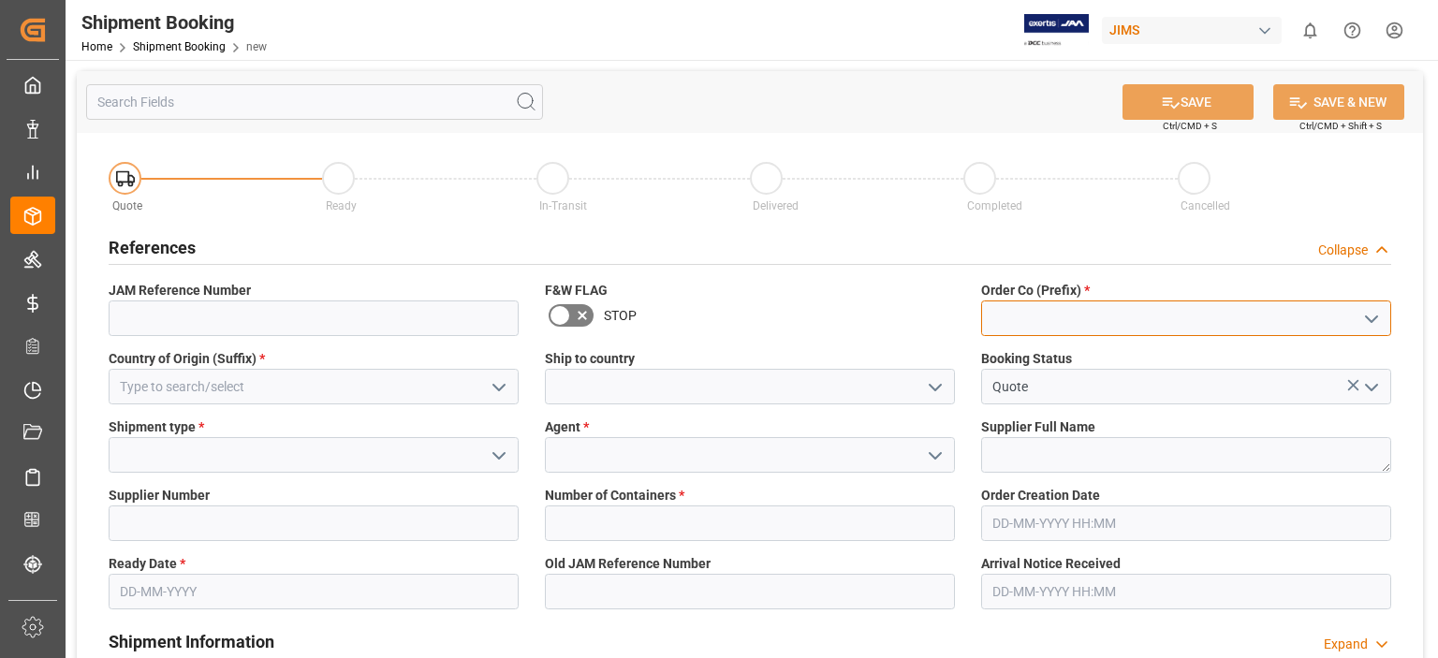
click at [998, 329] on input at bounding box center [1186, 319] width 410 height 36
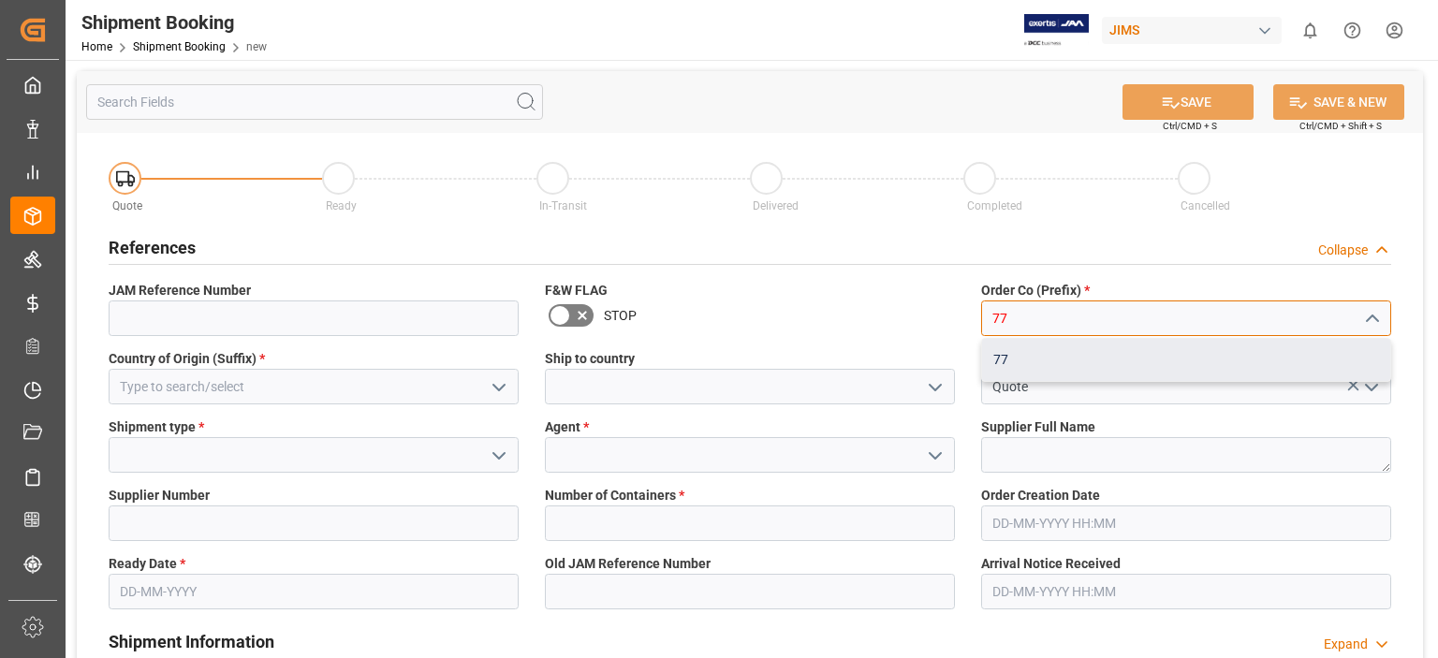
click at [1002, 360] on div "77" at bounding box center [1186, 360] width 408 height 42
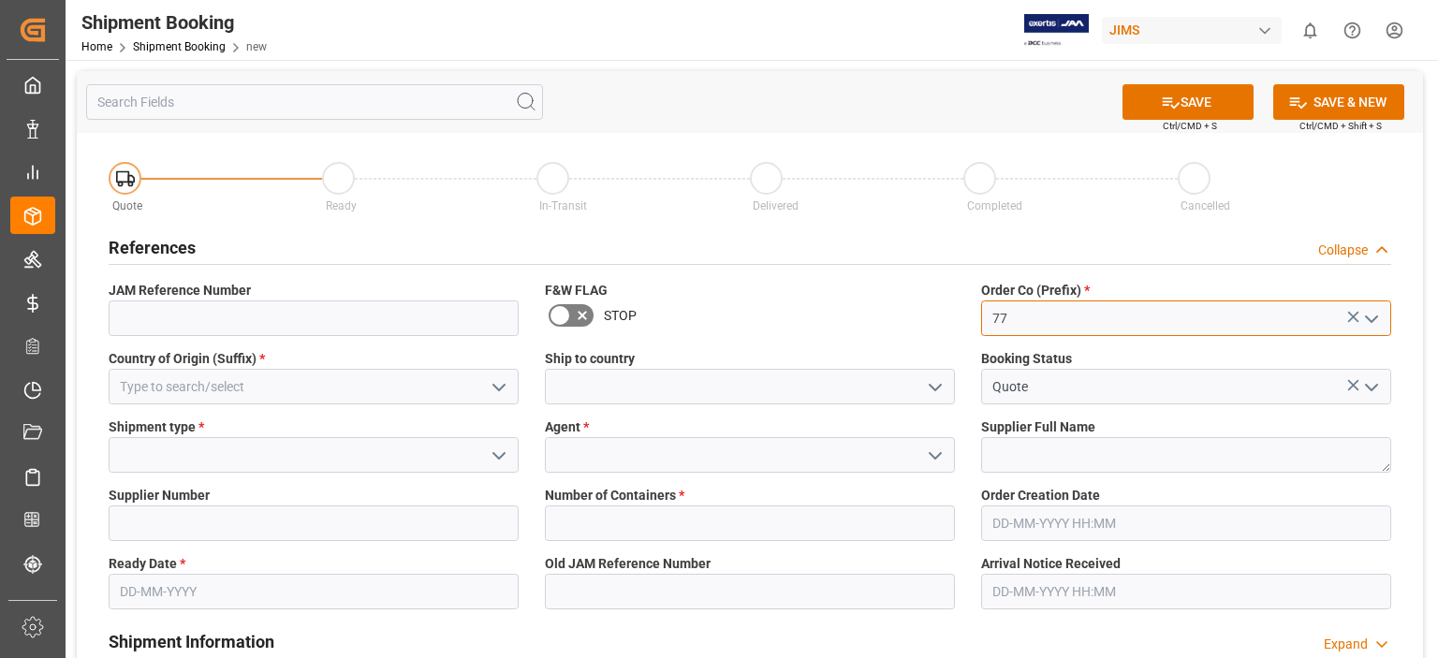
type input "77"
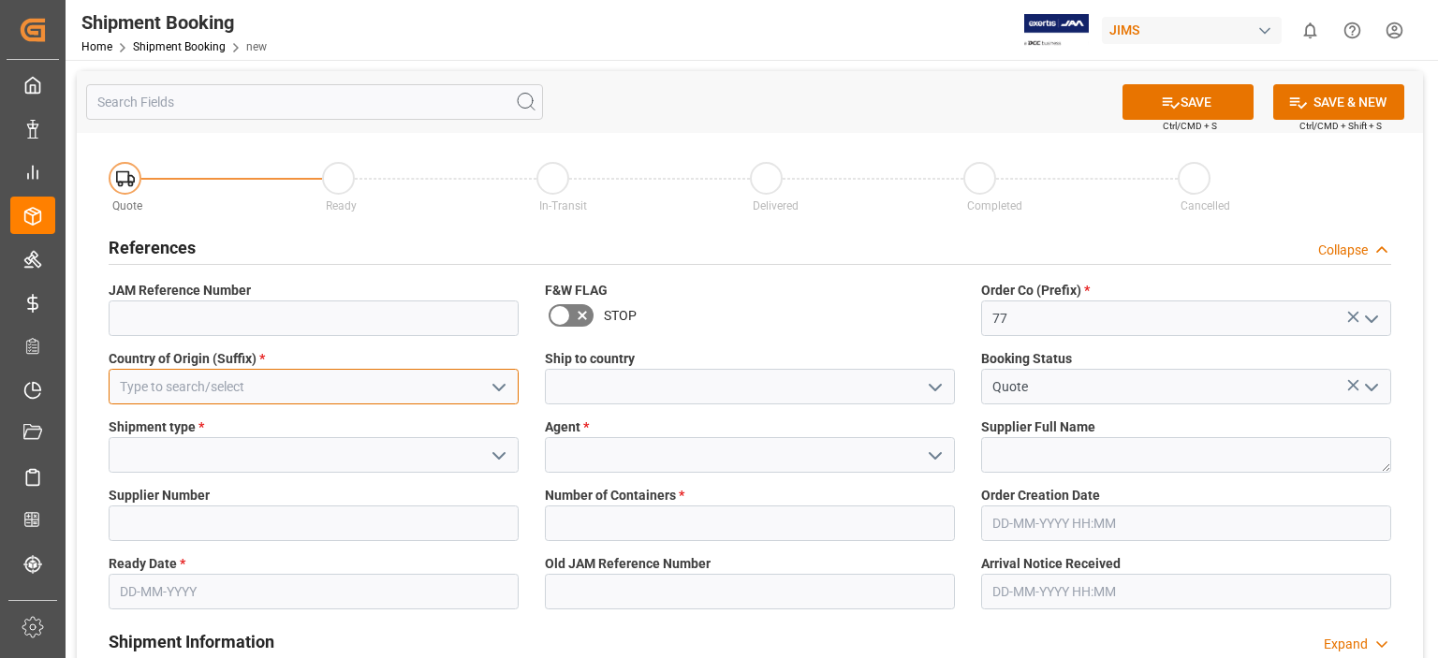
click at [262, 382] on input at bounding box center [314, 387] width 410 height 36
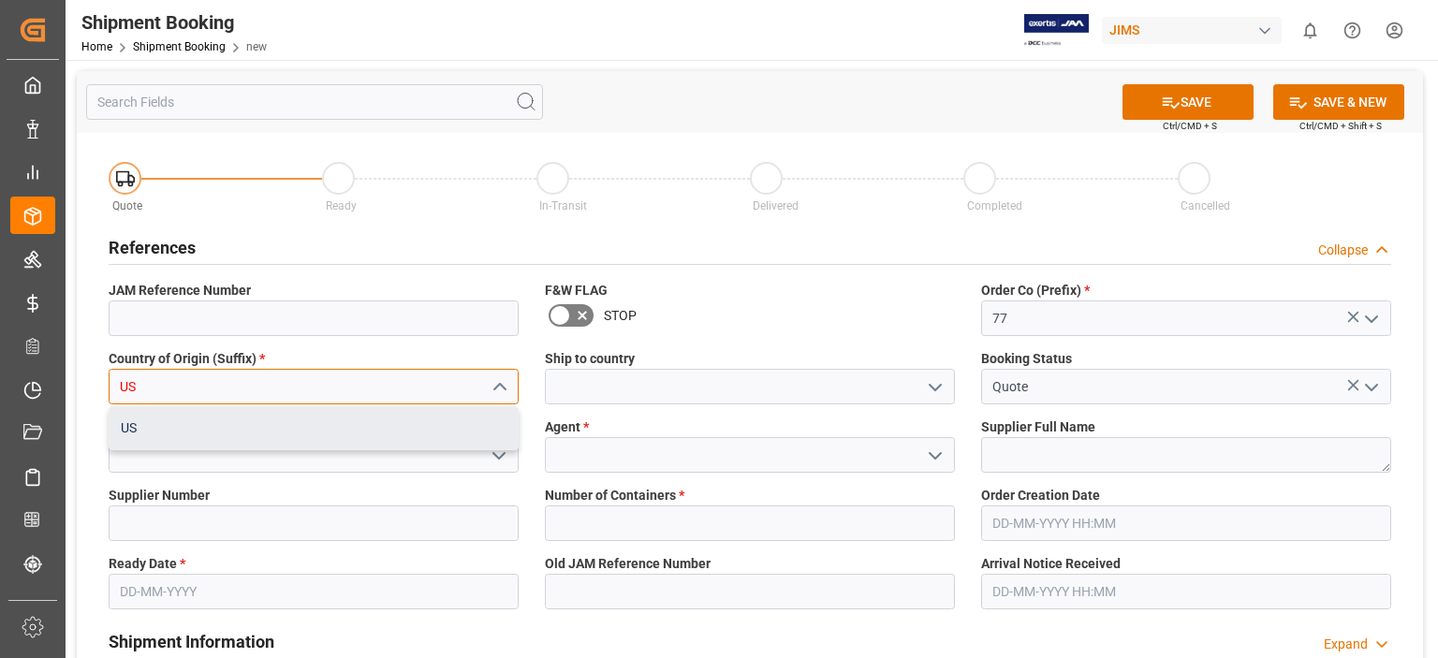
click at [240, 432] on div "US" at bounding box center [314, 428] width 408 height 42
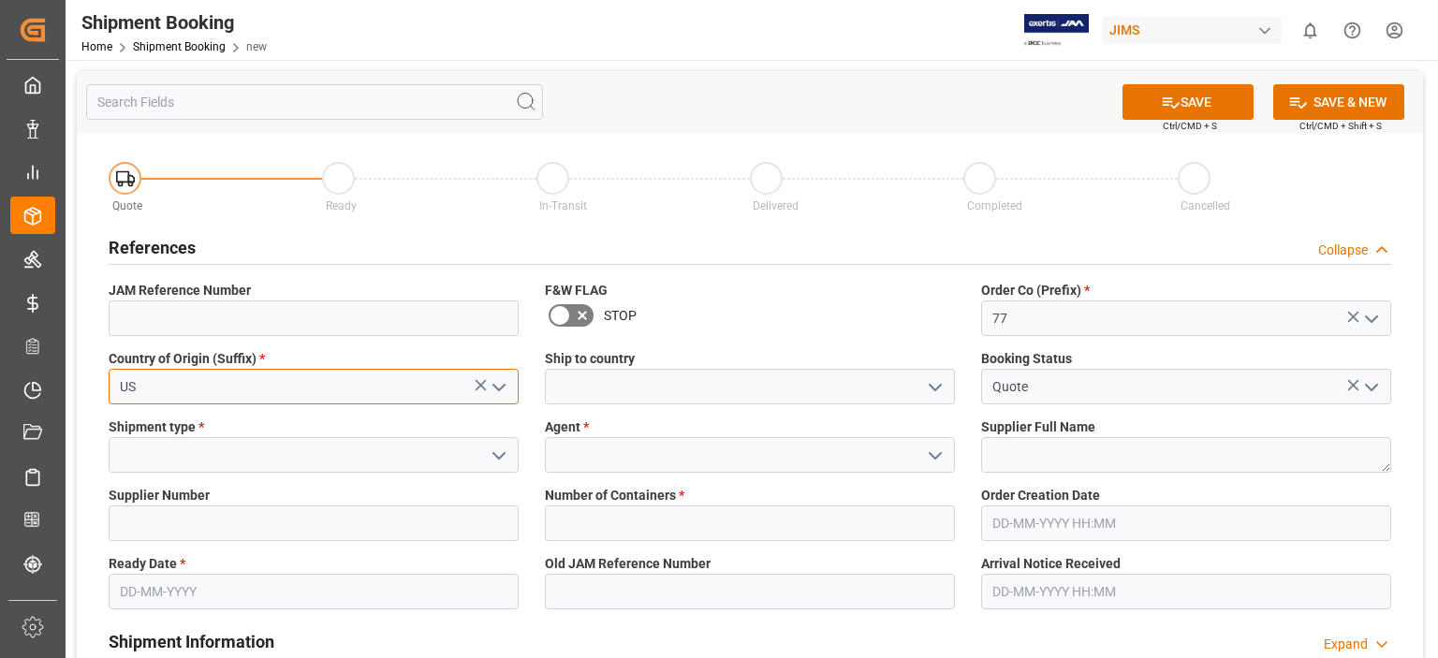
type input "US"
click at [646, 384] on input at bounding box center [750, 387] width 410 height 36
click at [929, 386] on icon "open menu" at bounding box center [935, 387] width 22 height 22
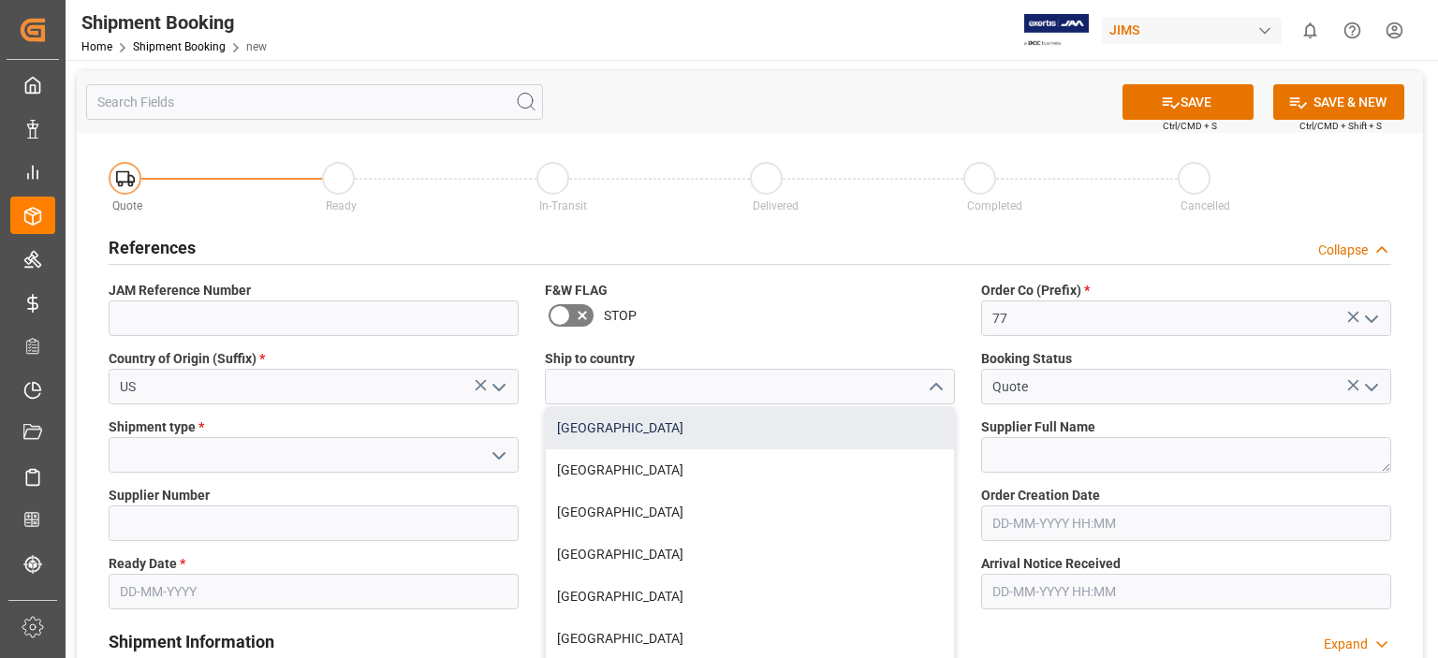
click at [849, 429] on div "[GEOGRAPHIC_DATA]" at bounding box center [750, 428] width 408 height 42
type input "[GEOGRAPHIC_DATA]"
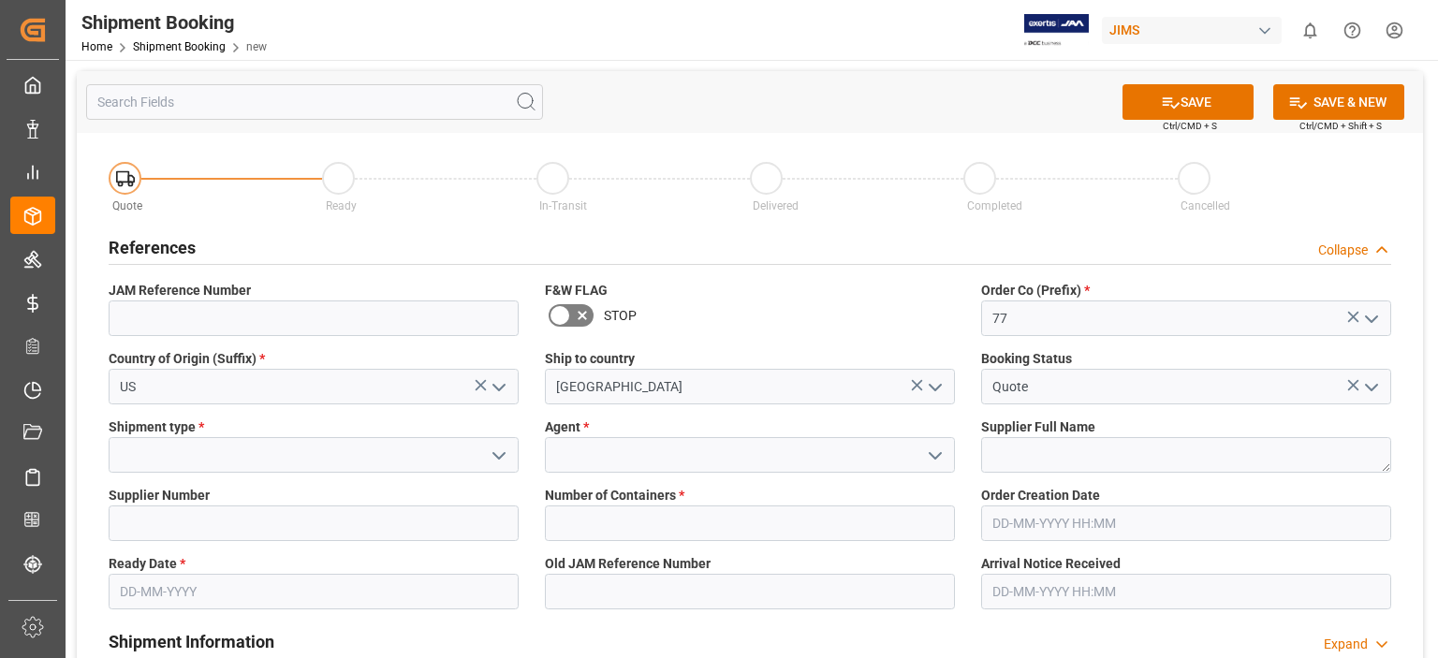
click at [307, 435] on label "Shipment type *" at bounding box center [314, 428] width 410 height 20
click at [364, 454] on input at bounding box center [314, 455] width 410 height 36
click at [499, 465] on icon "open menu" at bounding box center [499, 456] width 22 height 22
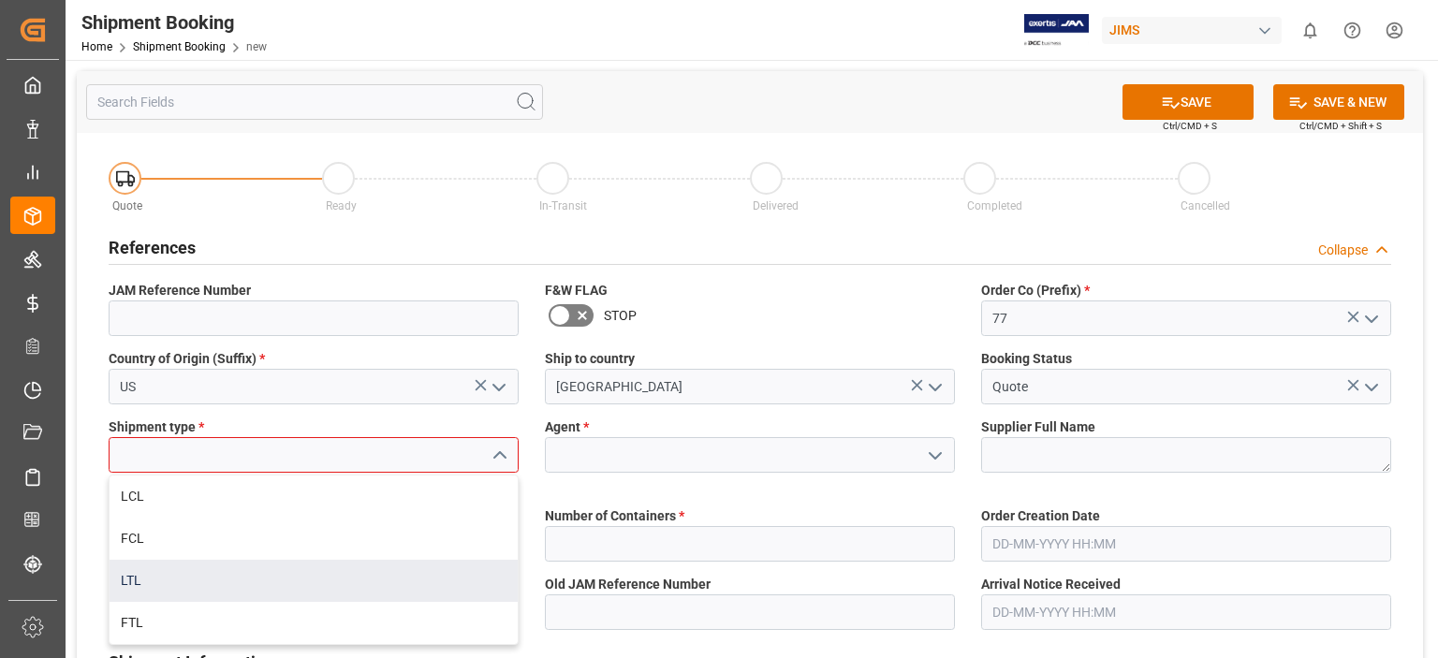
click at [388, 575] on div "LTL" at bounding box center [314, 581] width 408 height 42
type input "LTL"
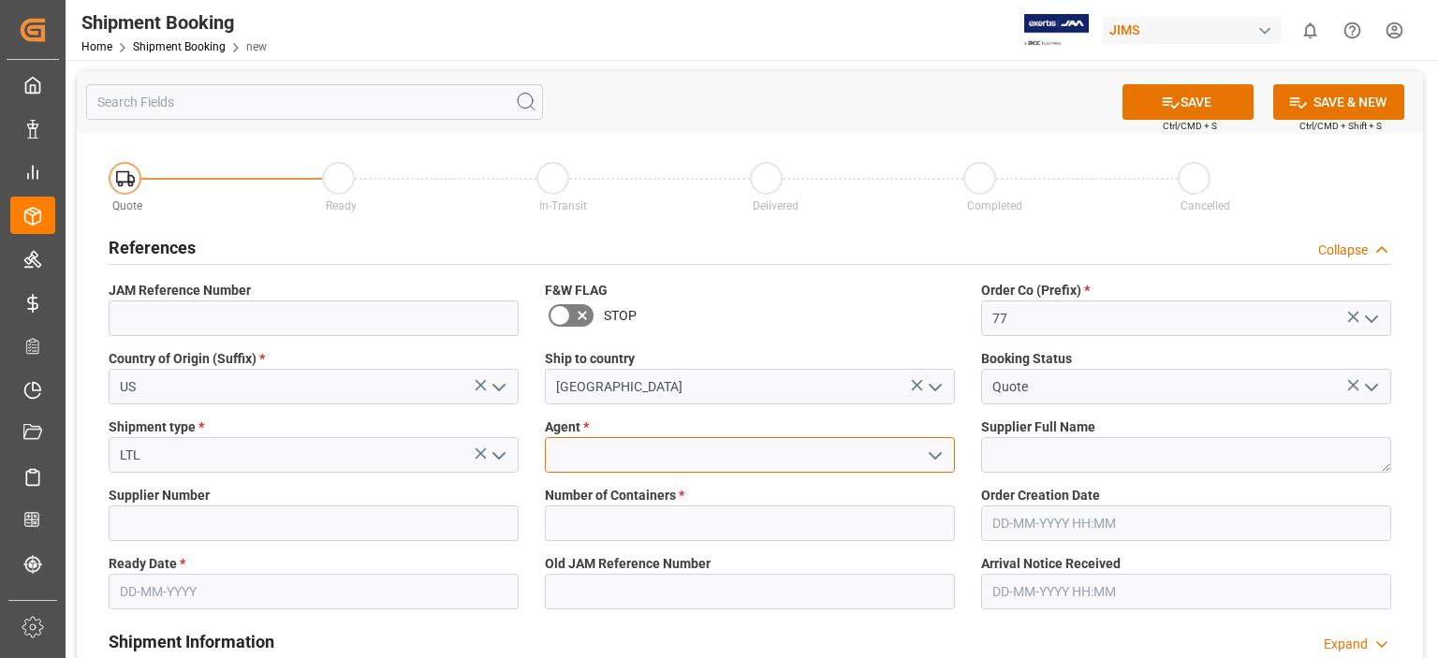
click at [742, 450] on input at bounding box center [750, 455] width 410 height 36
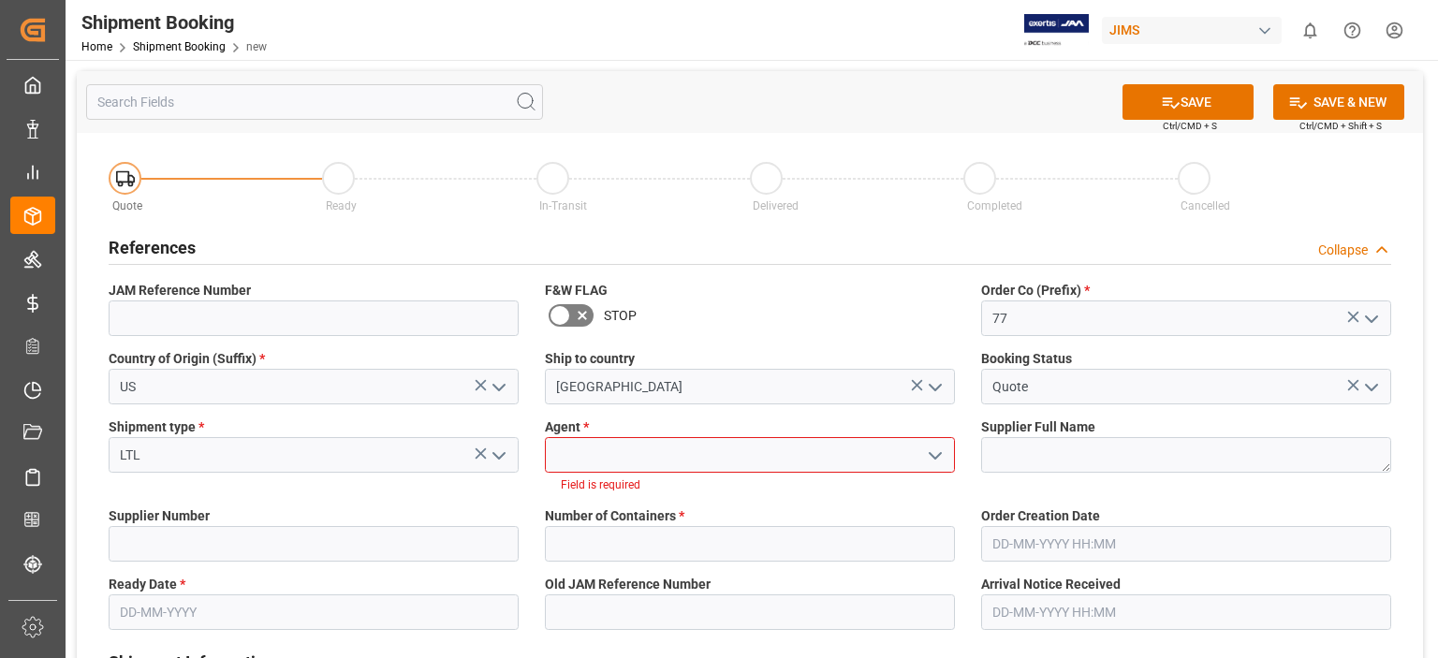
click at [931, 449] on icon "open menu" at bounding box center [935, 456] width 22 height 22
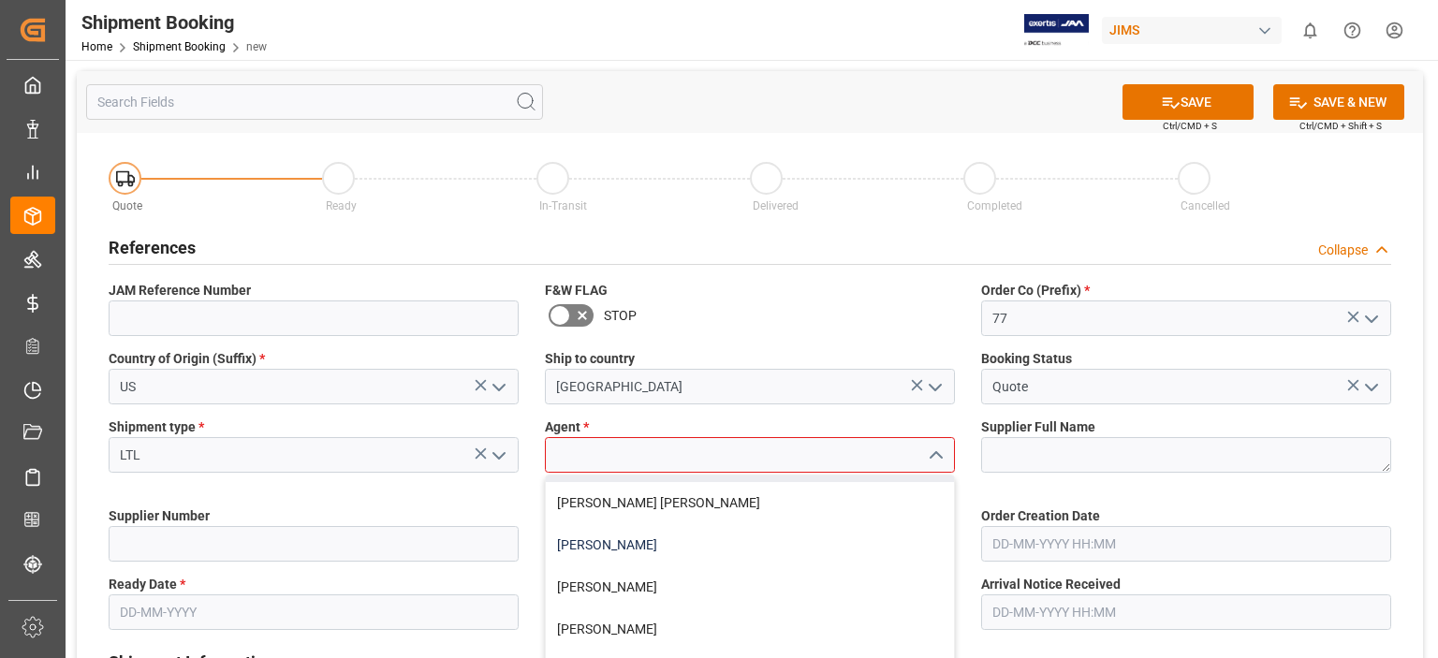
scroll to position [155, 0]
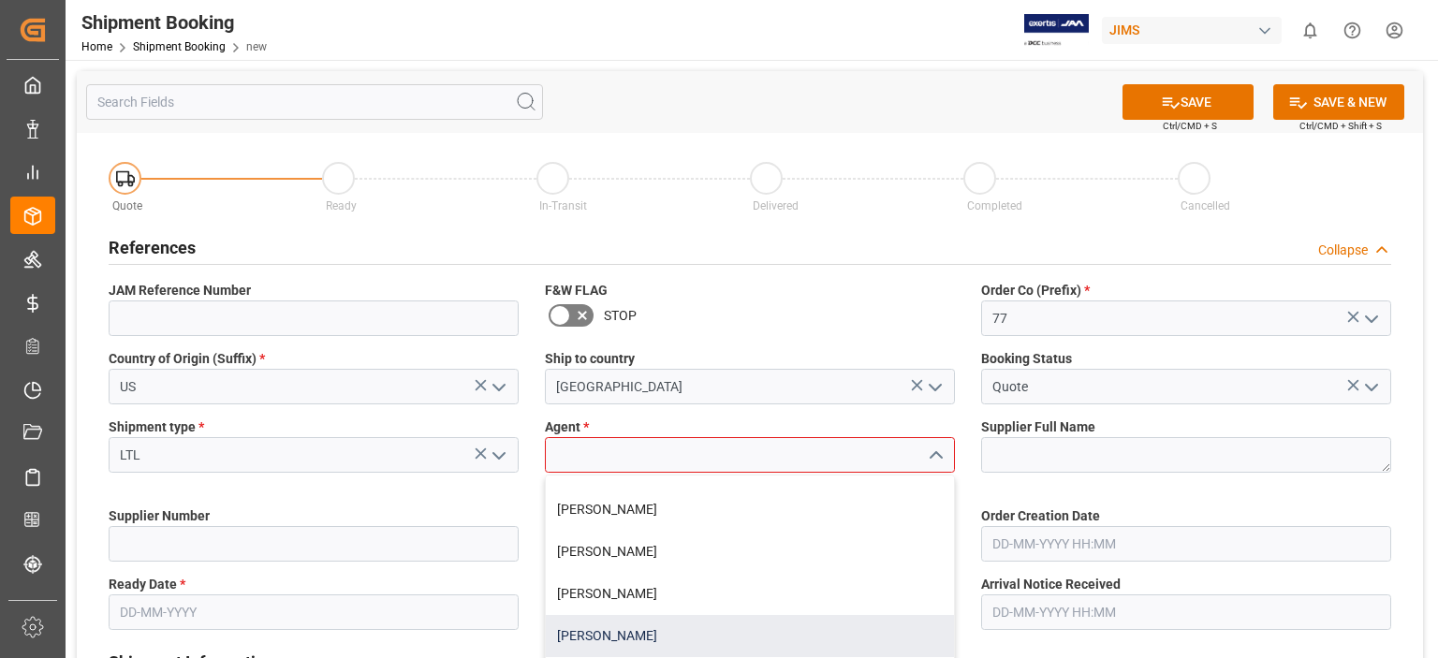
click at [663, 631] on div "[PERSON_NAME]" at bounding box center [750, 636] width 408 height 42
type input "[PERSON_NAME]"
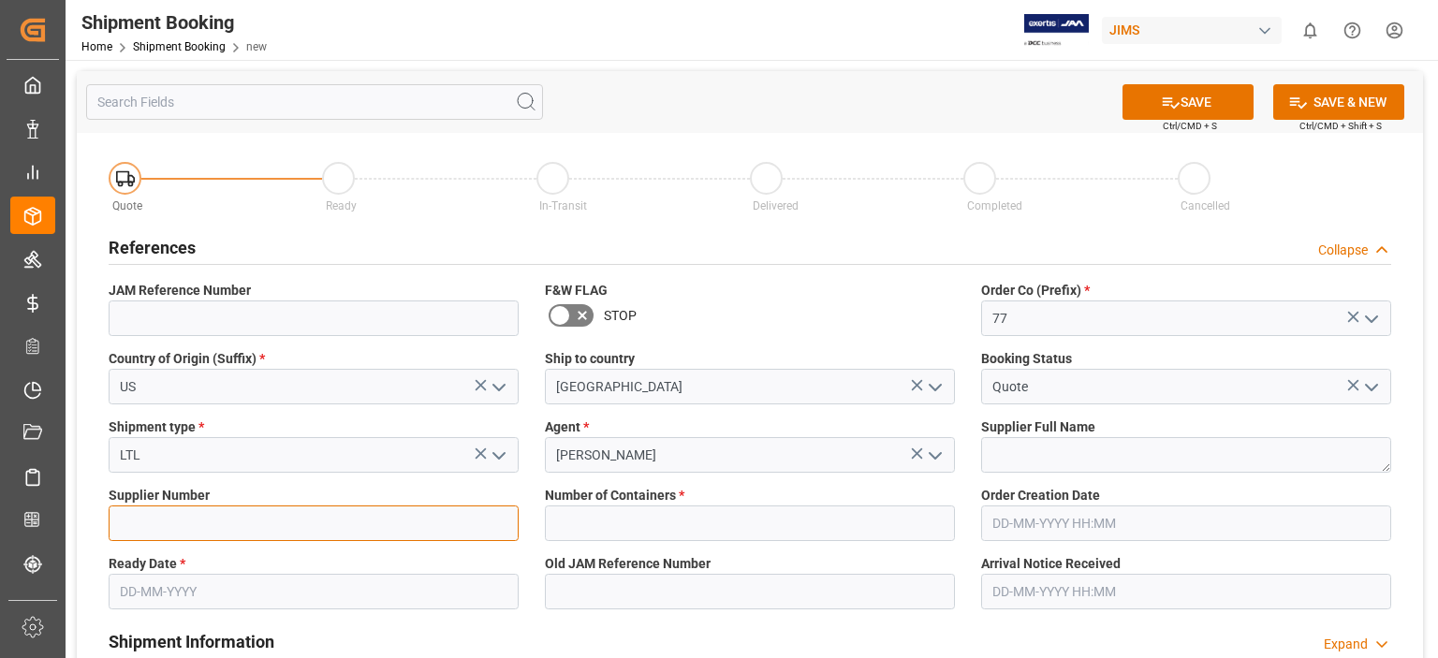
click at [240, 523] on input at bounding box center [314, 524] width 410 height 36
click at [137, 509] on input at bounding box center [314, 524] width 410 height 36
paste input "234299"
type input "234299"
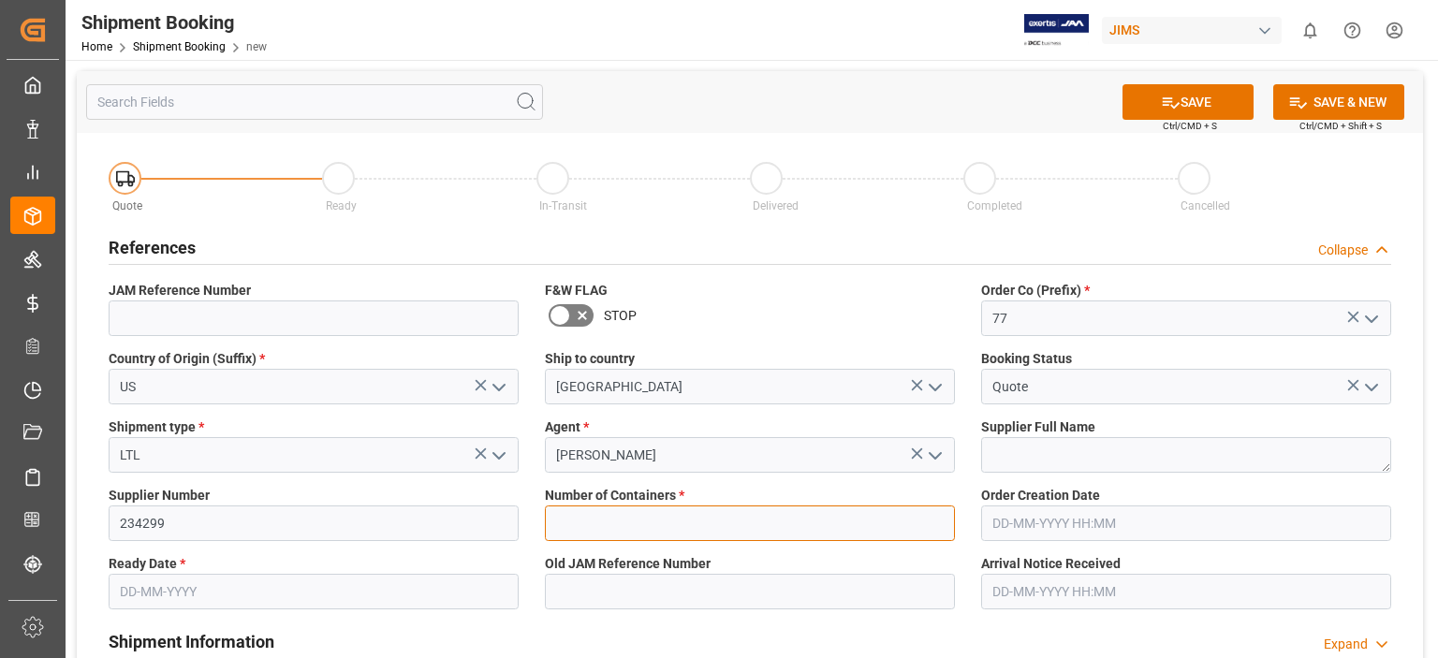
click at [704, 527] on input "text" at bounding box center [750, 524] width 410 height 36
type input "0"
click at [163, 591] on input "text" at bounding box center [314, 592] width 410 height 36
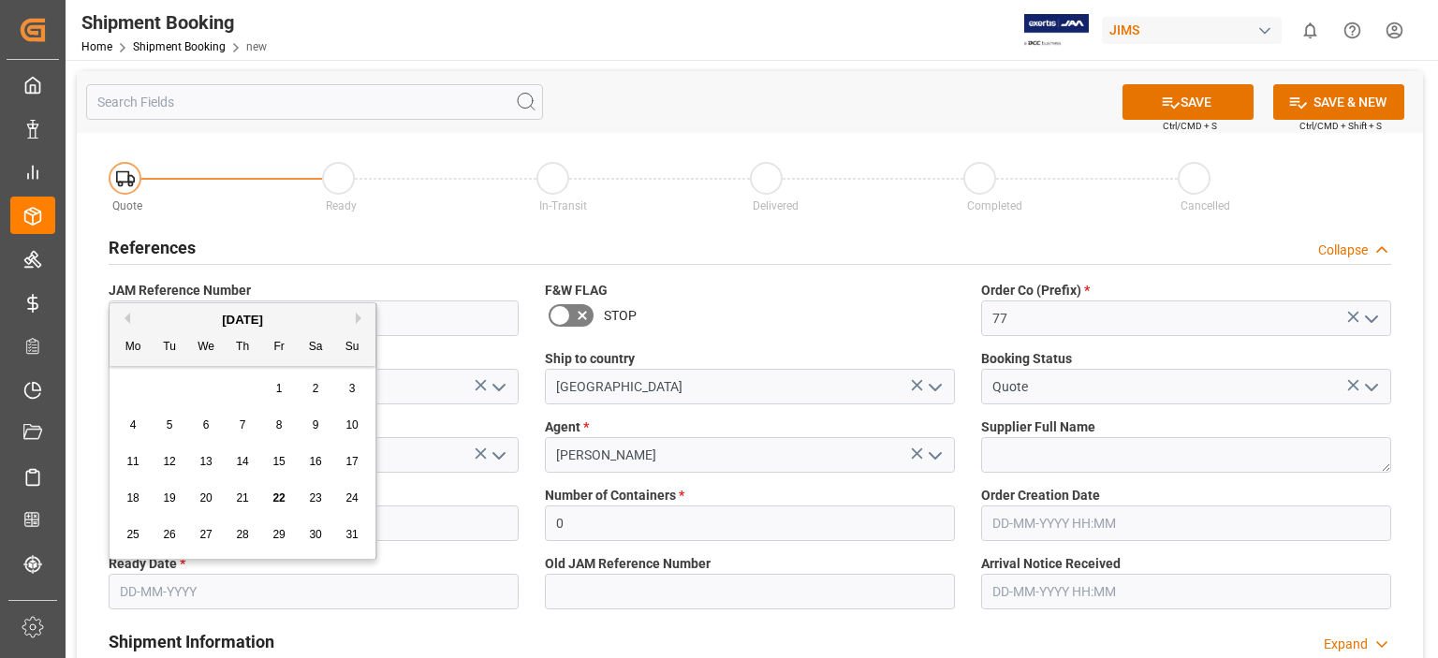
click at [135, 535] on span "25" at bounding box center [132, 534] width 12 height 13
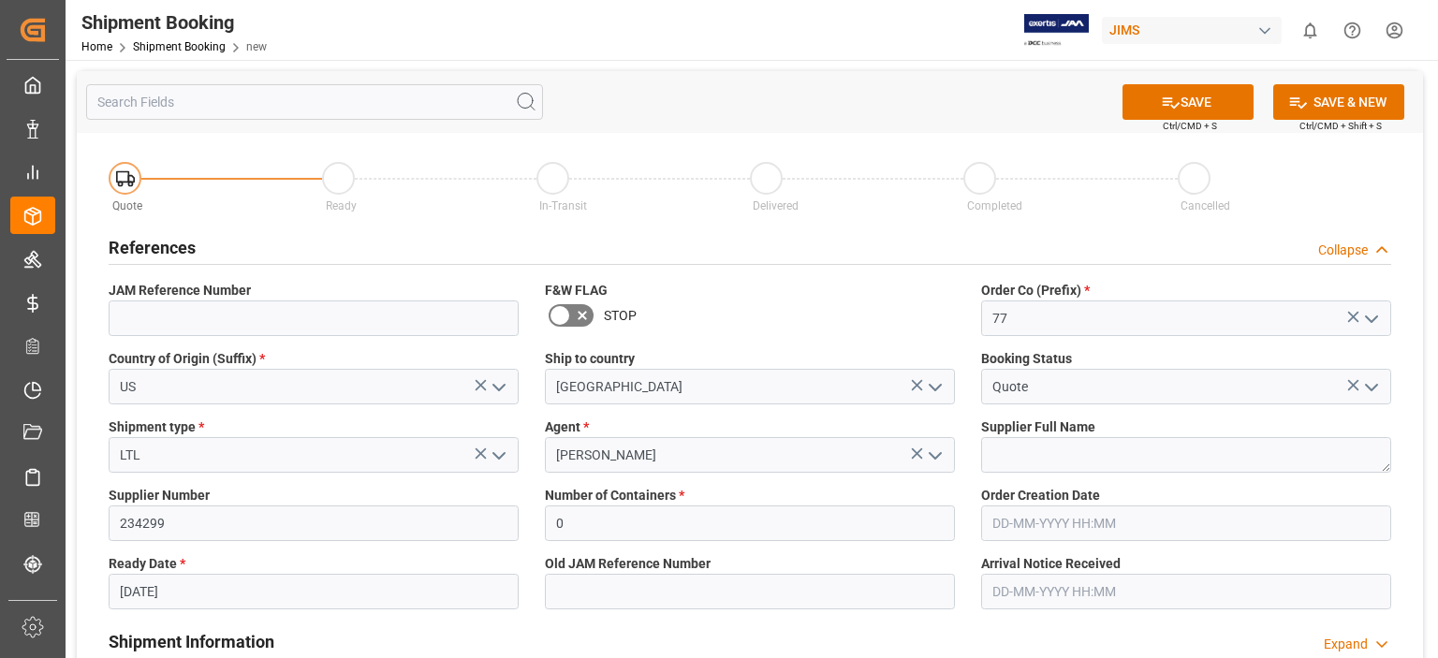
type input "[DATE]"
click at [1195, 101] on button "SAVE" at bounding box center [1188, 102] width 131 height 36
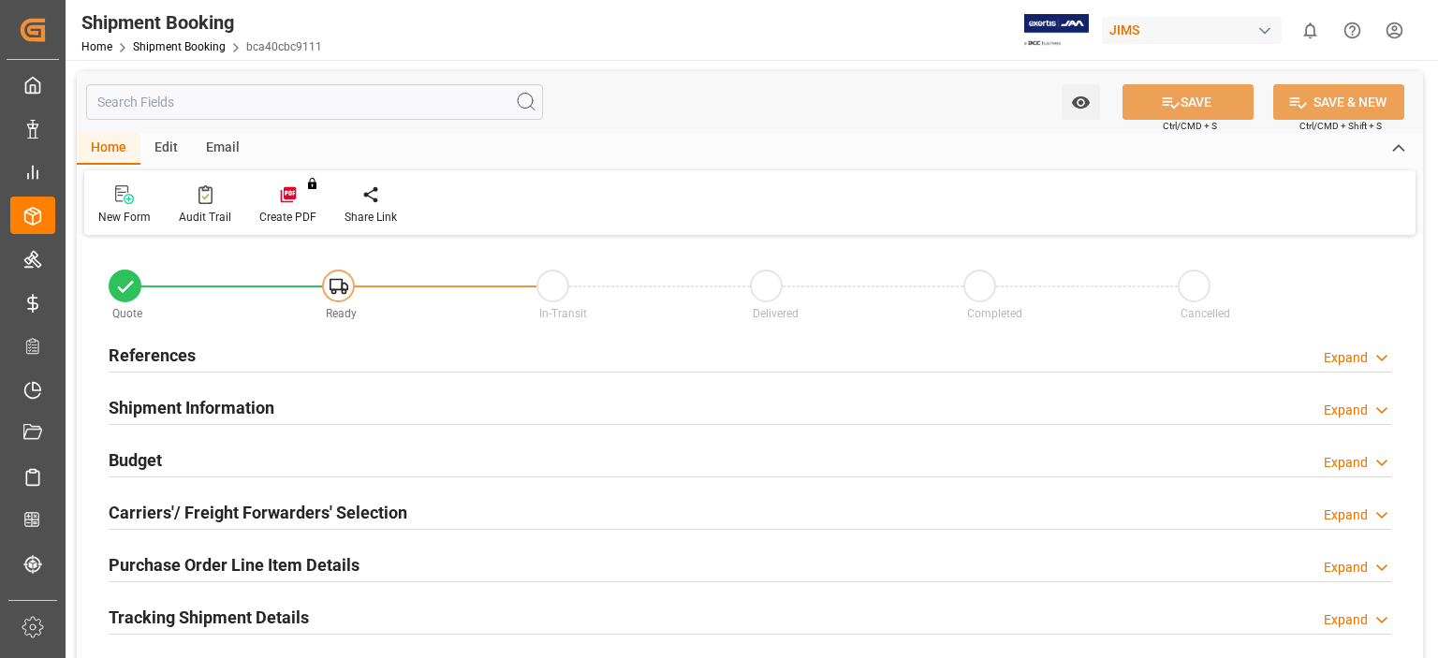
type input "0"
type input "[DATE]"
click at [142, 359] on h2 "References" at bounding box center [152, 355] width 87 height 25
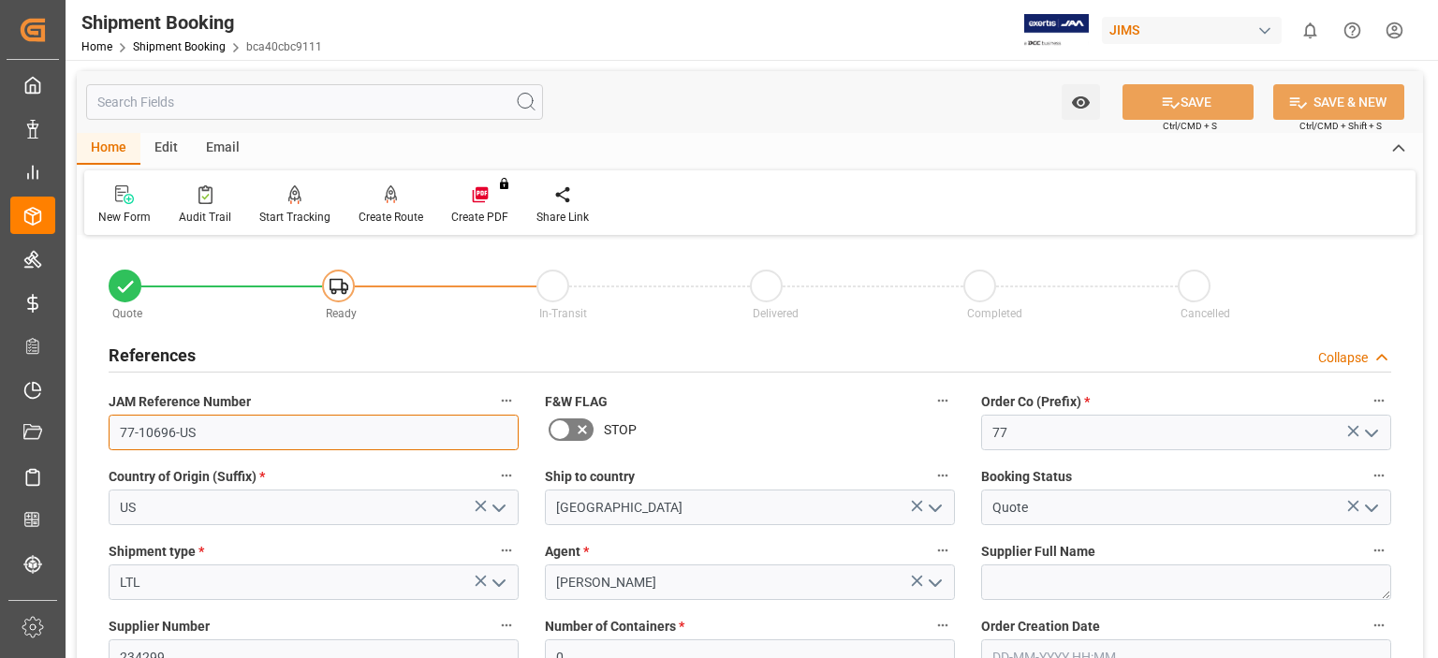
drag, startPoint x: 199, startPoint y: 441, endPoint x: 71, endPoint y: 445, distance: 127.4
click at [202, 435] on input "77-10696-US" at bounding box center [314, 433] width 410 height 36
click at [199, 441] on input "77-10696-US" at bounding box center [314, 433] width 410 height 36
drag, startPoint x: 203, startPoint y: 438, endPoint x: 97, endPoint y: 432, distance: 106.0
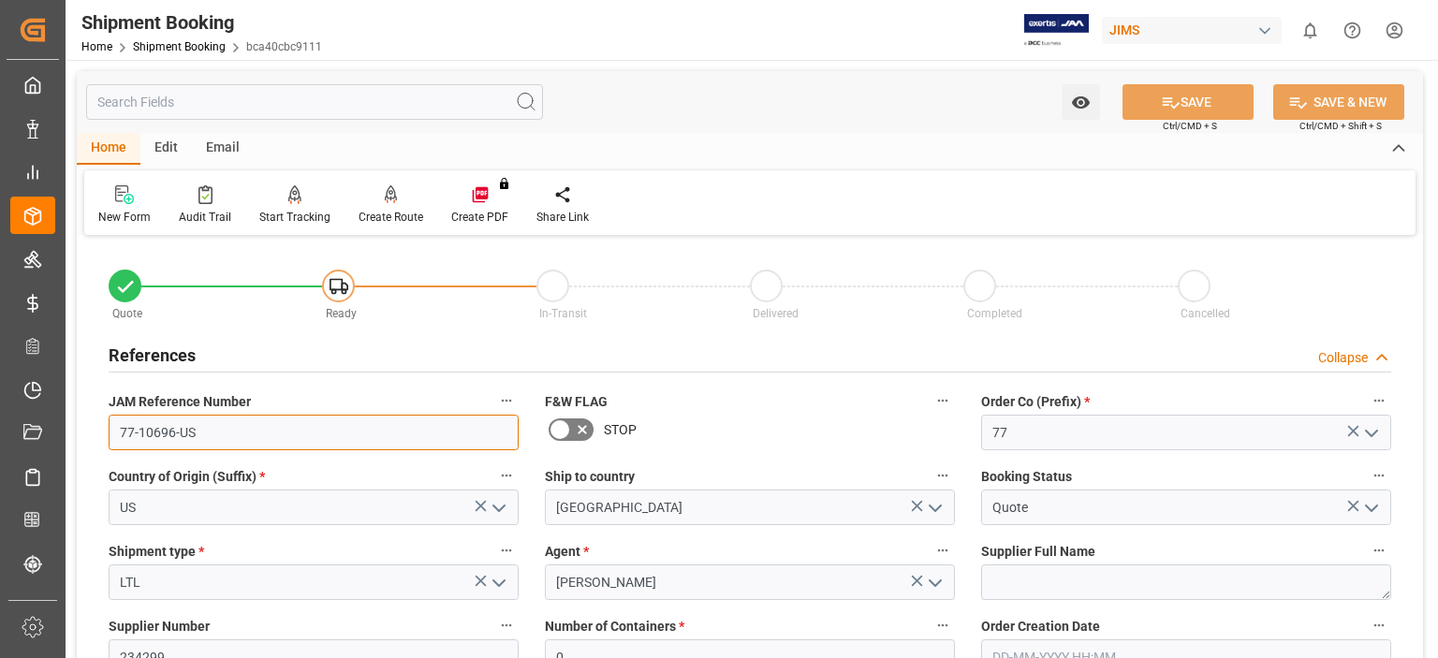
click at [97, 432] on div "JAM Reference Number 77-10696-US" at bounding box center [314, 419] width 436 height 75
